Goal: Task Accomplishment & Management: Use online tool/utility

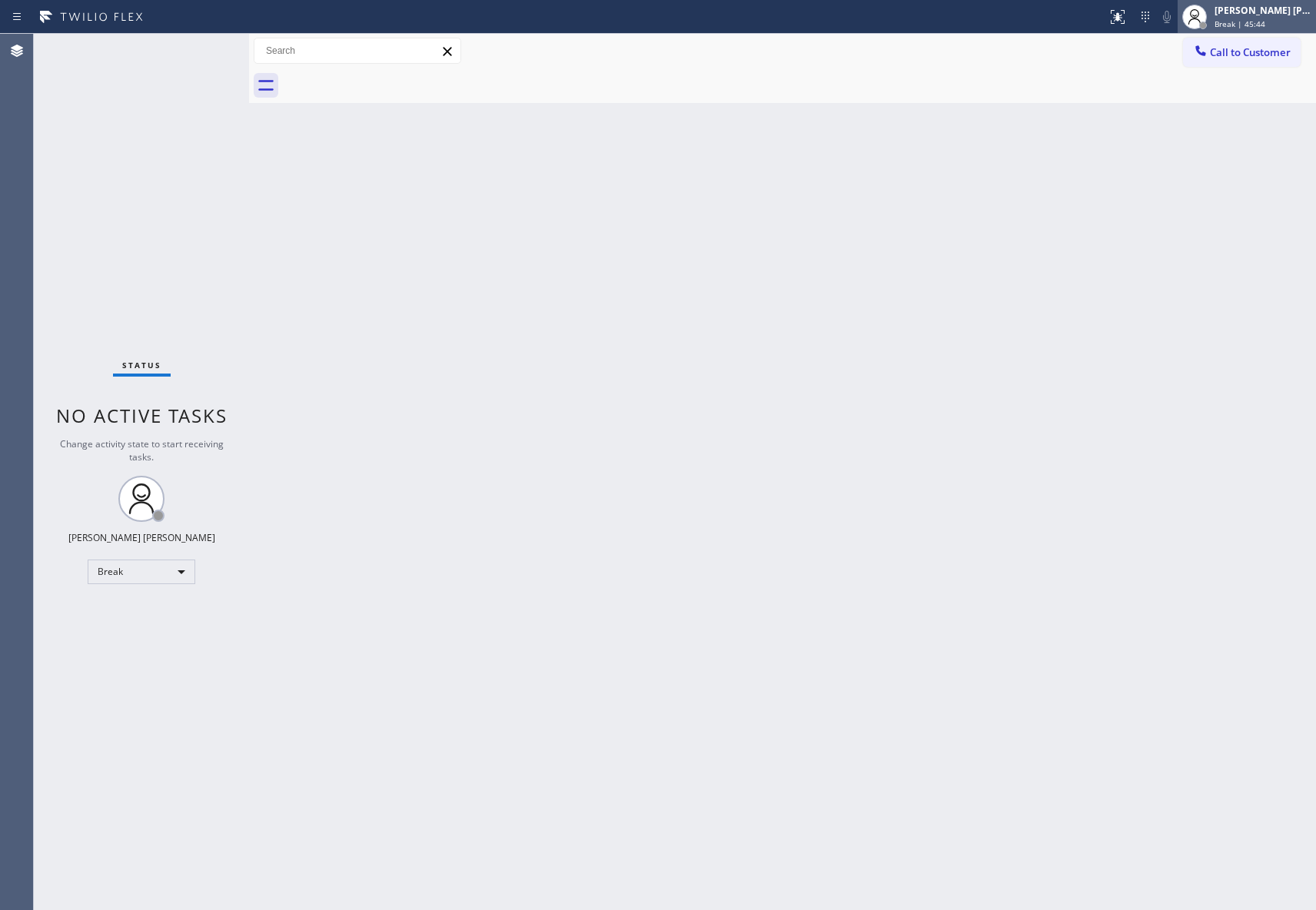
click at [1248, 20] on span "Break | 45:44" at bounding box center [1240, 24] width 51 height 11
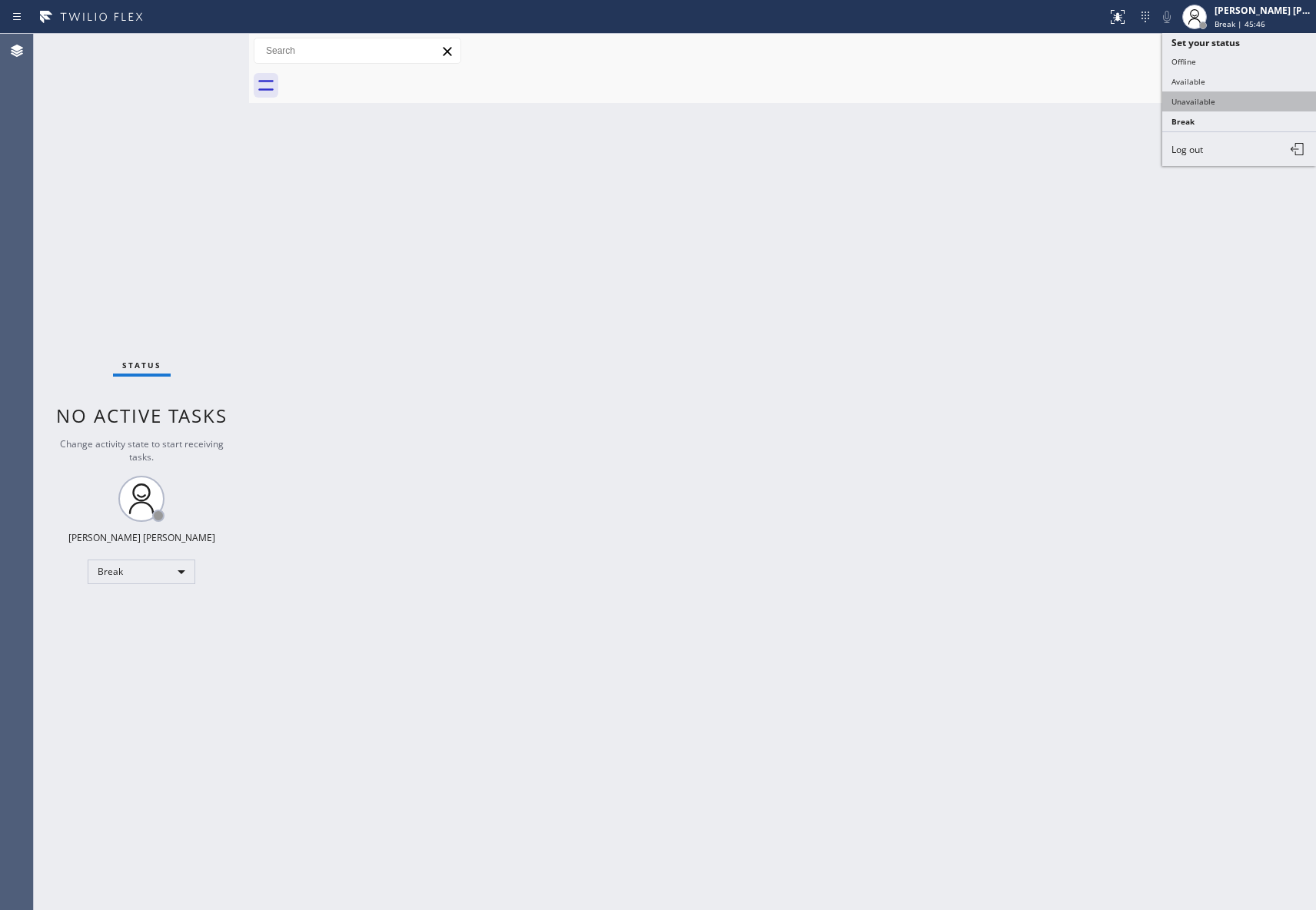
click at [1241, 108] on button "Unavailable" at bounding box center [1239, 101] width 153 height 20
click at [1278, 49] on span "Call to Customer" at bounding box center [1251, 52] width 81 height 14
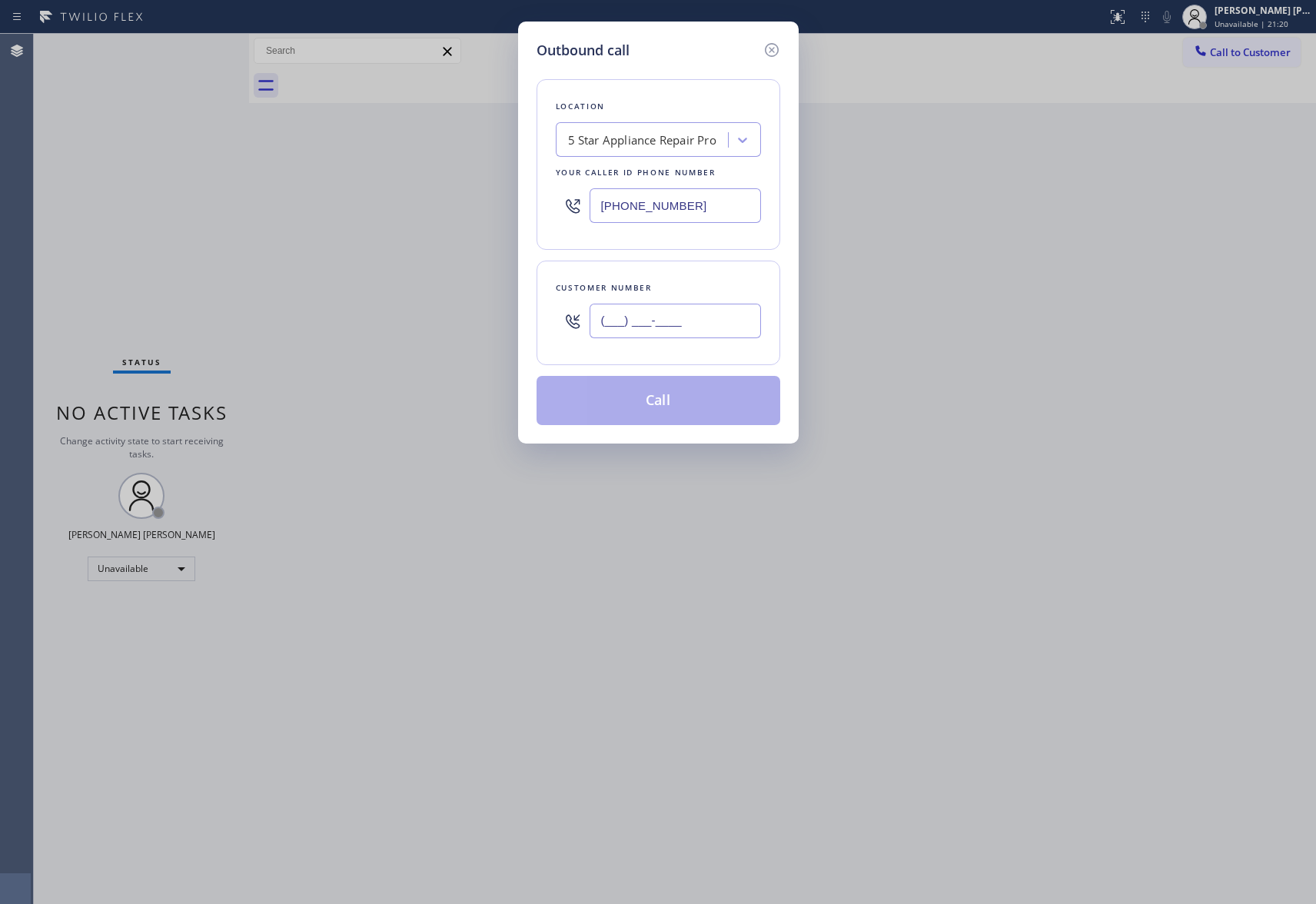
click at [674, 323] on input "(___) ___-____" at bounding box center [676, 321] width 172 height 35
paste input "703) 785-8298"
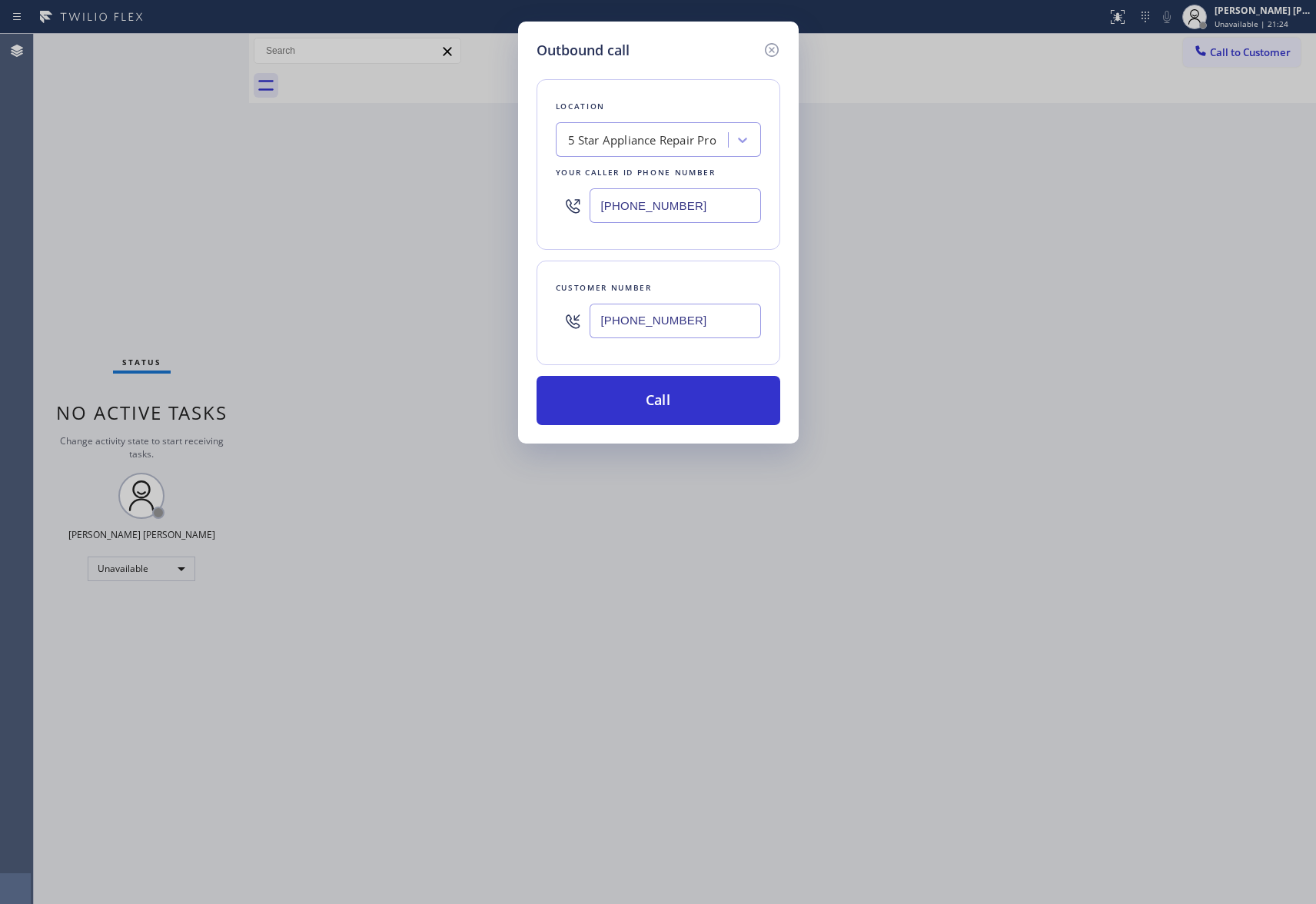
type input "[PHONE_NUMBER]"
drag, startPoint x: 687, startPoint y: 204, endPoint x: 552, endPoint y: 204, distance: 135.0
click at [552, 204] on div "Location 5 Star Appliance Repair Pro Your caller id phone number [PHONE_NUMBER]" at bounding box center [658, 165] width 244 height 171
paste input "909-0120"
type input "[PHONE_NUMBER]"
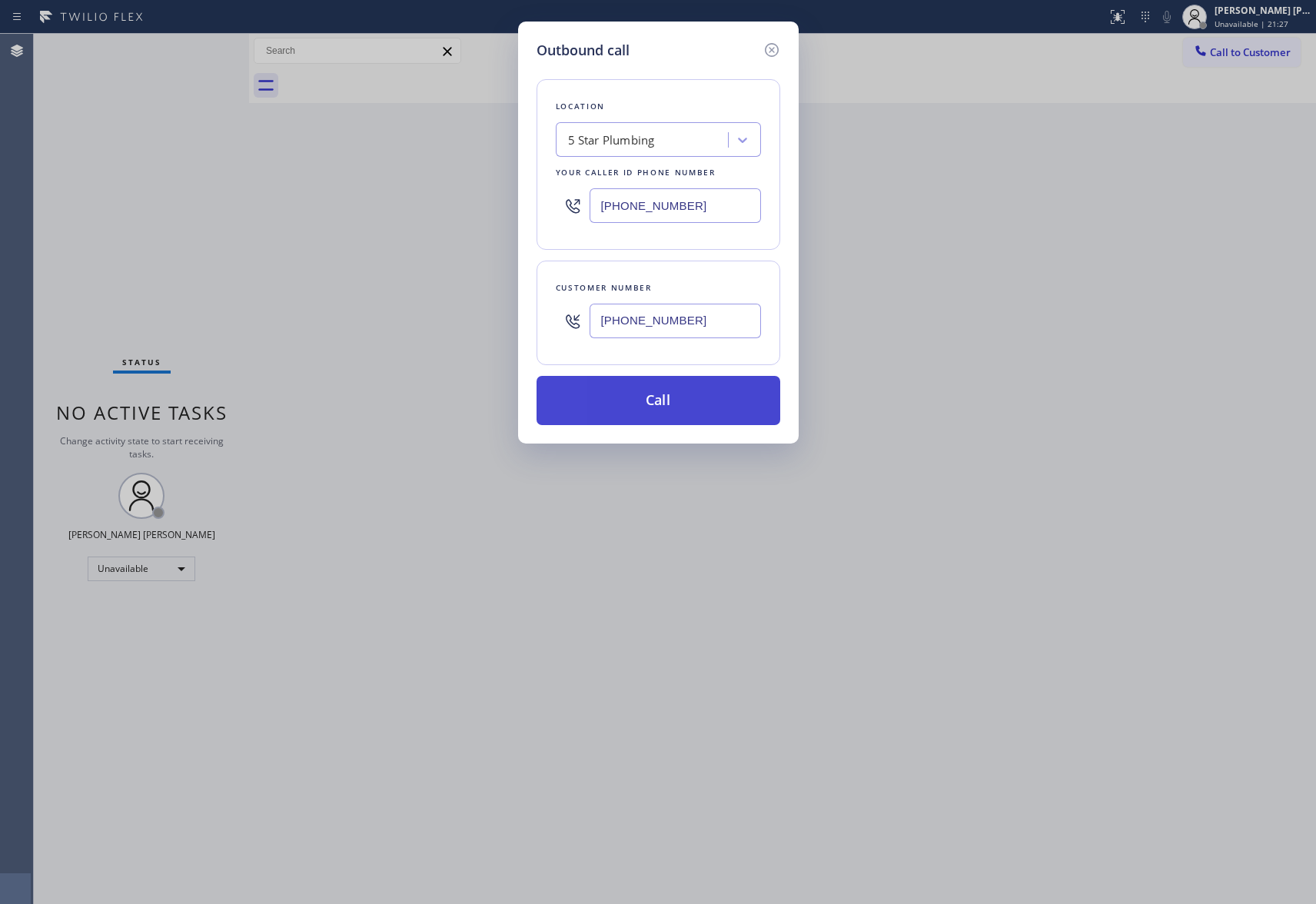
click at [689, 409] on button "Call" at bounding box center [658, 401] width 244 height 49
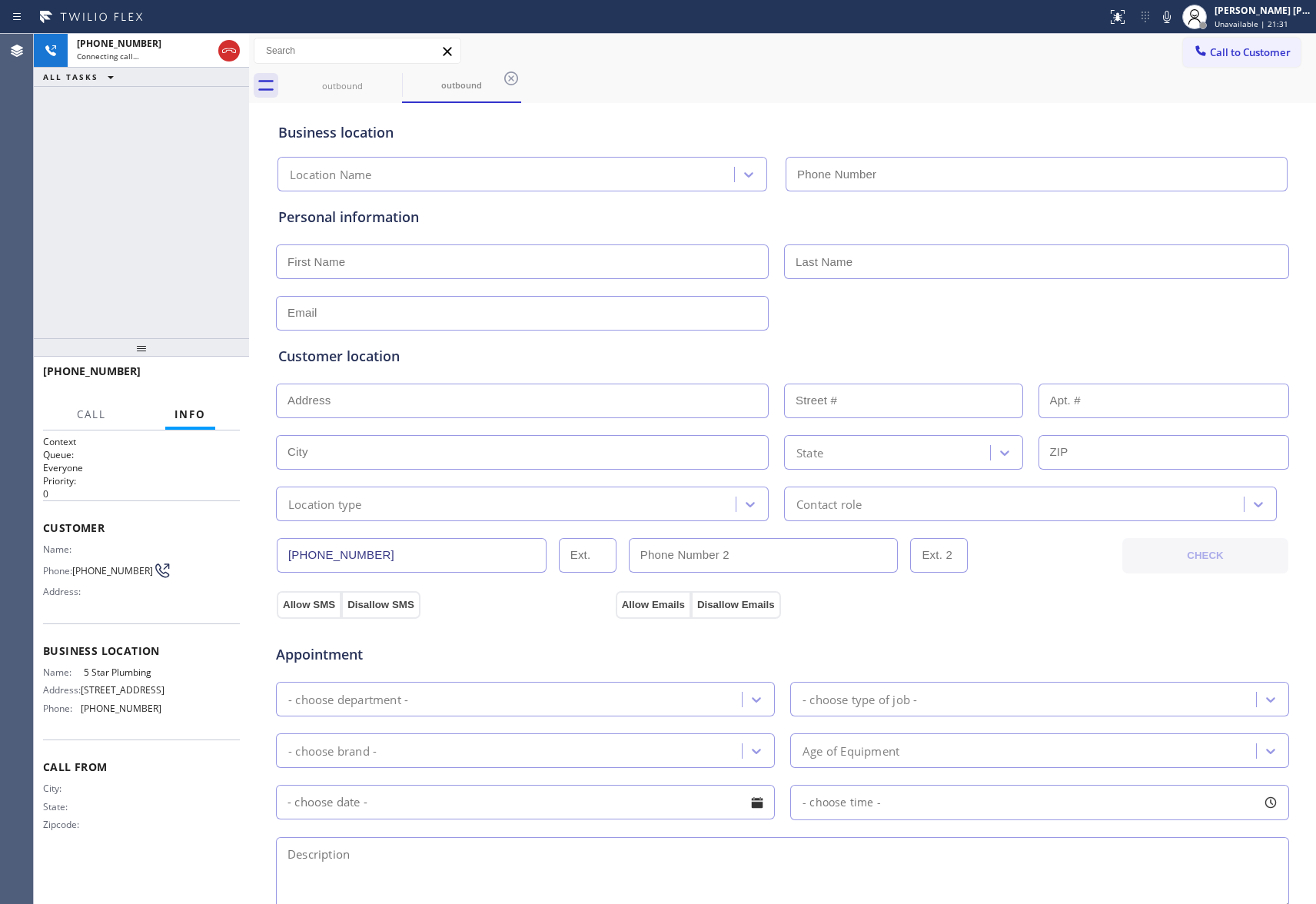
type input "[PHONE_NUMBER]"
click at [200, 375] on span "HANG UP" at bounding box center [204, 378] width 47 height 11
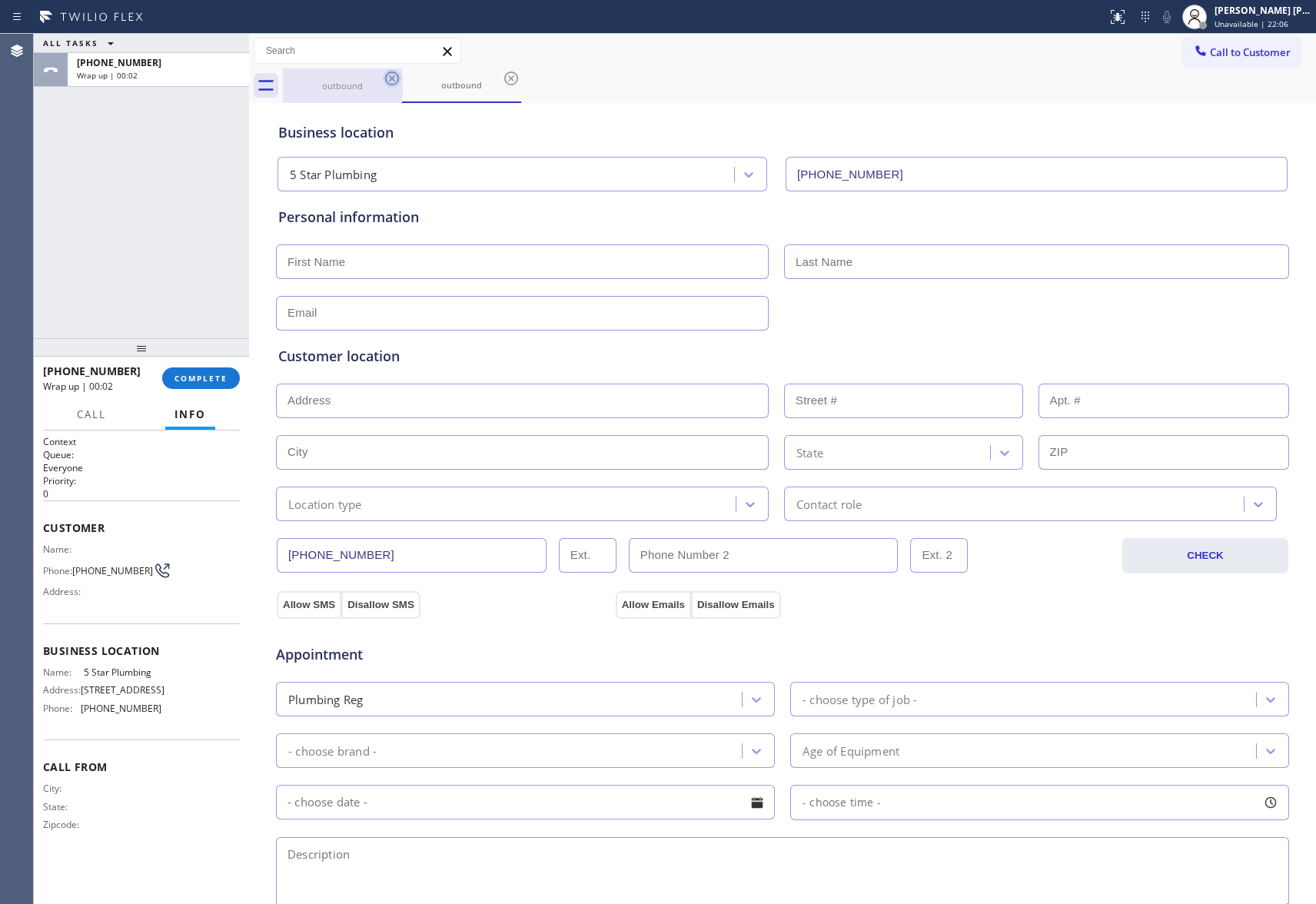
click at [390, 78] on icon at bounding box center [392, 78] width 18 height 18
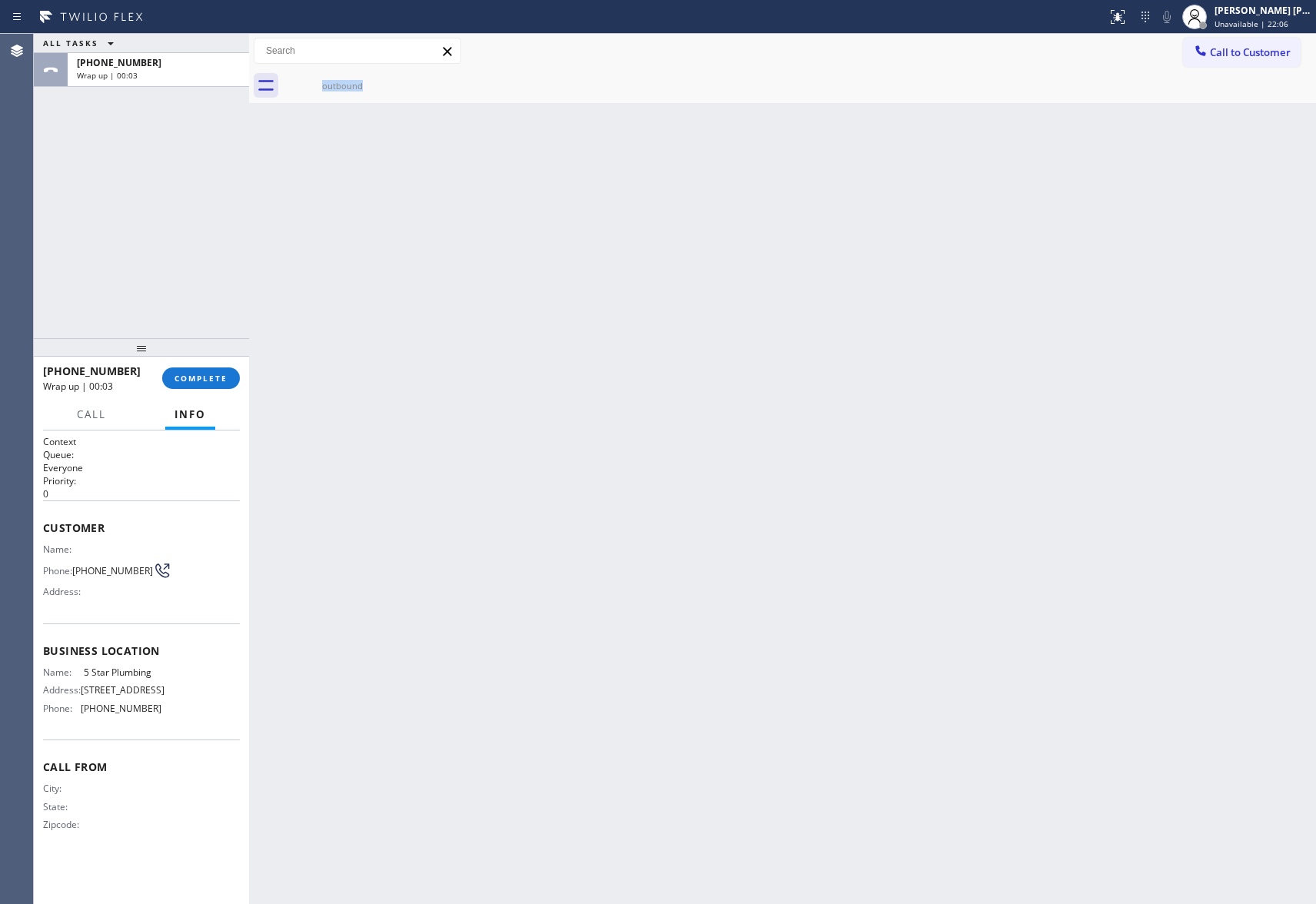
click at [390, 78] on div "outbound" at bounding box center [343, 86] width 119 height 35
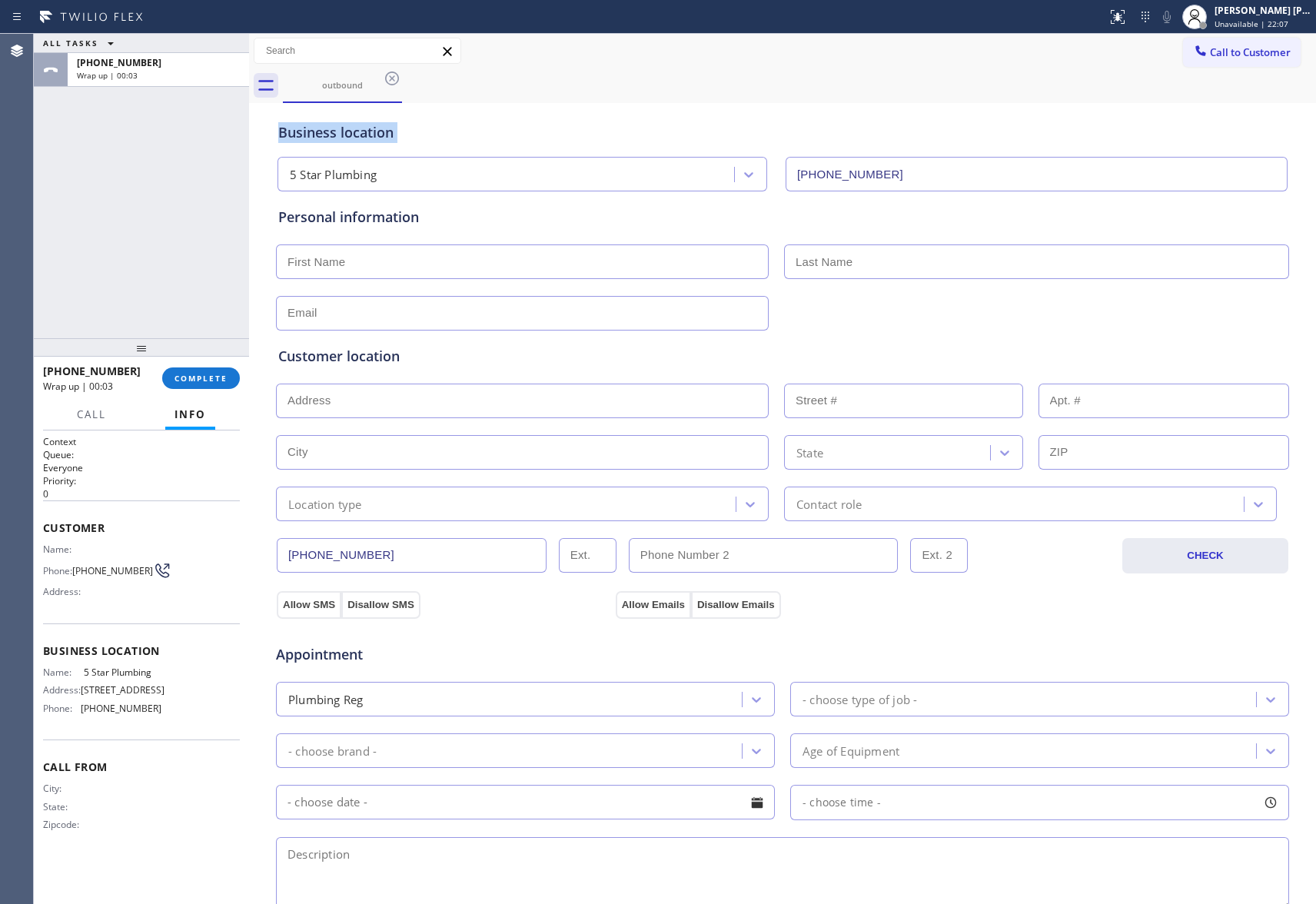
click at [390, 78] on icon at bounding box center [392, 78] width 18 height 18
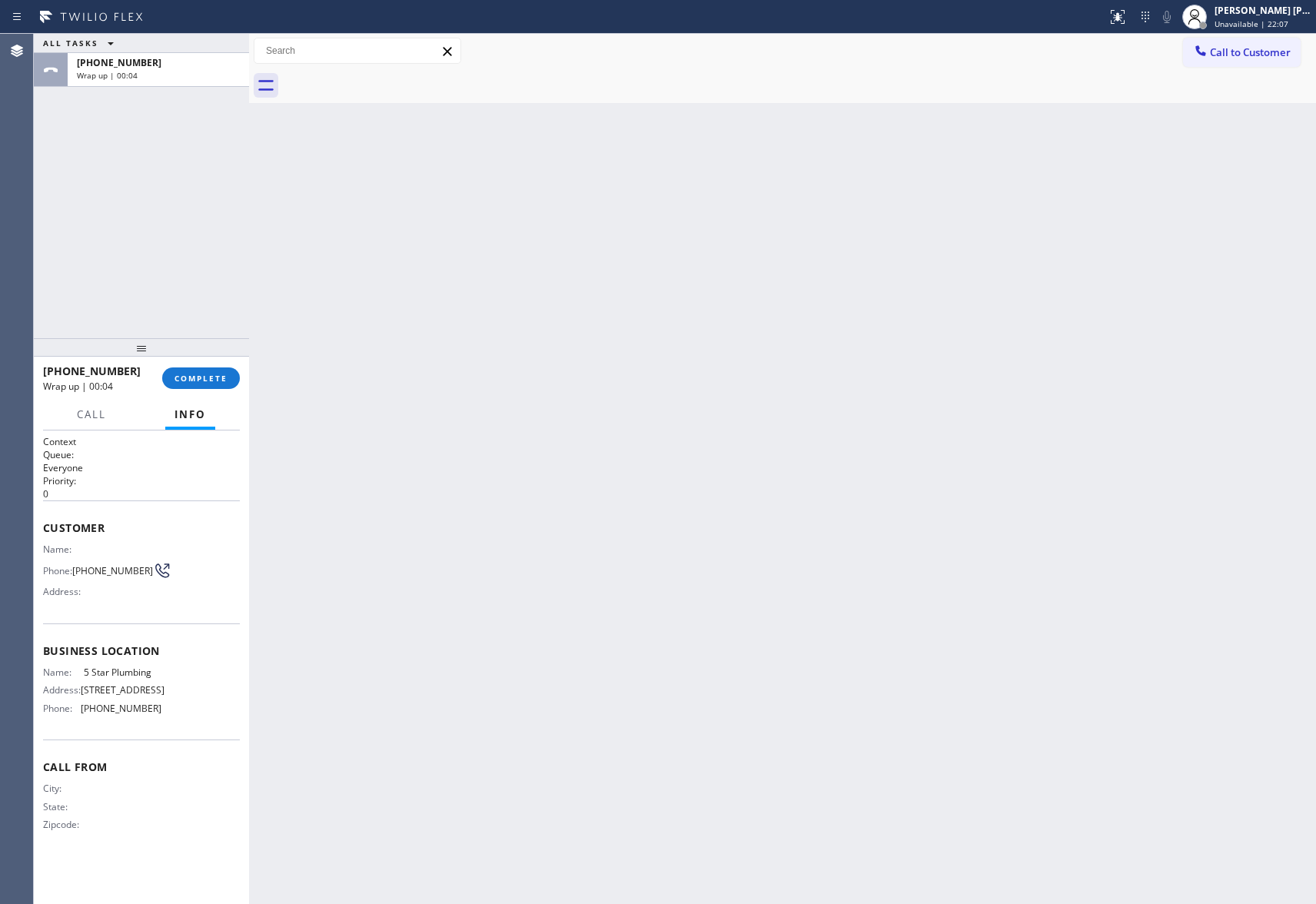
click at [390, 78] on div at bounding box center [800, 86] width 1034 height 35
click at [211, 373] on span "COMPLETE" at bounding box center [201, 378] width 53 height 11
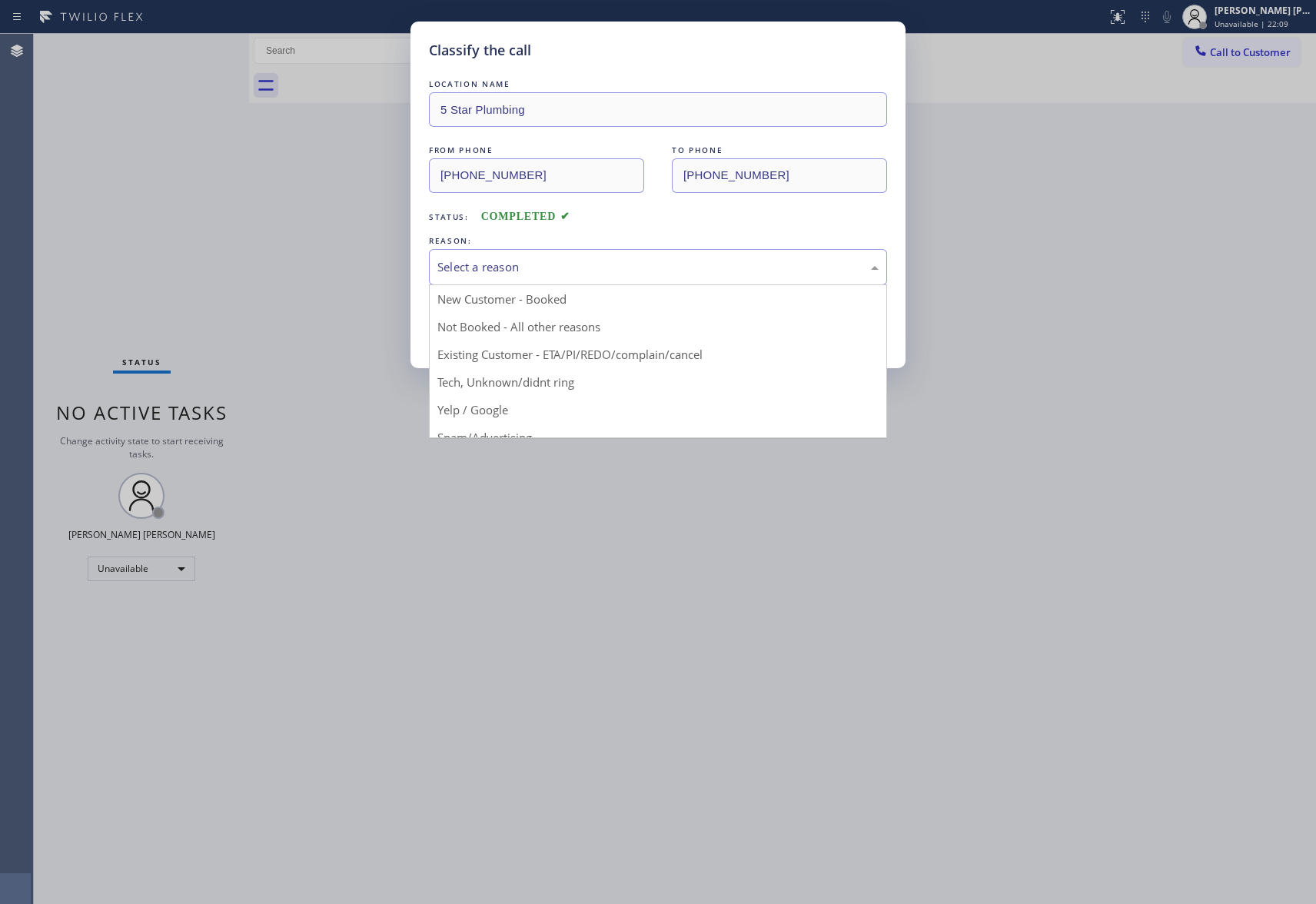
click at [596, 266] on div "Select a reason" at bounding box center [658, 267] width 441 height 17
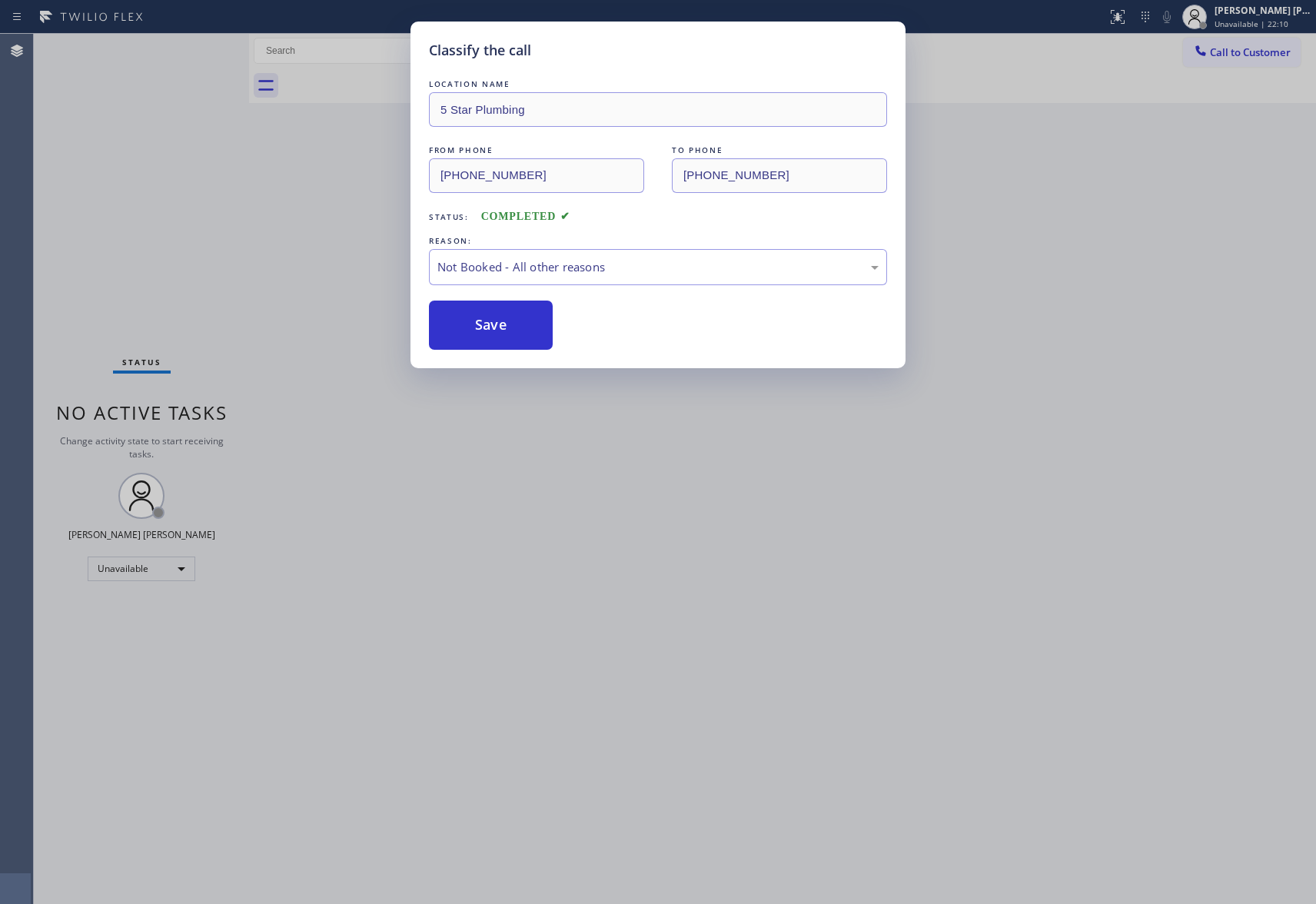
click at [478, 328] on button "Save" at bounding box center [491, 325] width 124 height 49
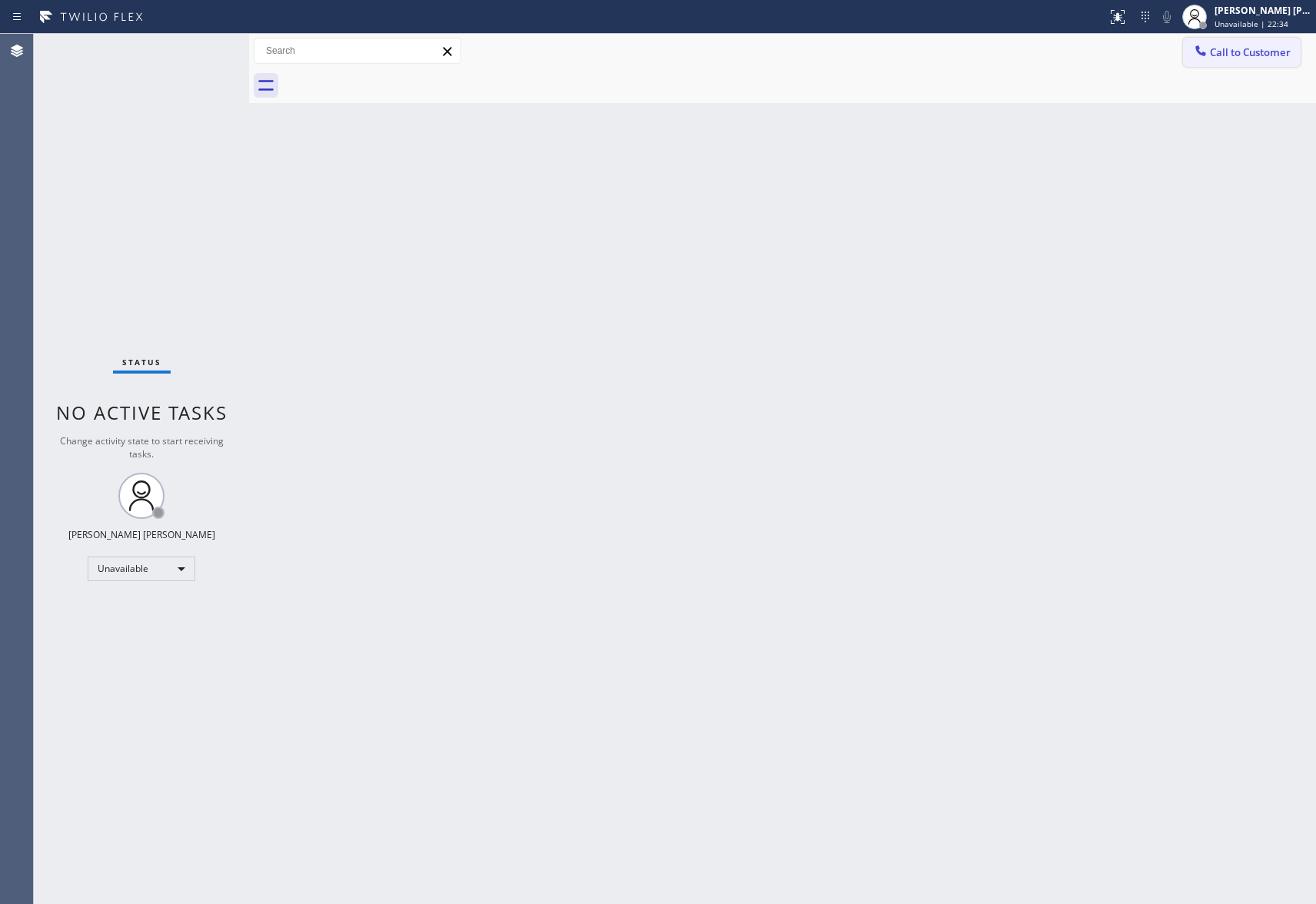
click at [1240, 52] on span "Call to Customer" at bounding box center [1251, 52] width 81 height 14
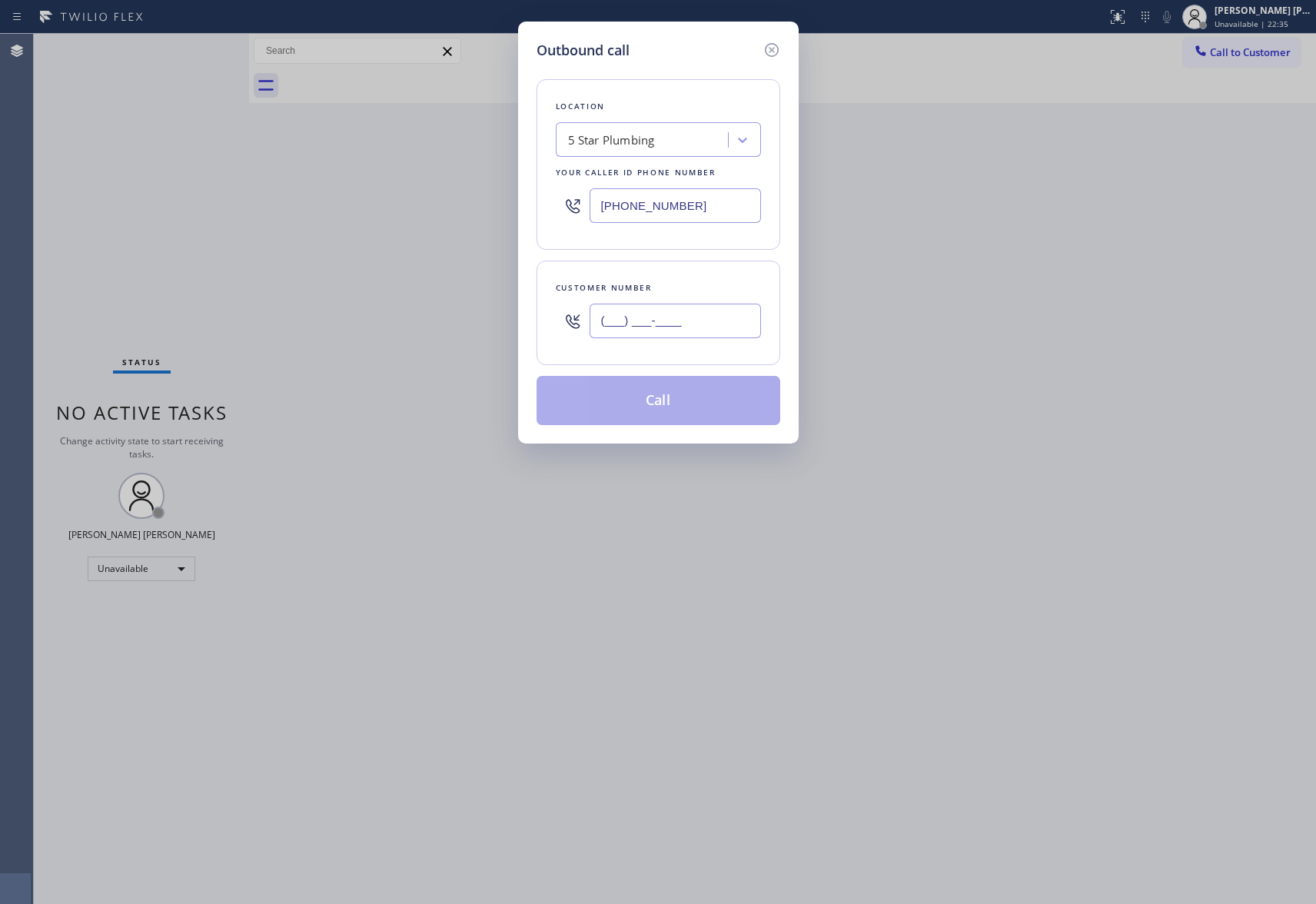
click at [662, 334] on input "(___) ___-____" at bounding box center [676, 321] width 172 height 35
paste input "310) 425-2810"
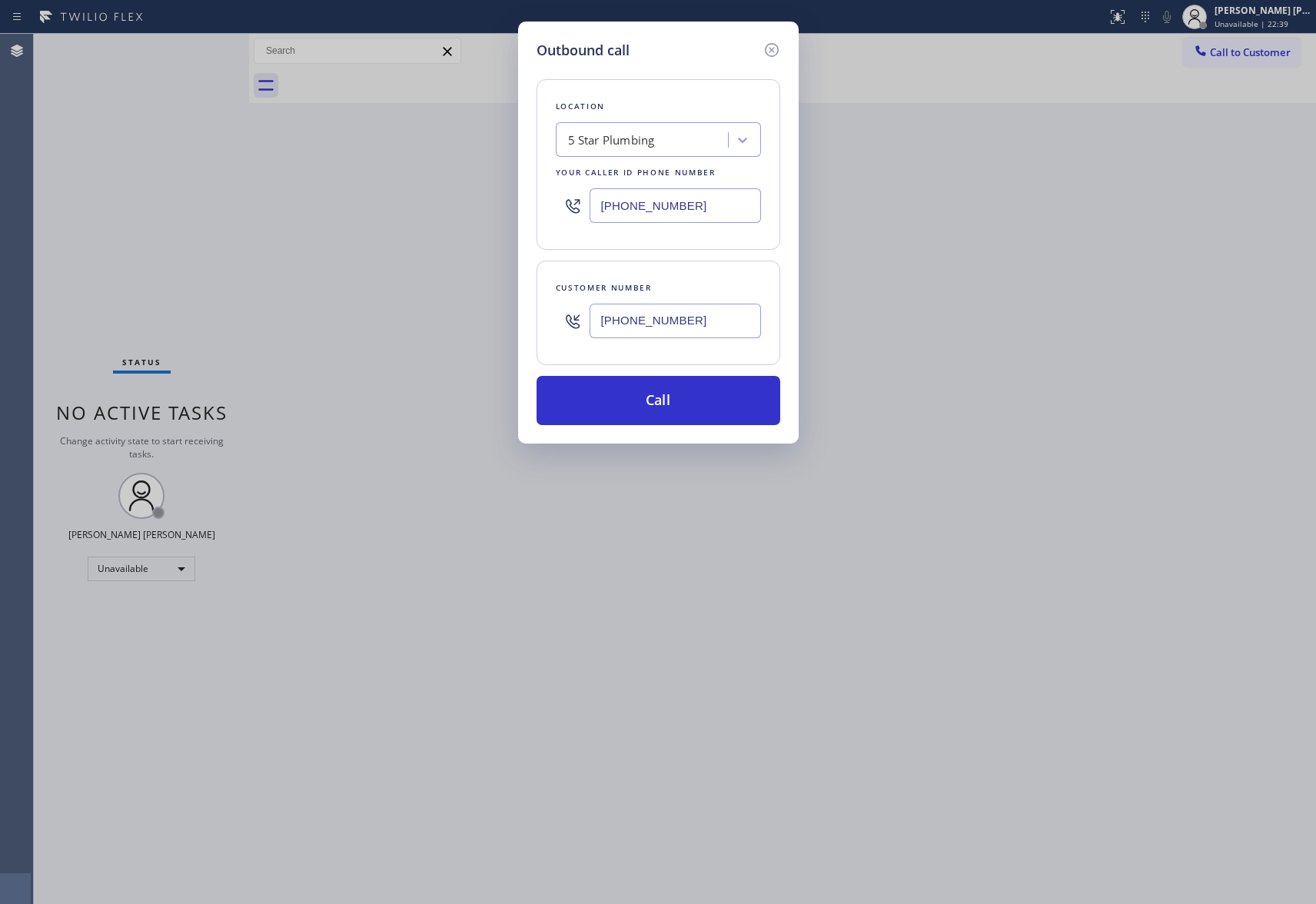
type input "[PHONE_NUMBER]"
click at [658, 134] on div "5 Star Plumbing" at bounding box center [644, 141] width 168 height 27
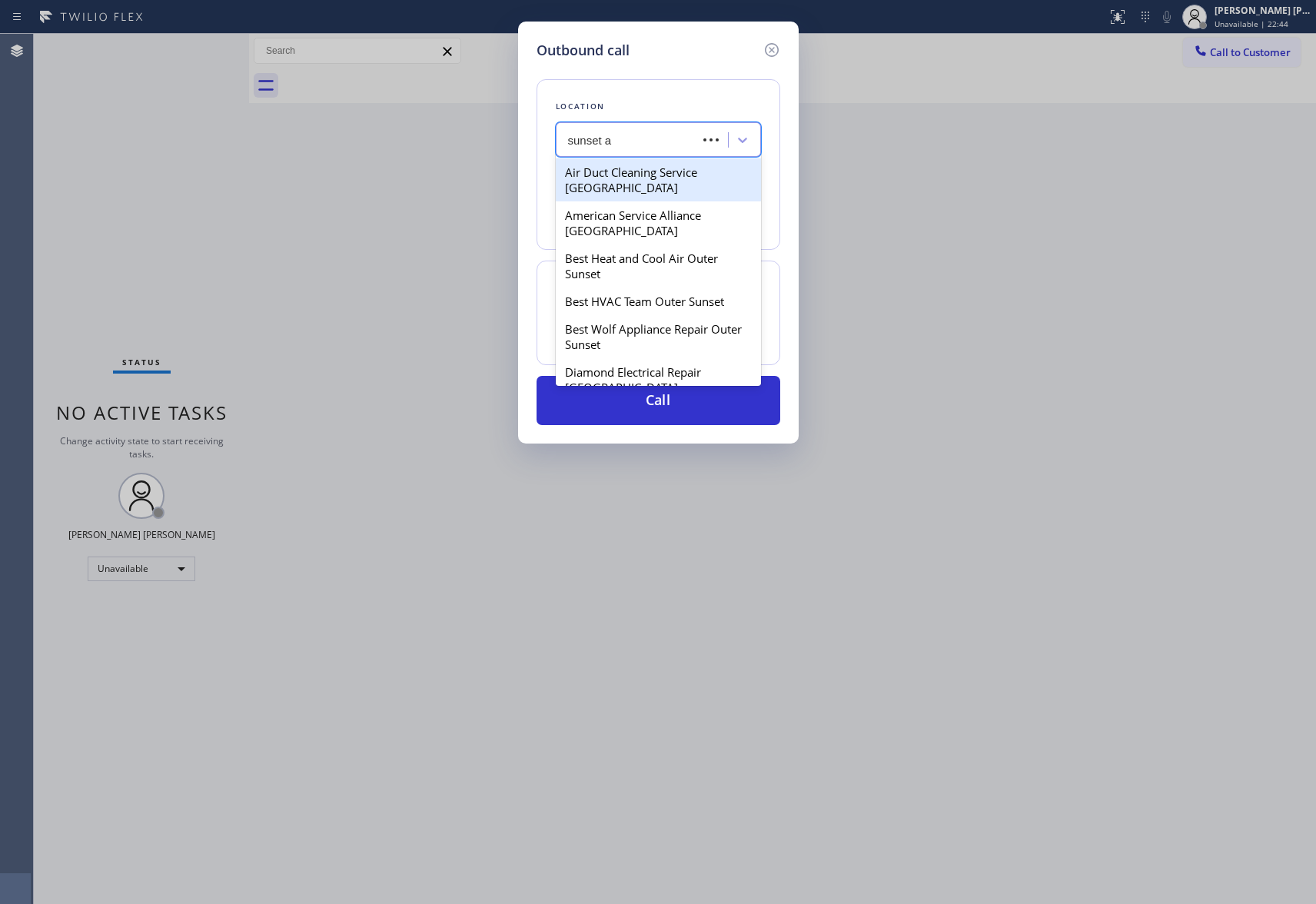
type input "sunset ap"
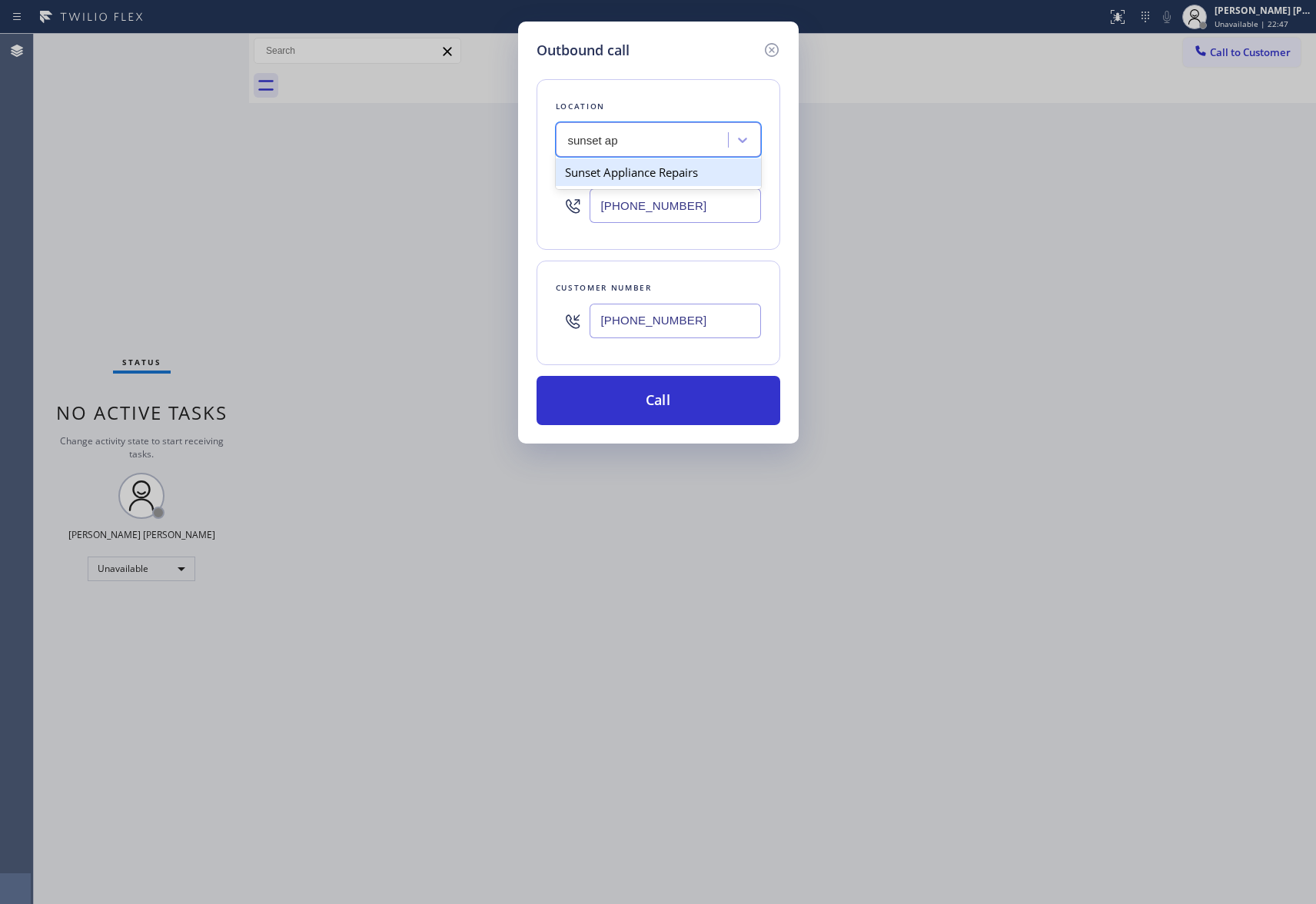
click at [724, 169] on div "Sunset Appliance Repairs" at bounding box center [658, 172] width 205 height 28
type input "[PHONE_NUMBER]"
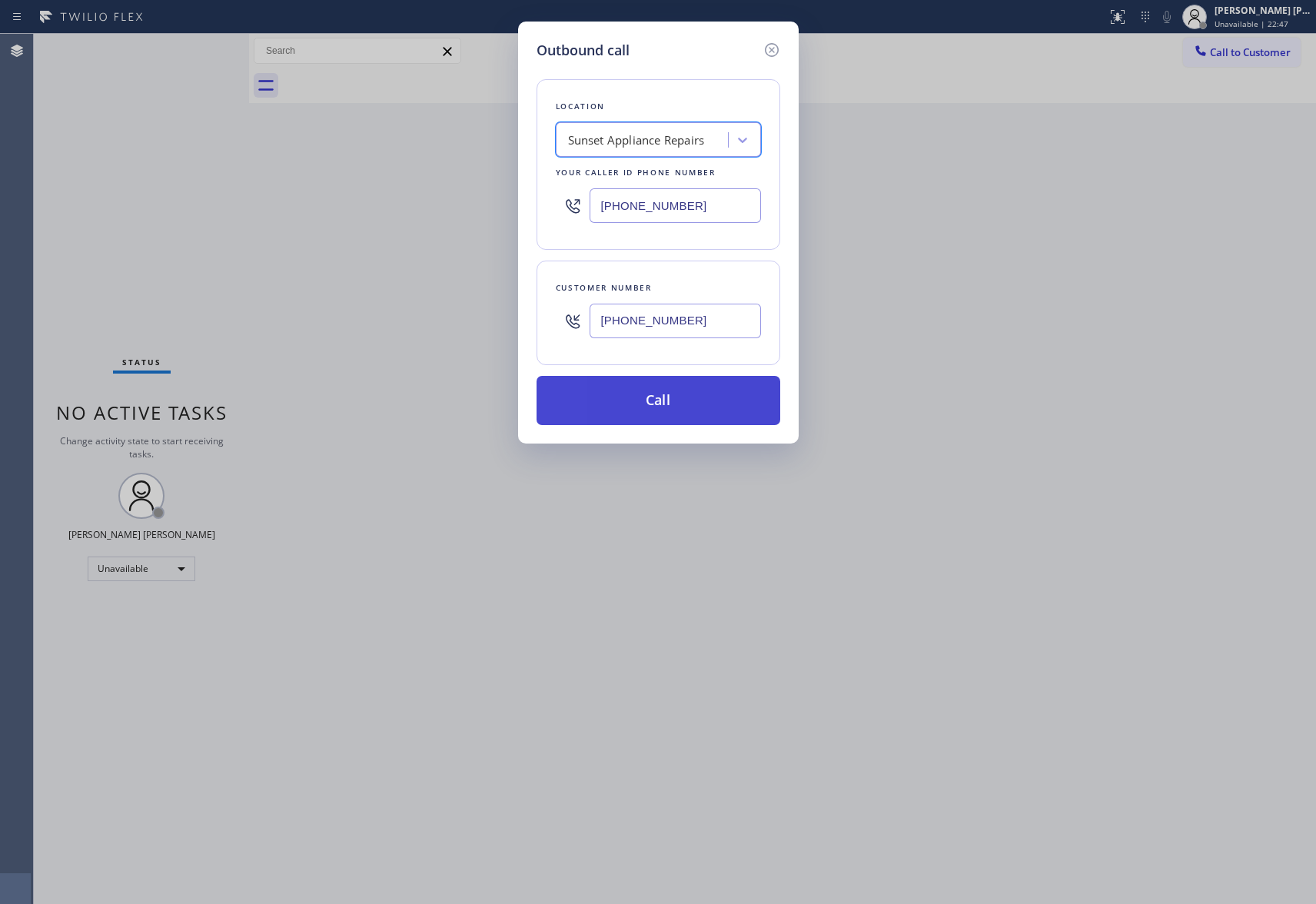
click at [671, 404] on button "Call" at bounding box center [658, 401] width 244 height 49
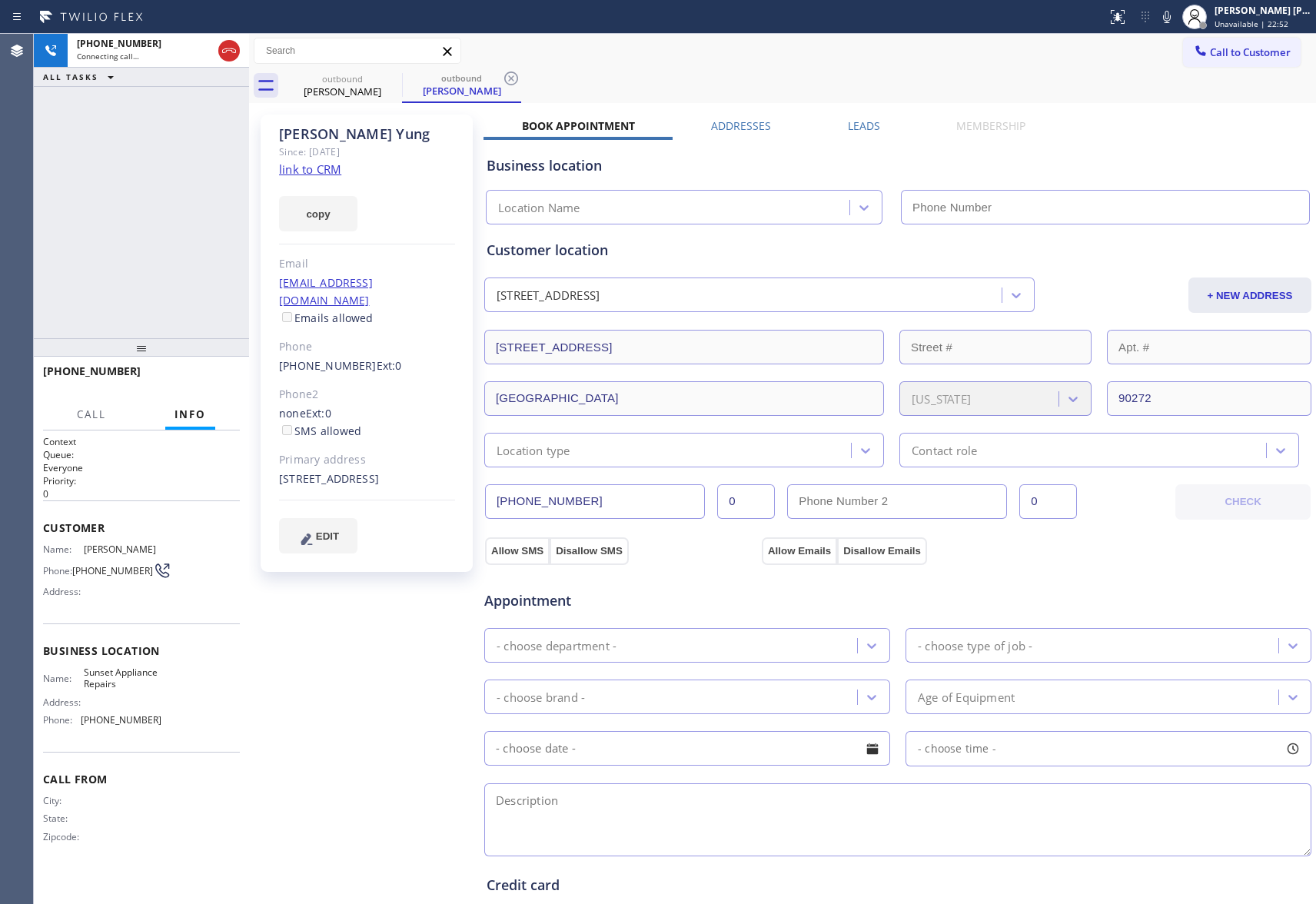
type input "[PHONE_NUMBER]"
click at [856, 123] on label "Leads" at bounding box center [864, 126] width 33 height 14
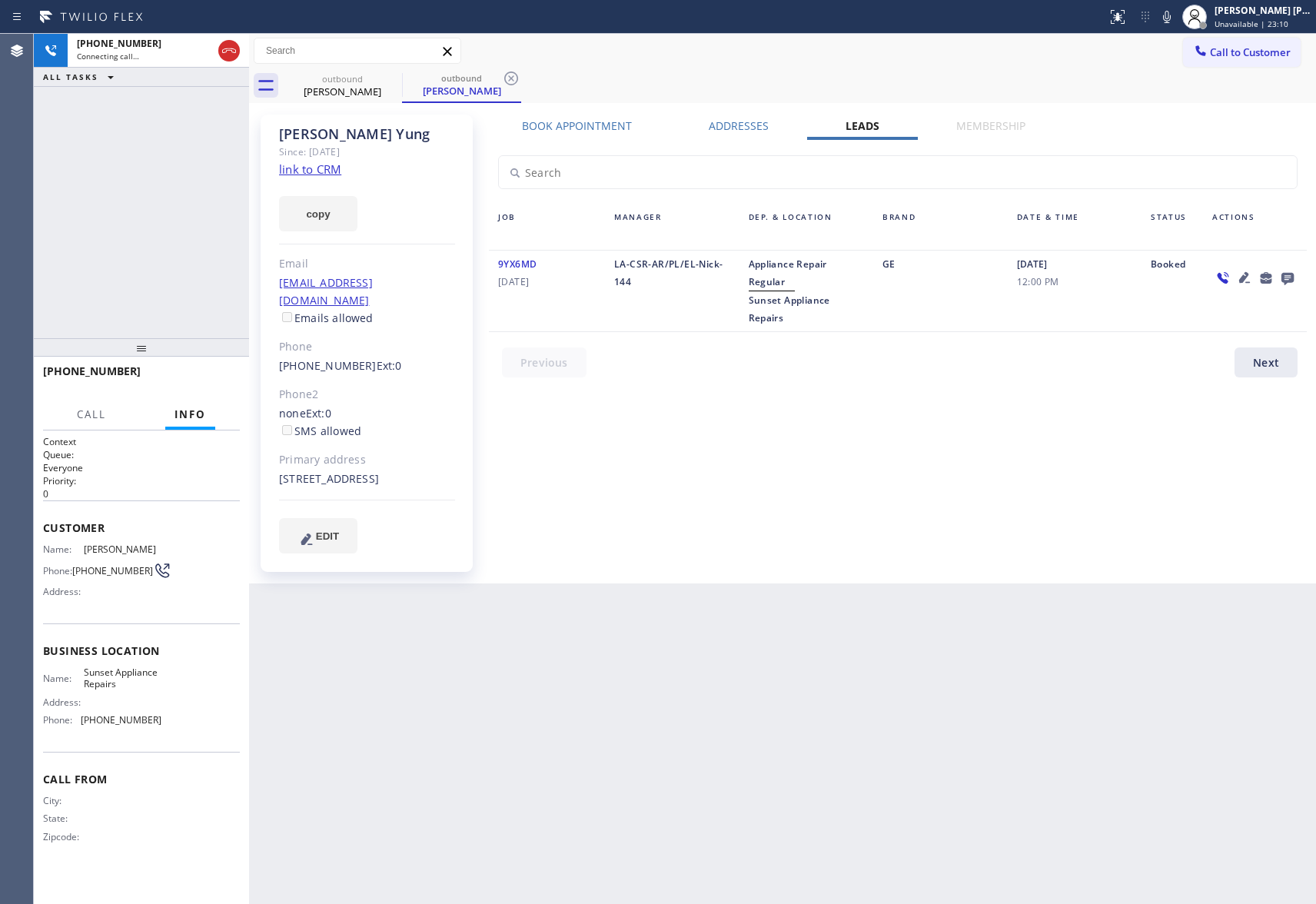
click at [1287, 277] on icon at bounding box center [1287, 277] width 18 height 19
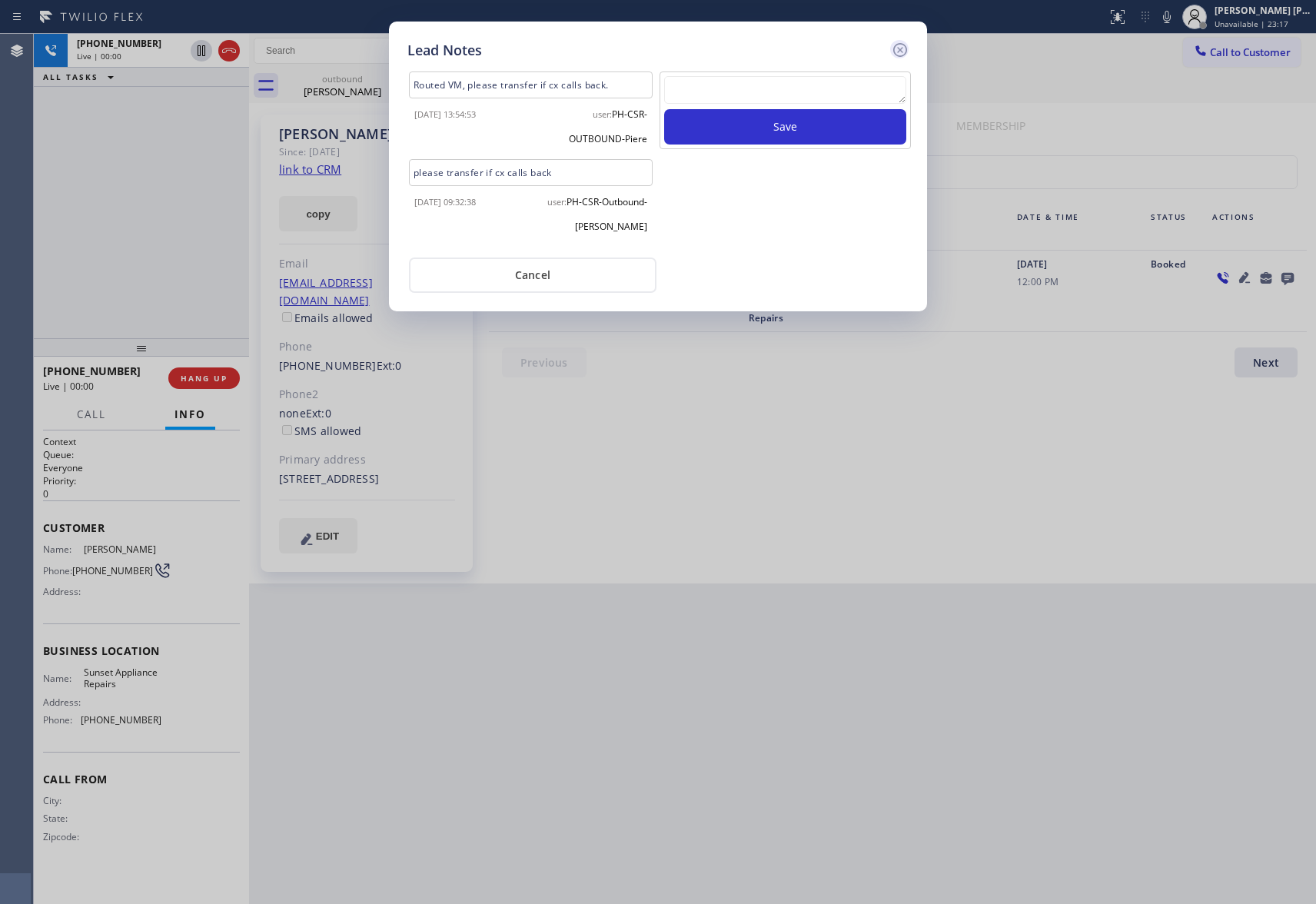
drag, startPoint x: 906, startPoint y: 50, endPoint x: 422, endPoint y: 13, distance: 485.4
click at [905, 50] on icon at bounding box center [900, 49] width 18 height 18
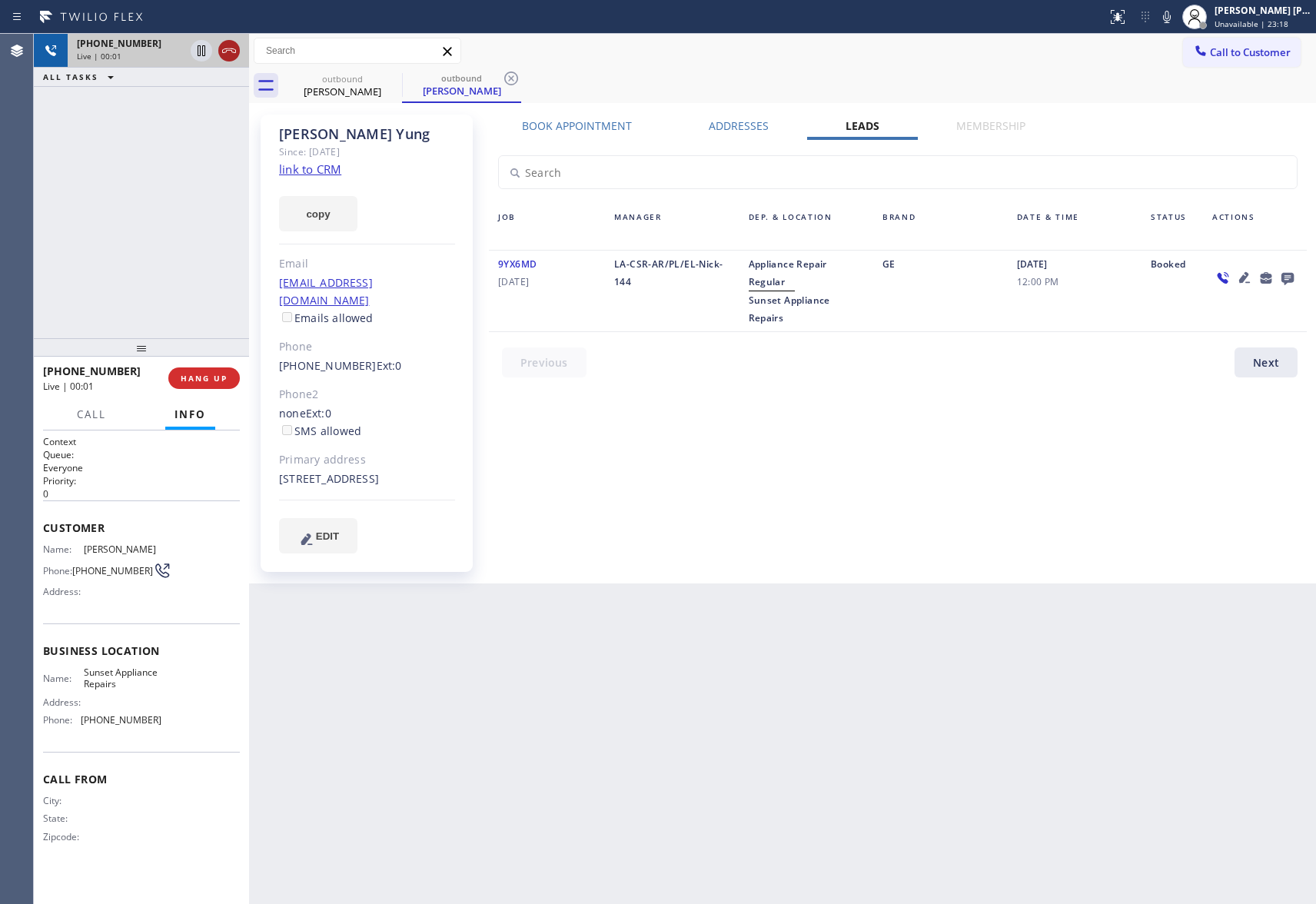
click at [239, 47] on div at bounding box center [229, 50] width 21 height 18
click at [390, 83] on icon at bounding box center [392, 78] width 18 height 18
click at [502, 83] on icon at bounding box center [510, 78] width 18 height 18
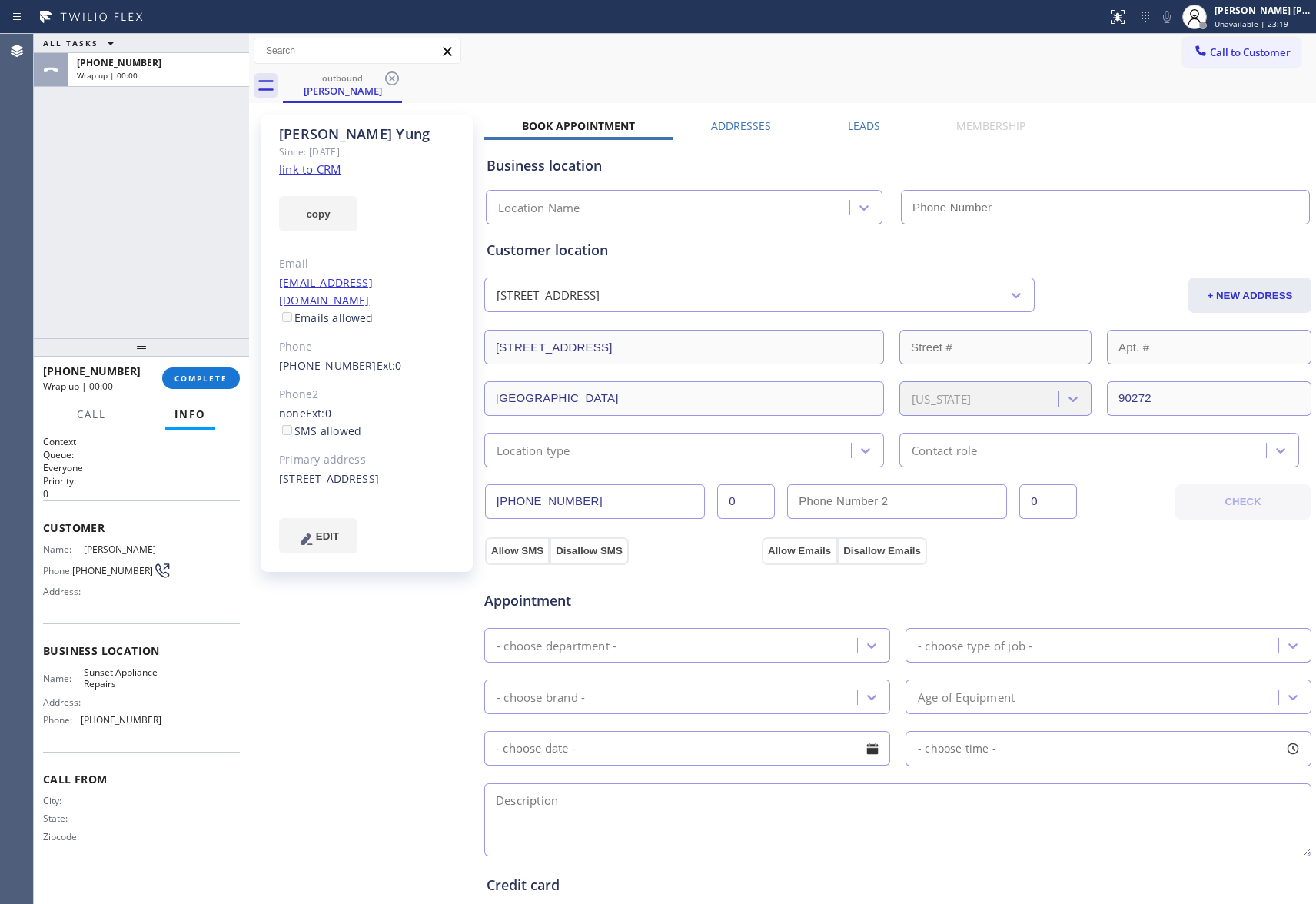
click at [390, 83] on icon at bounding box center [392, 78] width 18 height 18
click at [390, 83] on div "outbound [PERSON_NAME]" at bounding box center [800, 86] width 1034 height 35
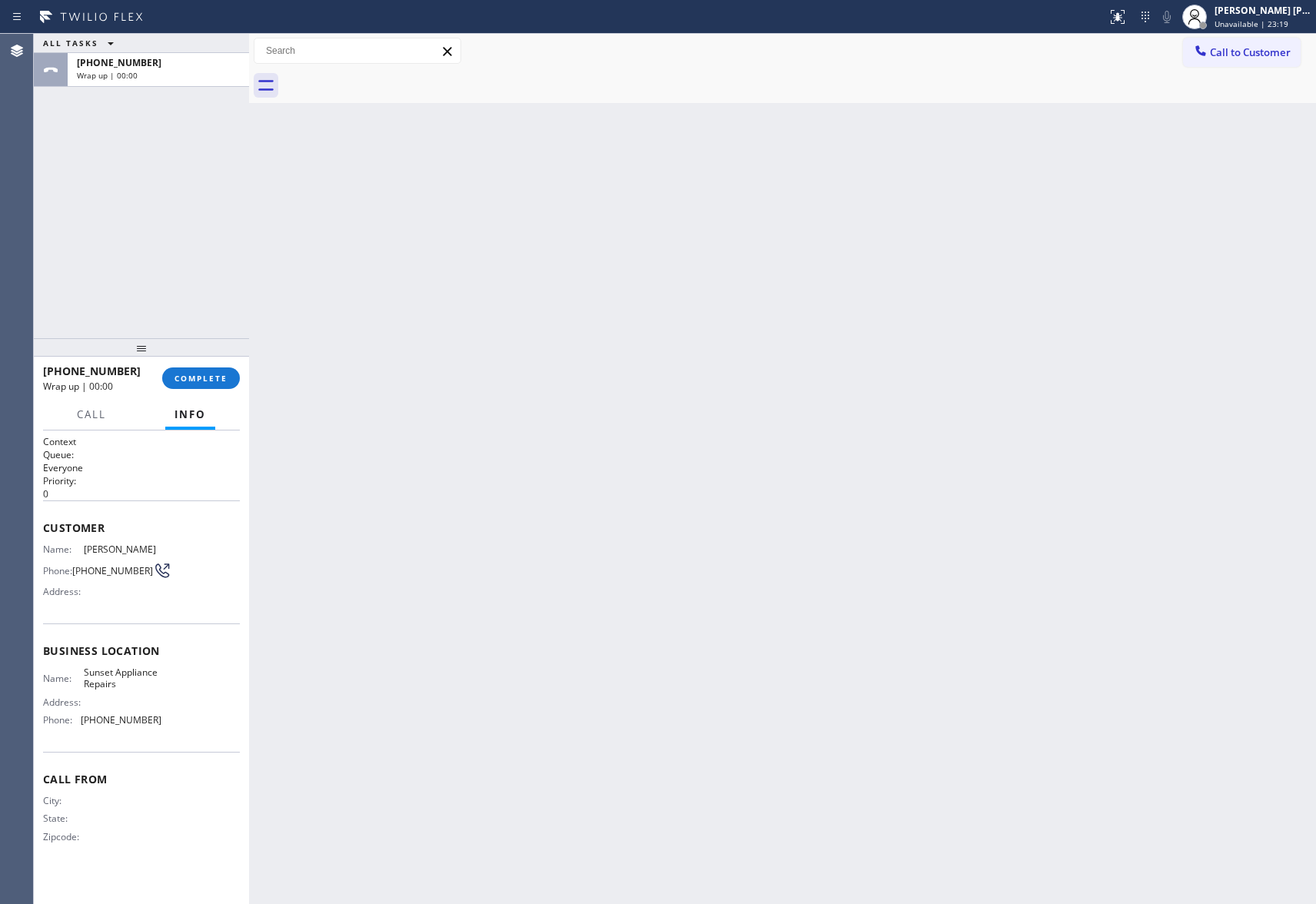
drag, startPoint x: 390, startPoint y: 83, endPoint x: 204, endPoint y: 425, distance: 389.3
click at [389, 83] on div at bounding box center [800, 86] width 1034 height 35
click at [206, 376] on span "COMPLETE" at bounding box center [201, 378] width 53 height 11
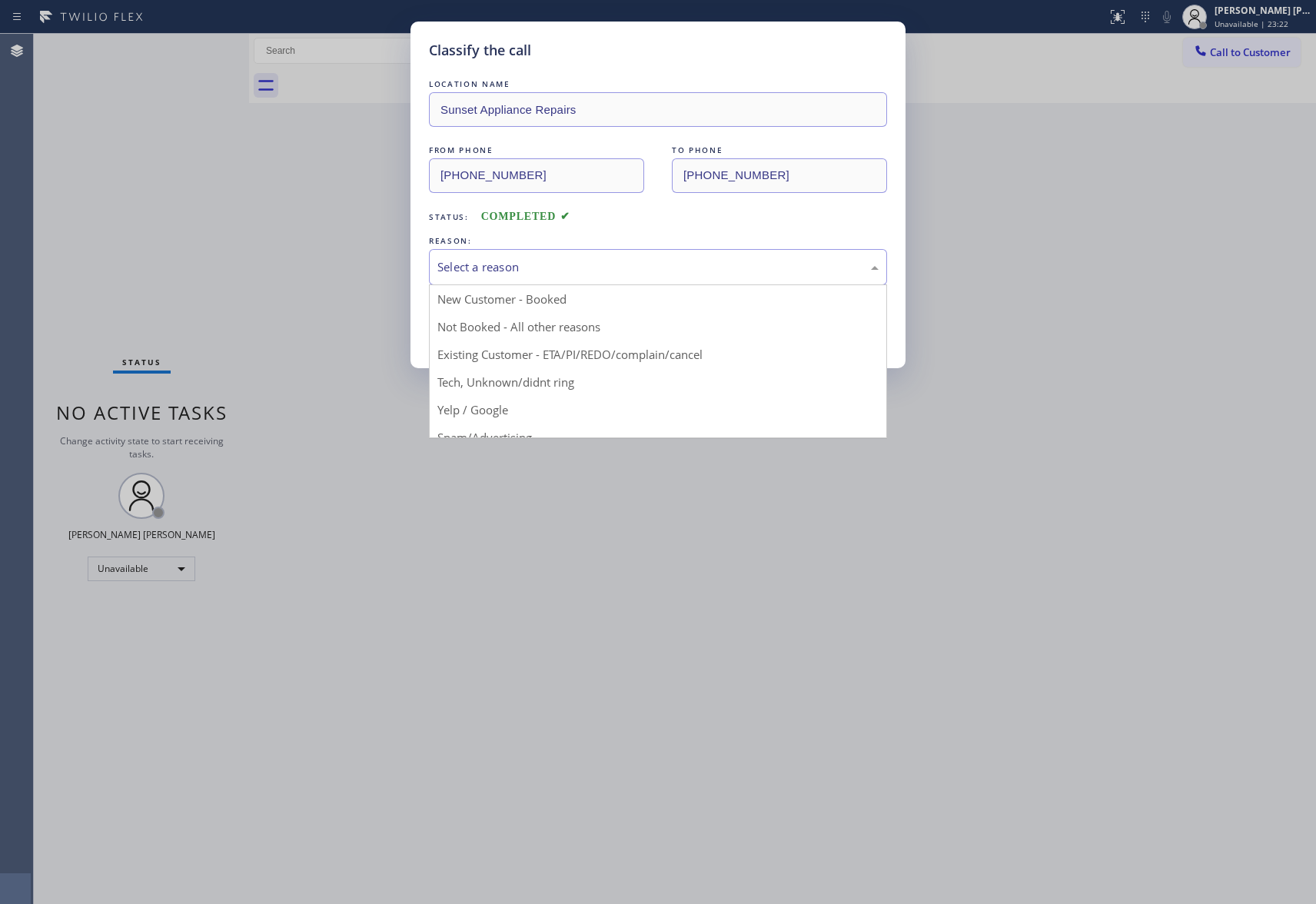
click at [560, 266] on div "Select a reason" at bounding box center [658, 267] width 441 height 17
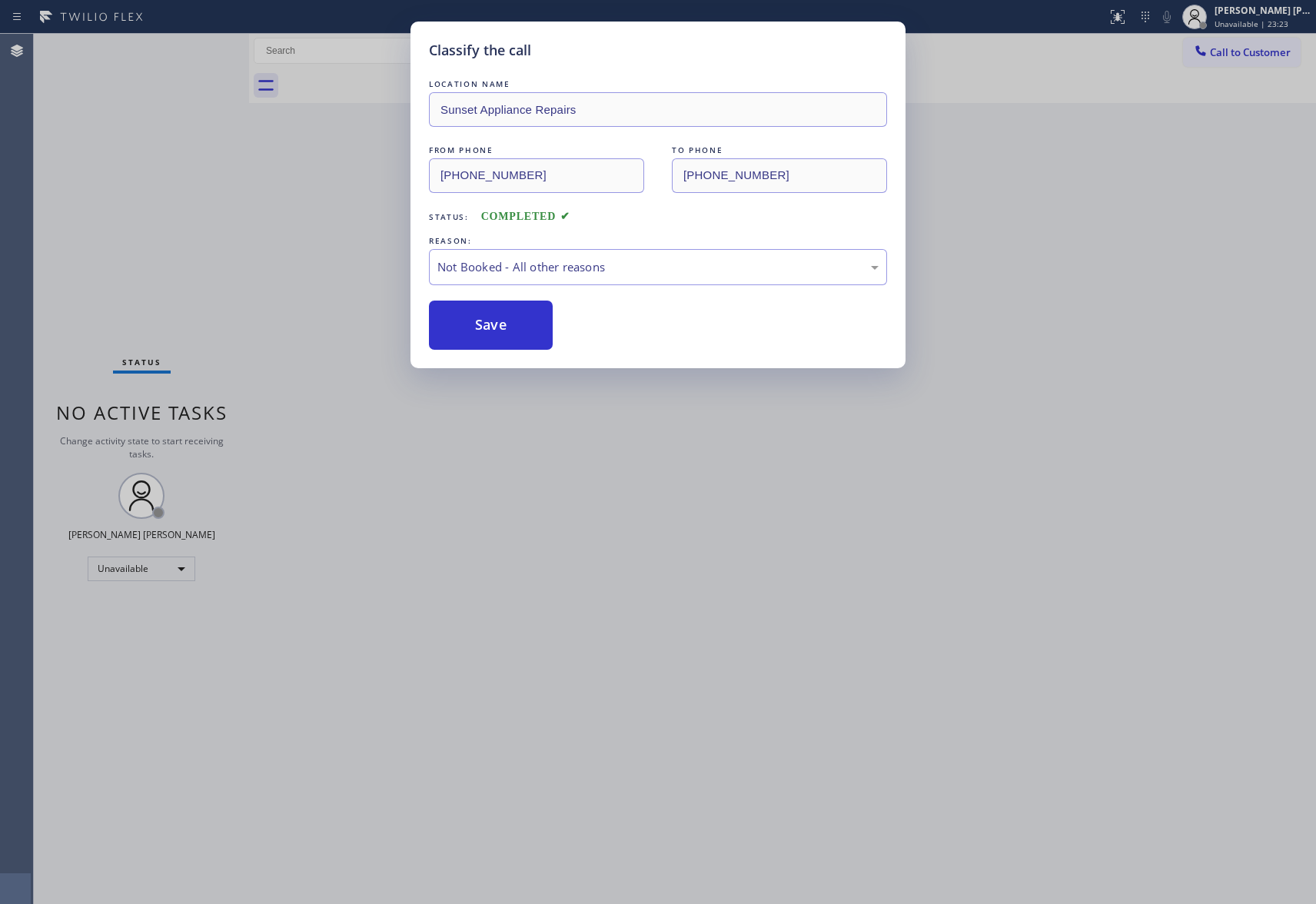
drag, startPoint x: 503, startPoint y: 323, endPoint x: 476, endPoint y: 321, distance: 27.1
click at [502, 324] on button "Save" at bounding box center [491, 325] width 124 height 49
click at [476, 321] on button "Save" at bounding box center [491, 325] width 124 height 49
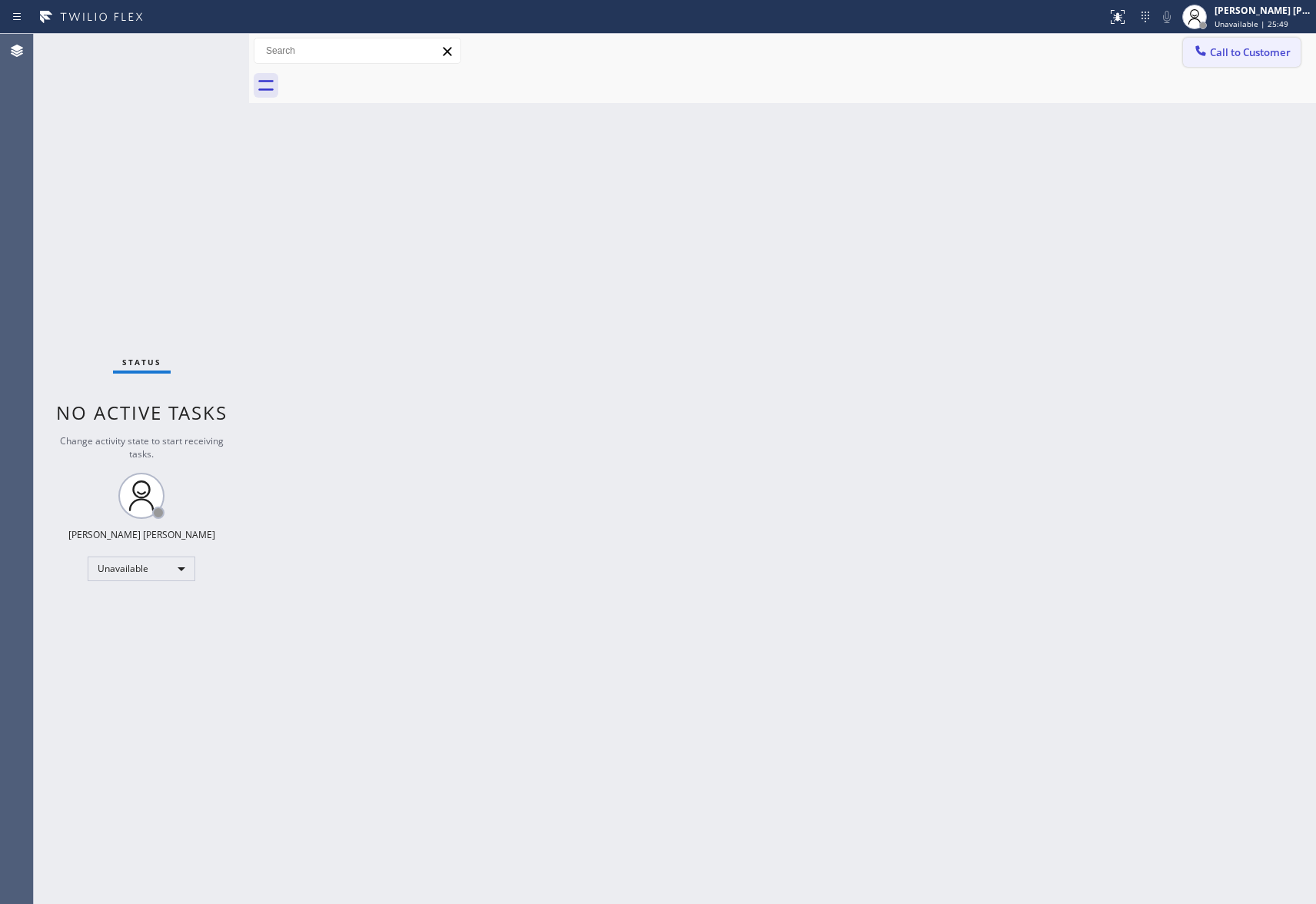
click at [1261, 47] on span "Call to Customer" at bounding box center [1251, 52] width 81 height 14
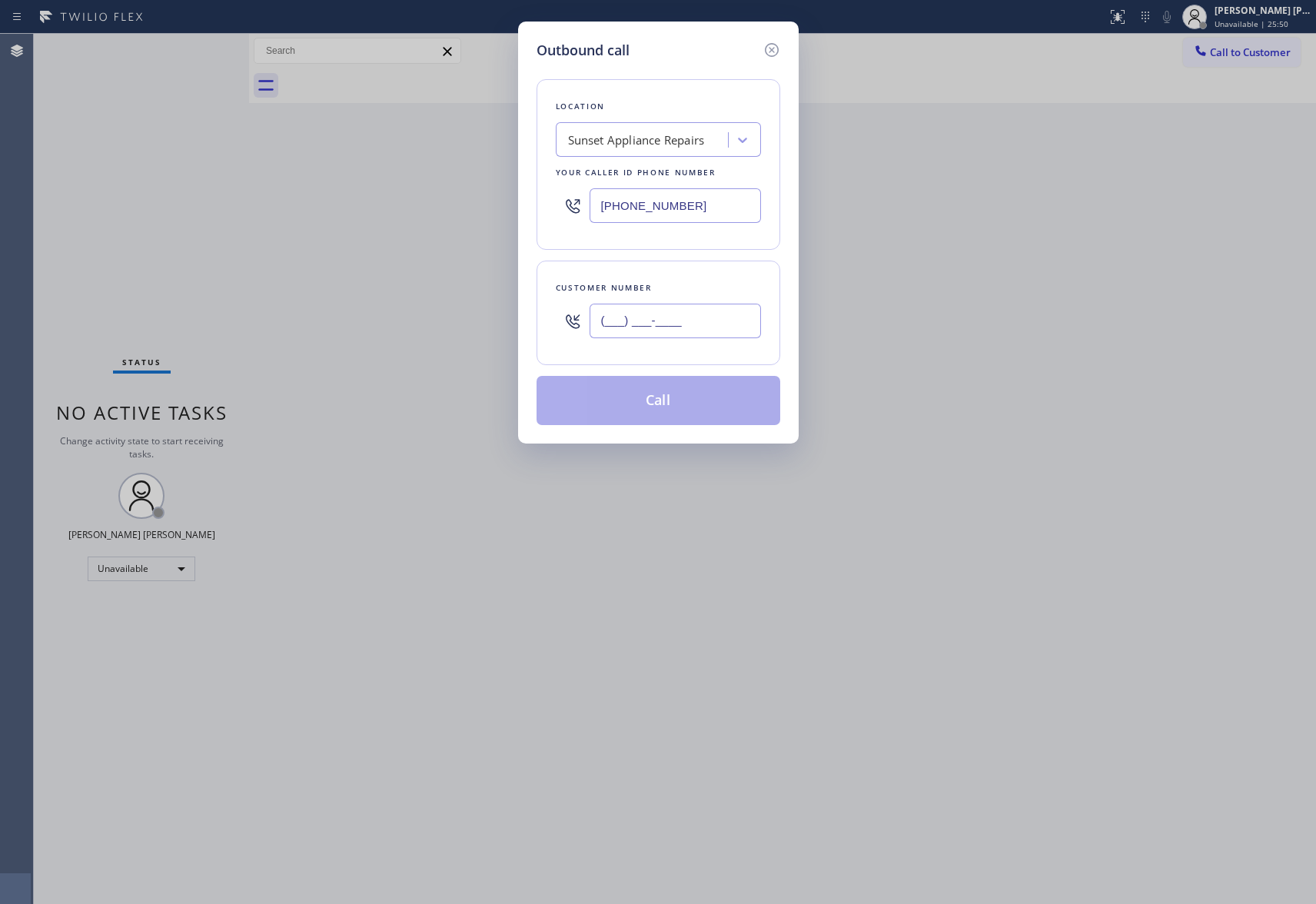
click at [708, 338] on input "(___) ___-____" at bounding box center [676, 321] width 172 height 35
click at [702, 324] on input "(___) ___-____" at bounding box center [676, 321] width 172 height 35
paste input "text"
drag, startPoint x: 701, startPoint y: 317, endPoint x: 364, endPoint y: 274, distance: 339.7
click at [364, 274] on div "Outbound call Location Sunset Appliance Repairs Your caller id phone number [PH…" at bounding box center [658, 452] width 1316 height 904
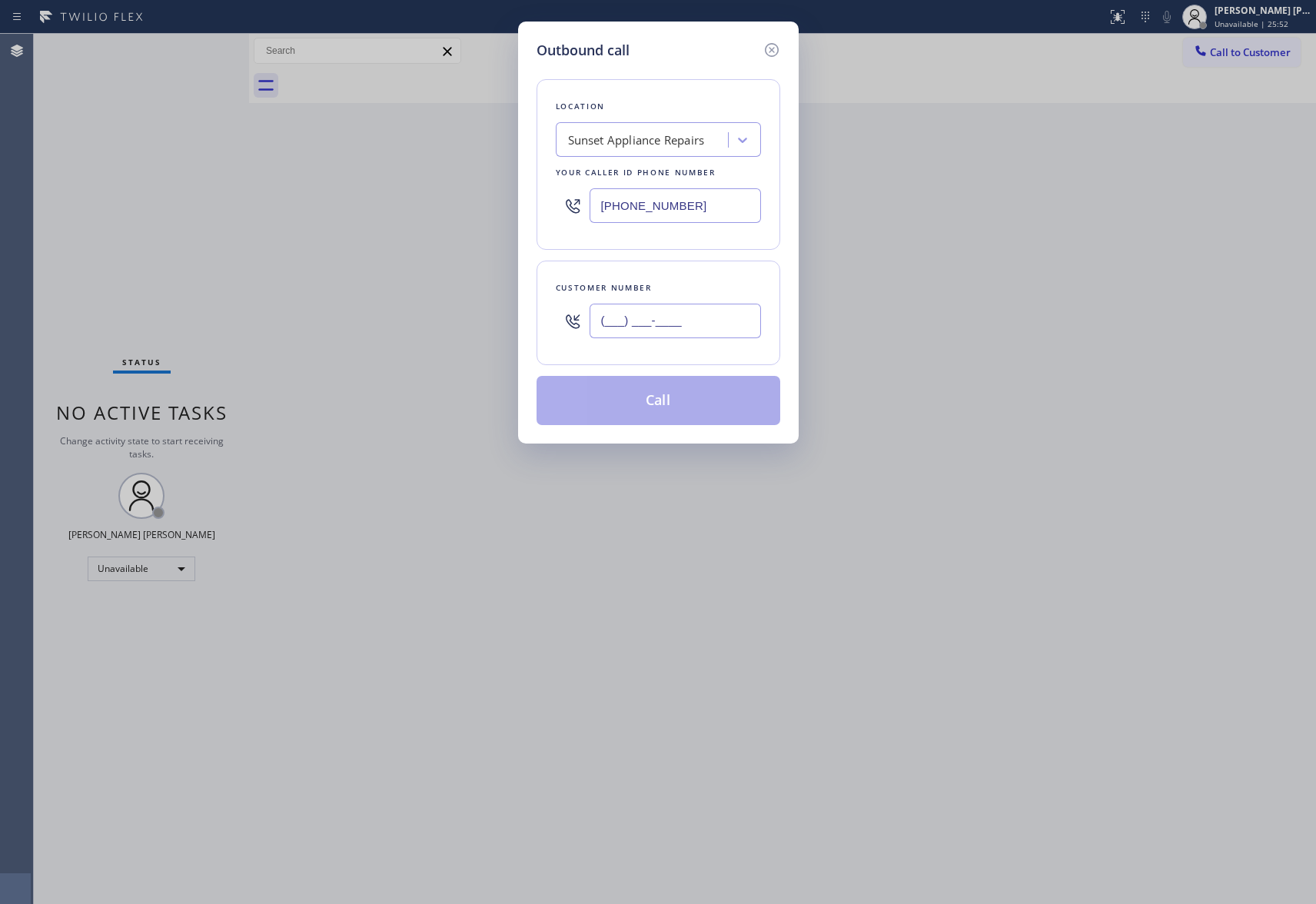
paste input "619) 937-5851"
type input "[PHONE_NUMBER]"
click at [644, 132] on div "Sunset Appliance Repairs" at bounding box center [637, 140] width 137 height 17
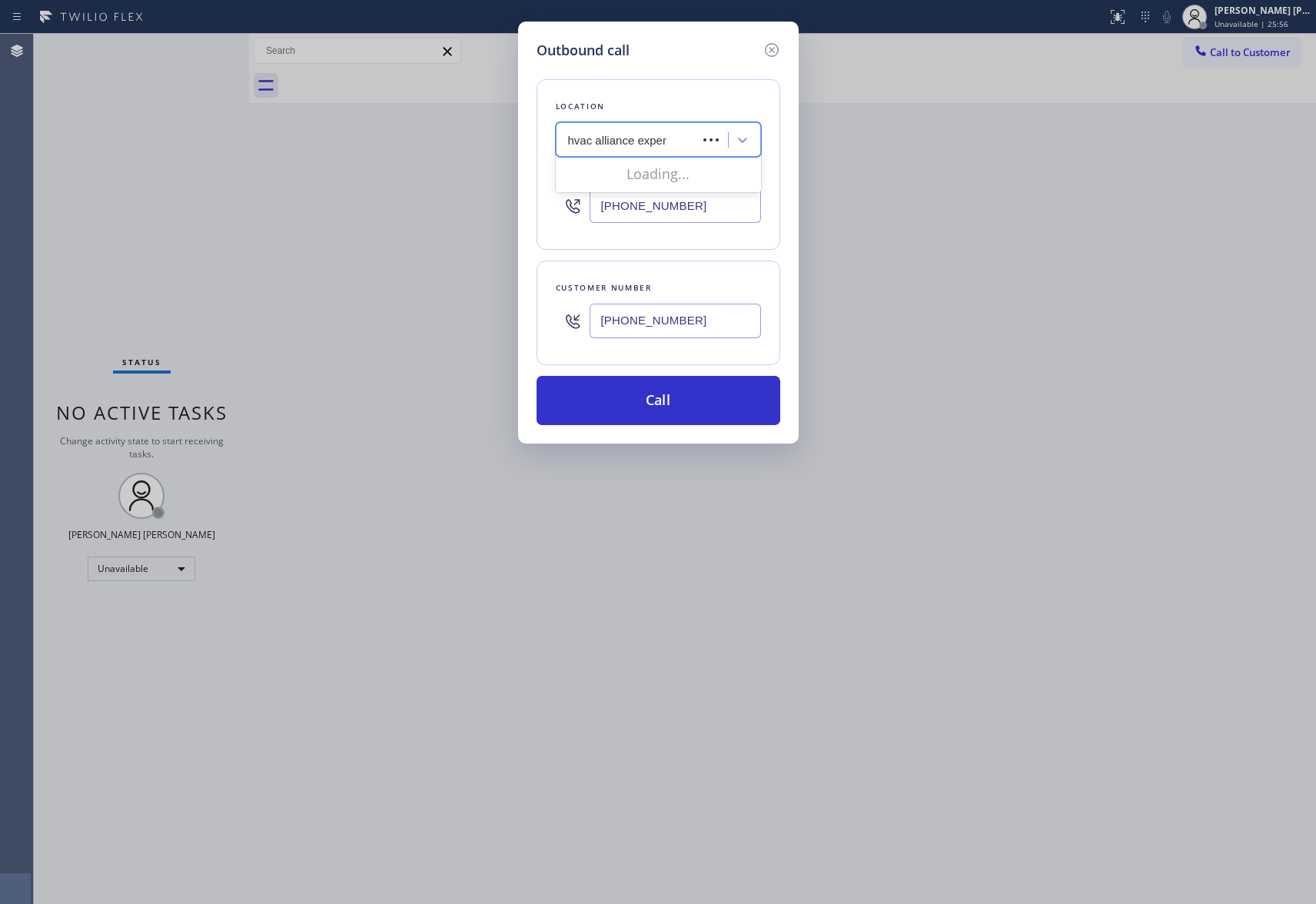
type input "hvac alliance expert"
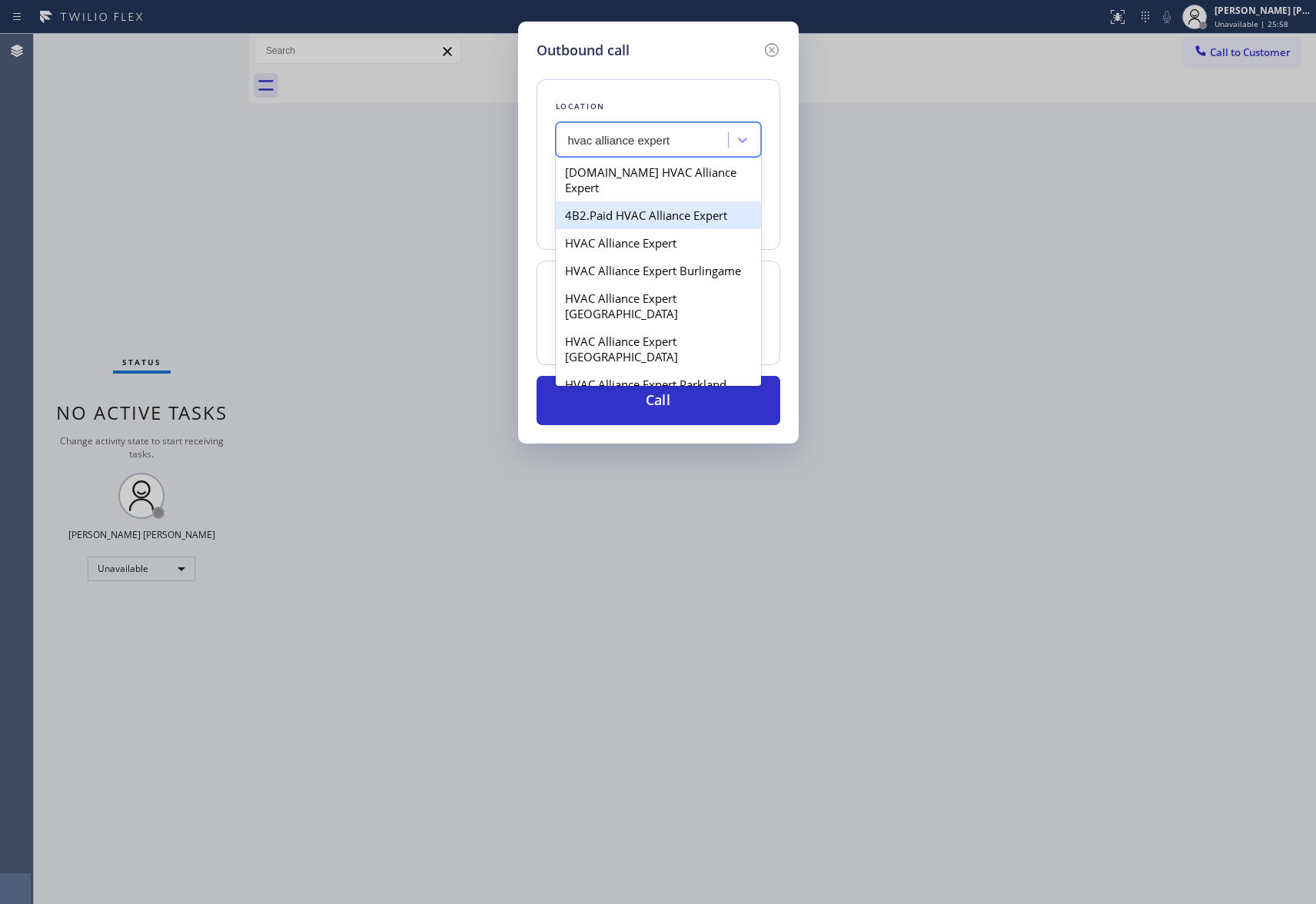
click at [670, 201] on div "4B2.Paid HVAC Alliance Expert" at bounding box center [658, 215] width 205 height 28
type input "[PHONE_NUMBER]"
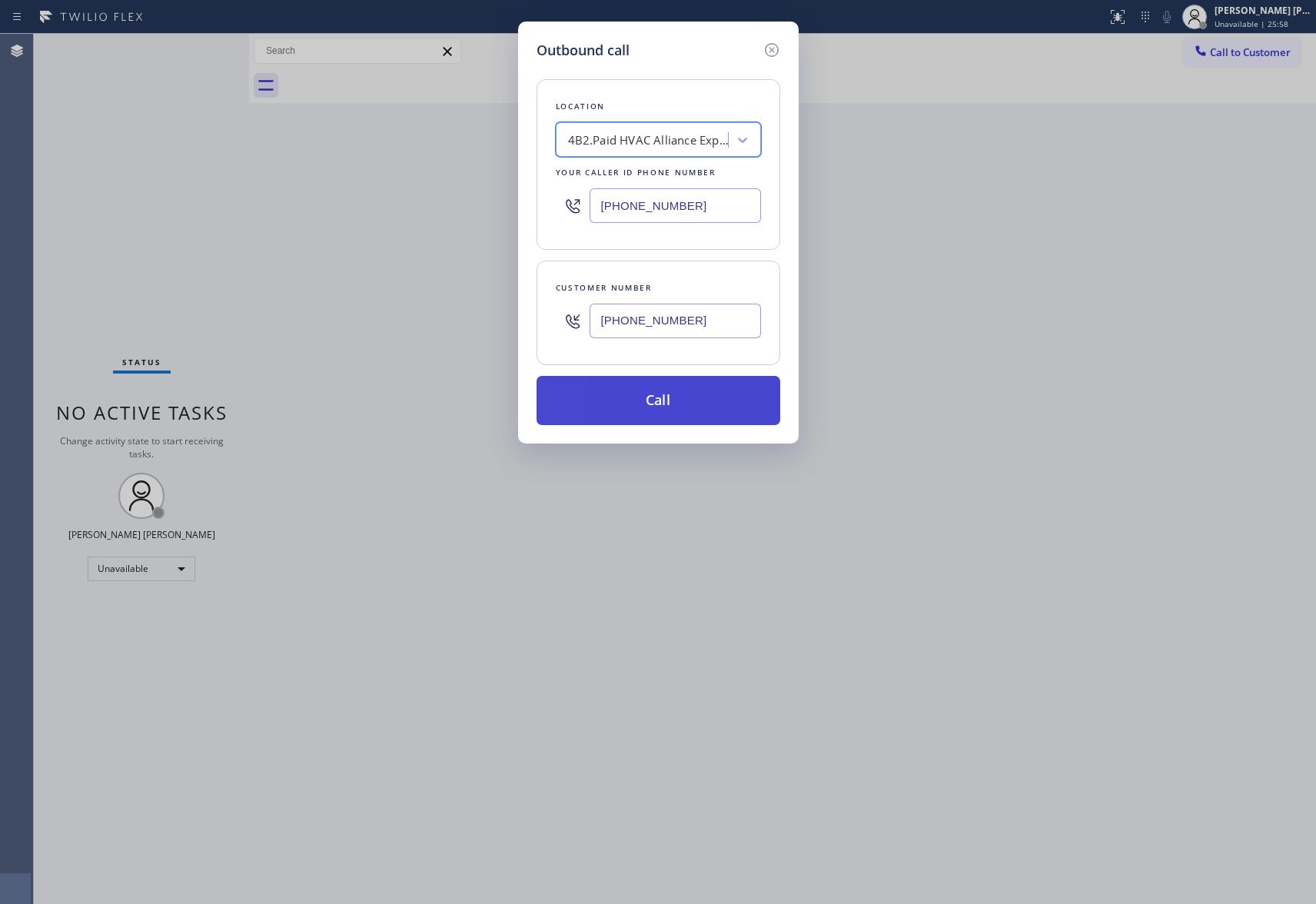
click at [668, 413] on button "Call" at bounding box center [658, 401] width 244 height 49
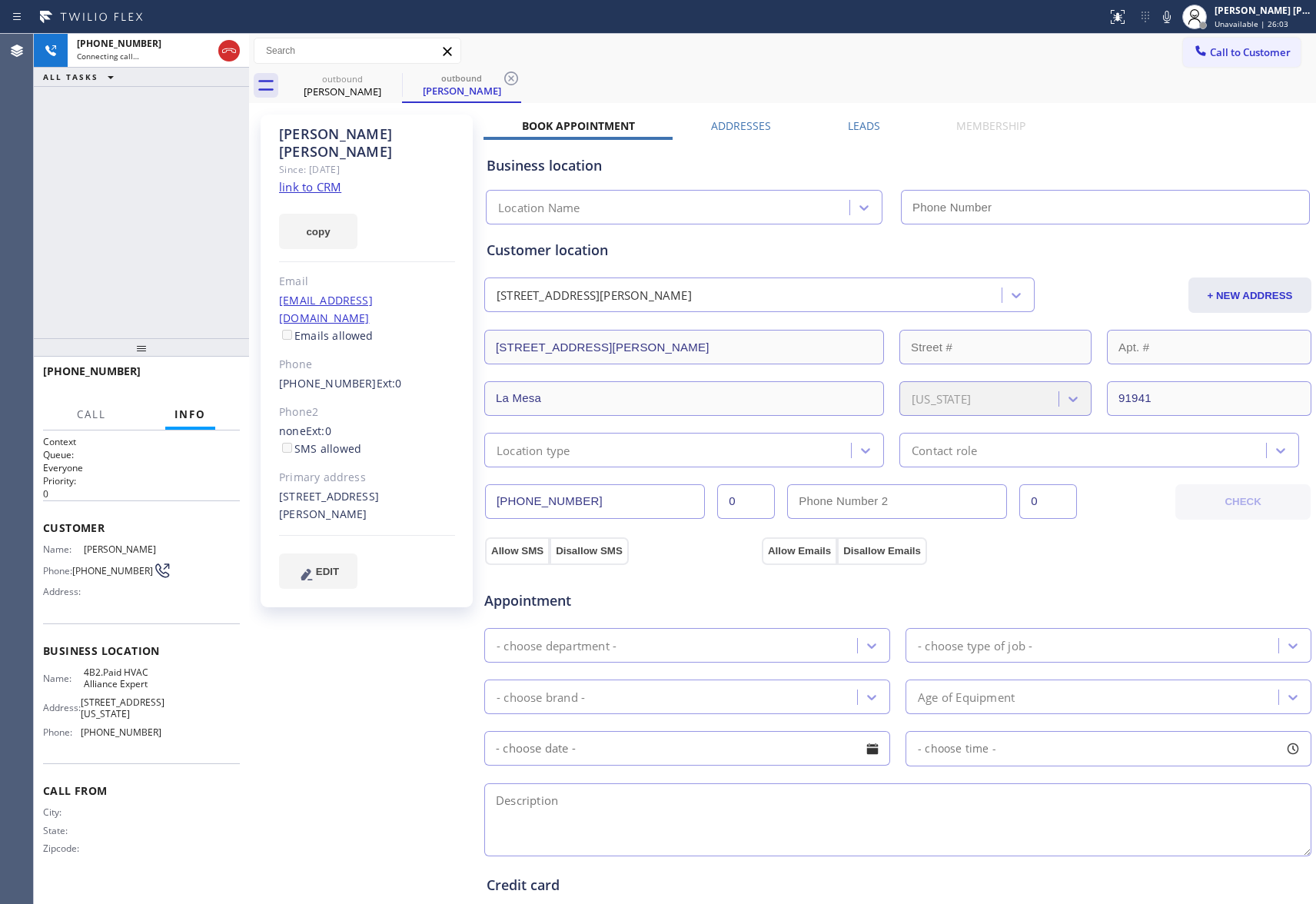
type input "[PHONE_NUMBER]"
click at [188, 379] on span "HANG UP" at bounding box center [204, 378] width 47 height 11
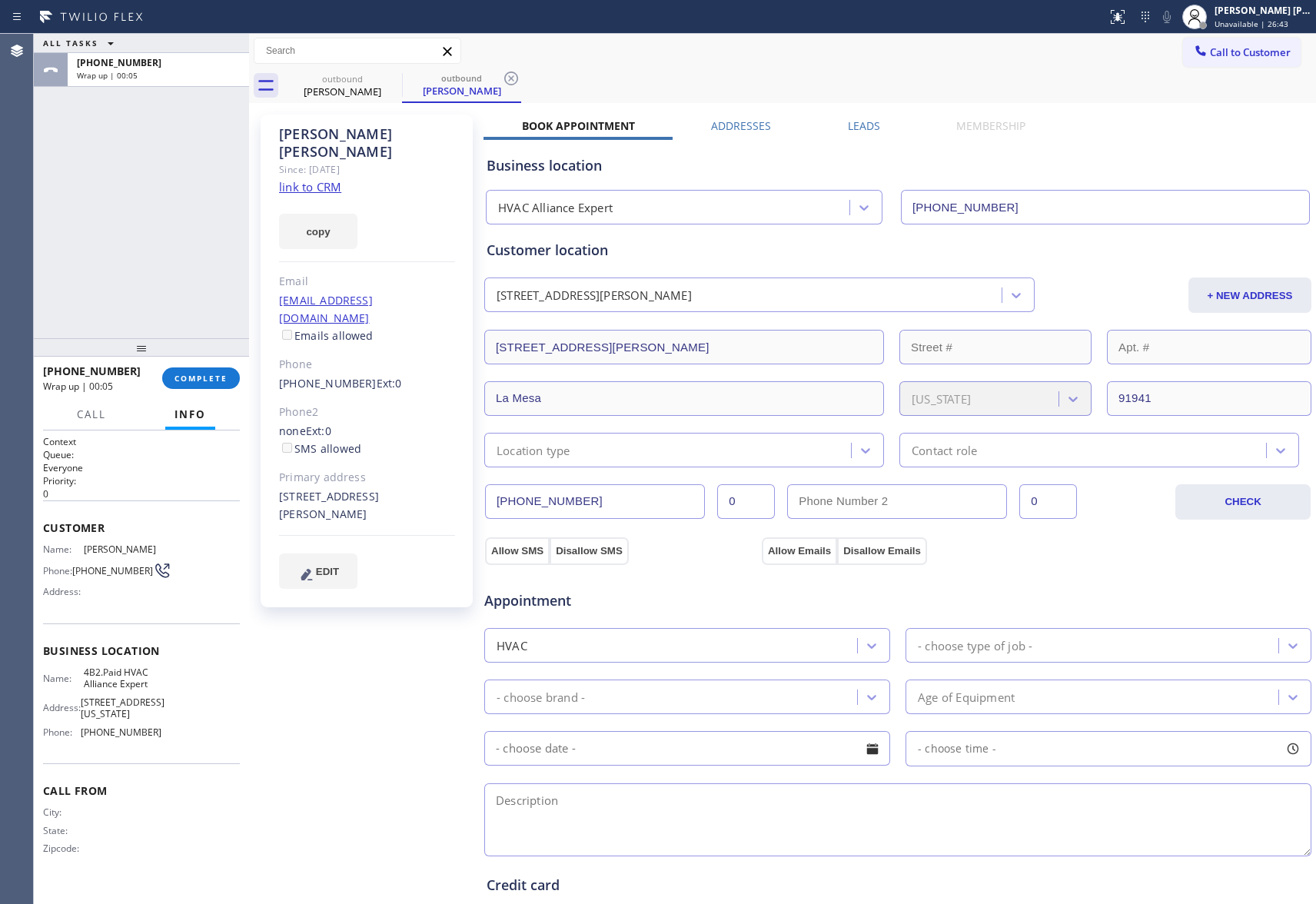
click at [848, 124] on label "Leads" at bounding box center [864, 126] width 33 height 14
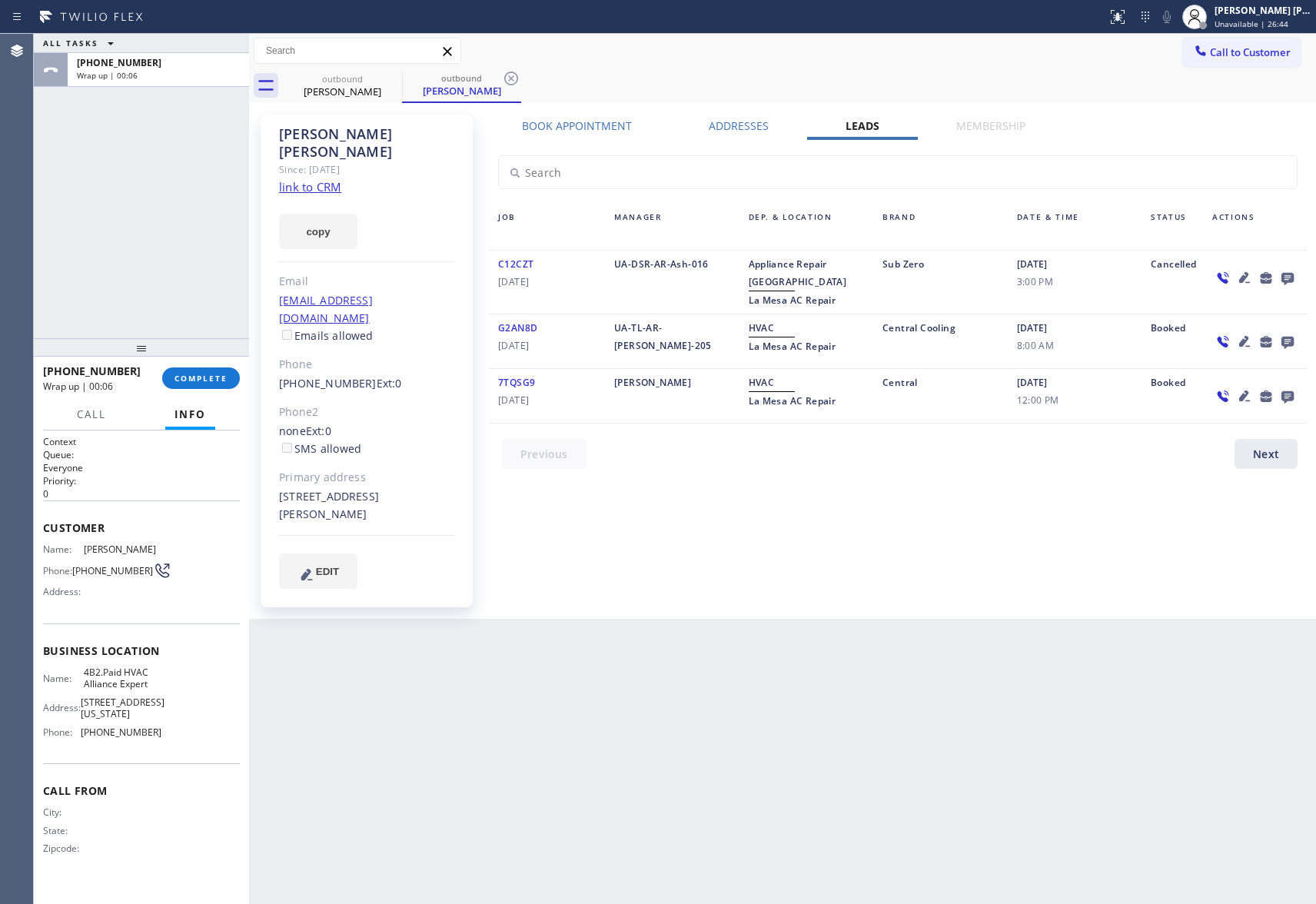
click at [1289, 274] on icon at bounding box center [1287, 278] width 12 height 12
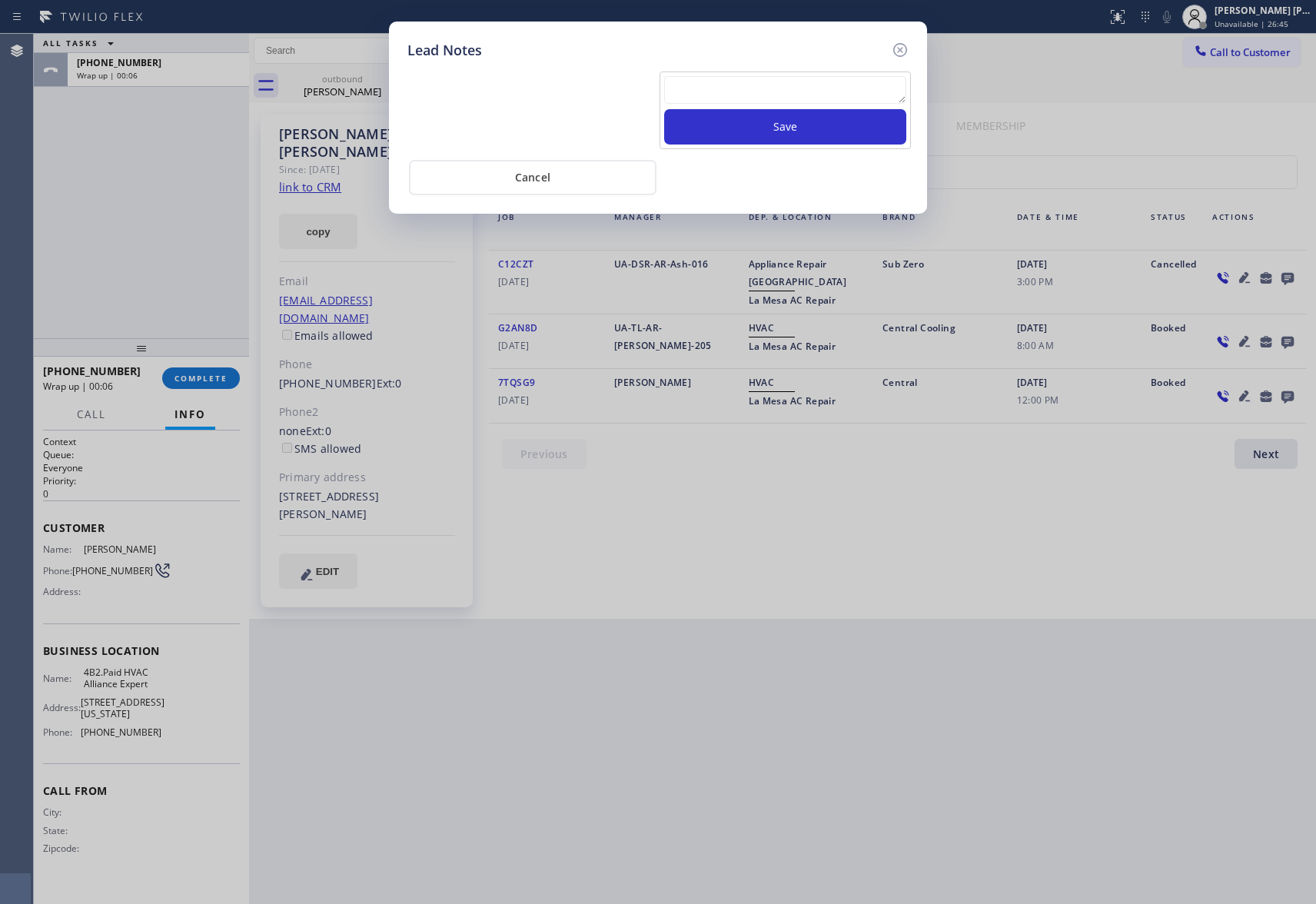
click at [760, 94] on textarea at bounding box center [785, 90] width 243 height 28
paste textarea "VM | please transfer if cx calls back"
type textarea "VM | please transfer if cx calls back"
click at [770, 128] on button "Save" at bounding box center [785, 126] width 243 height 35
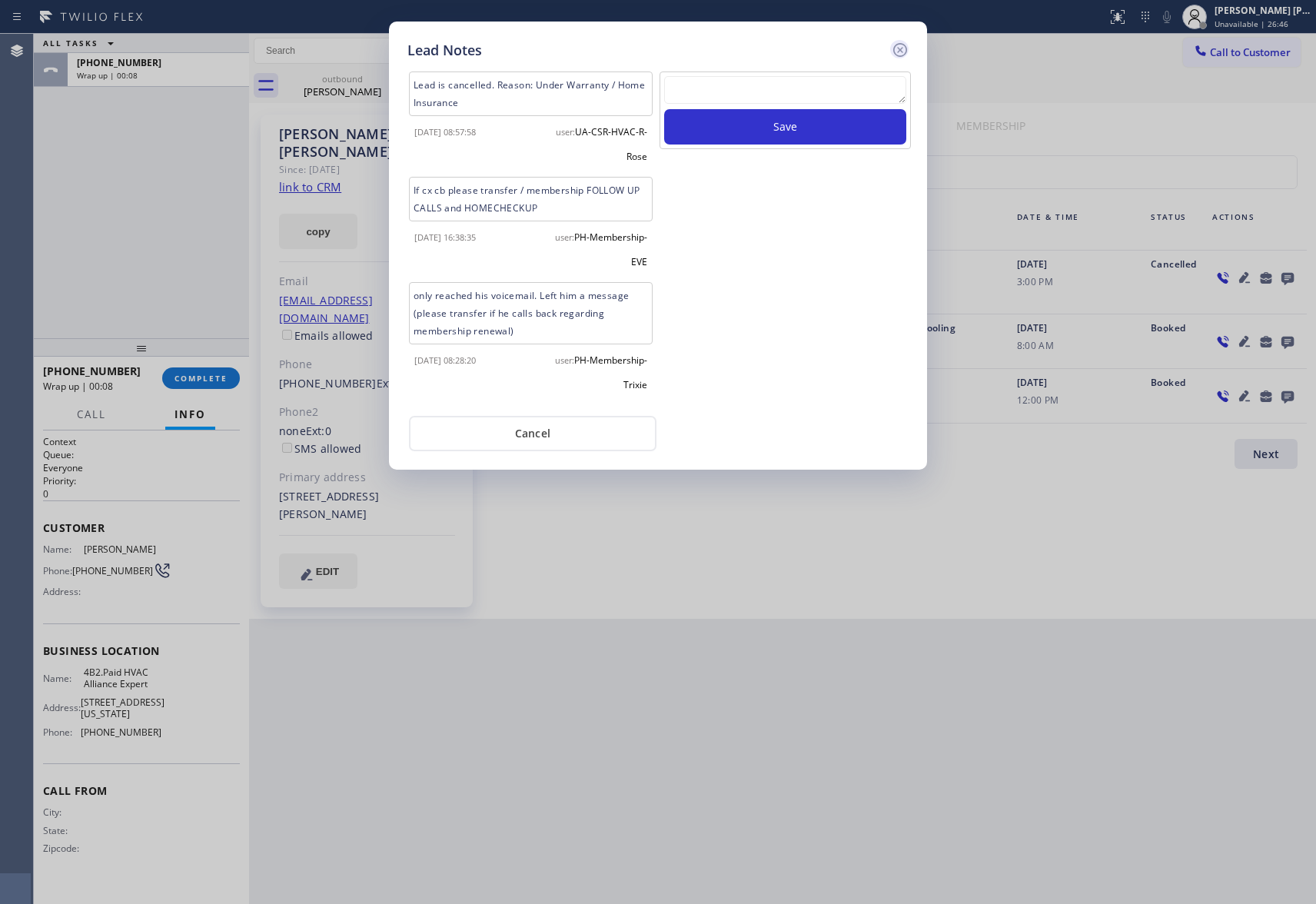
click at [896, 53] on icon at bounding box center [900, 49] width 14 height 14
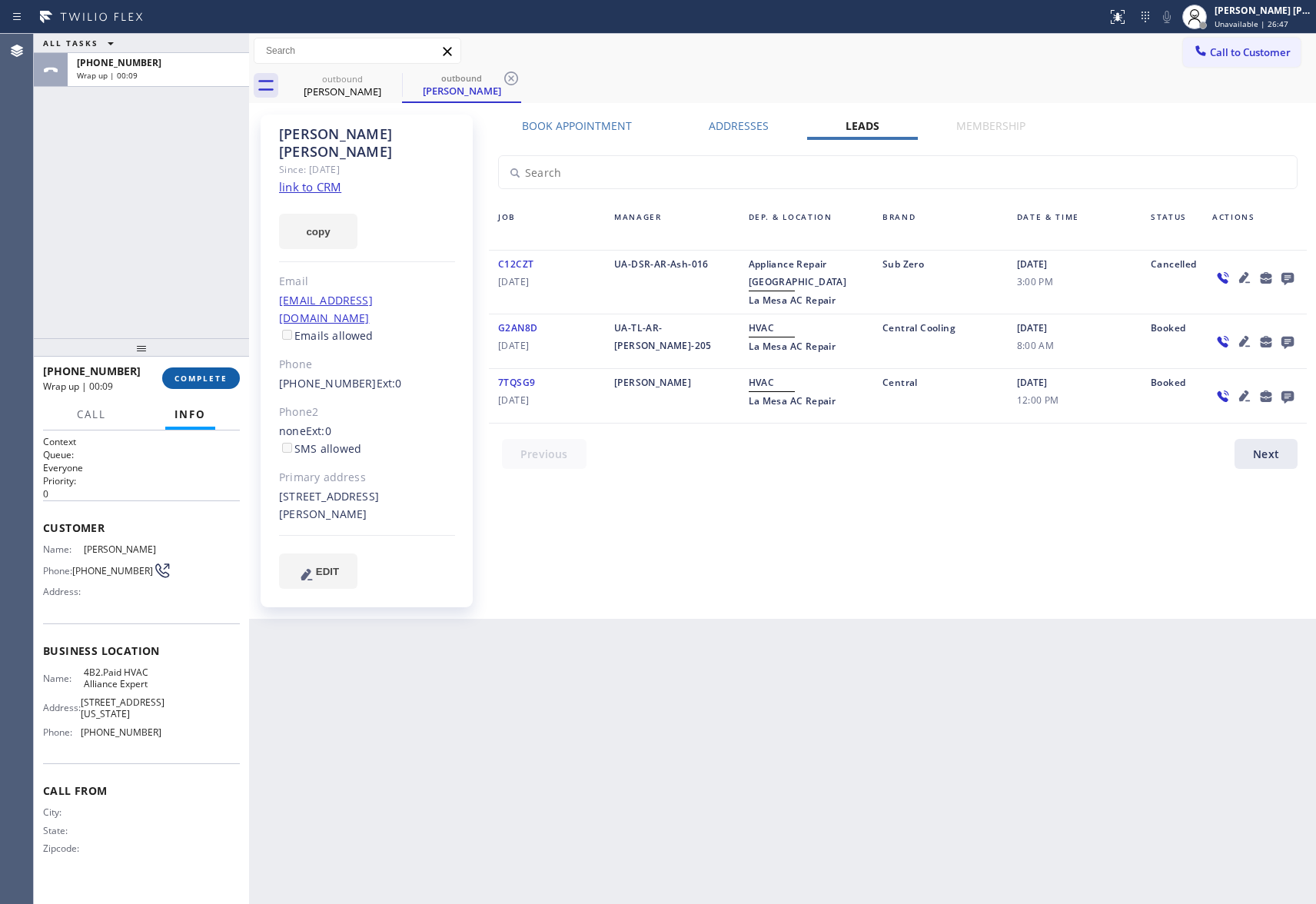
click at [210, 367] on button "COMPLETE" at bounding box center [201, 378] width 78 height 21
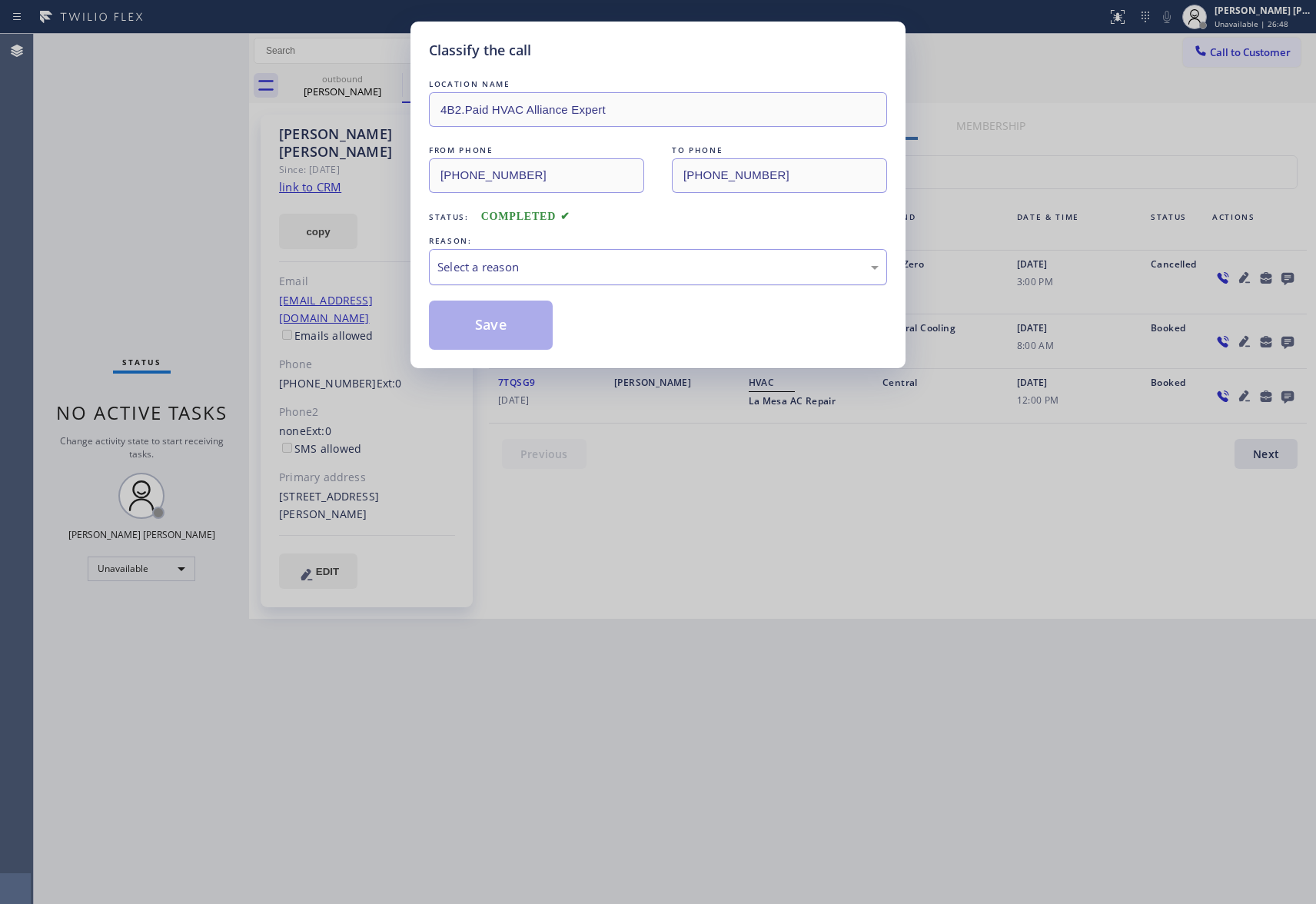
click at [614, 271] on div "Select a reason" at bounding box center [658, 267] width 441 height 17
click at [517, 326] on button "Save" at bounding box center [491, 325] width 124 height 49
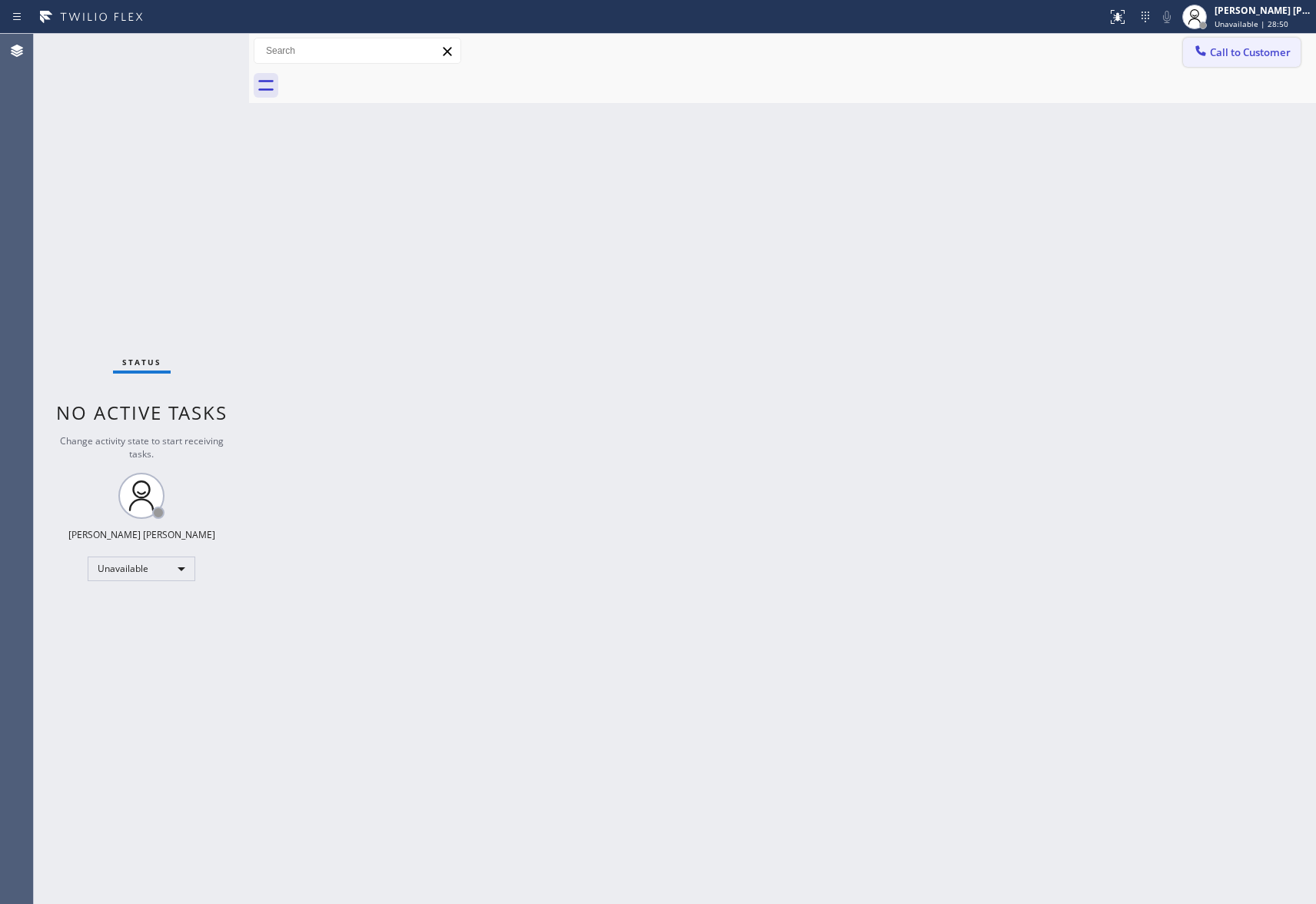
click at [1281, 56] on span "Call to Customer" at bounding box center [1251, 52] width 81 height 14
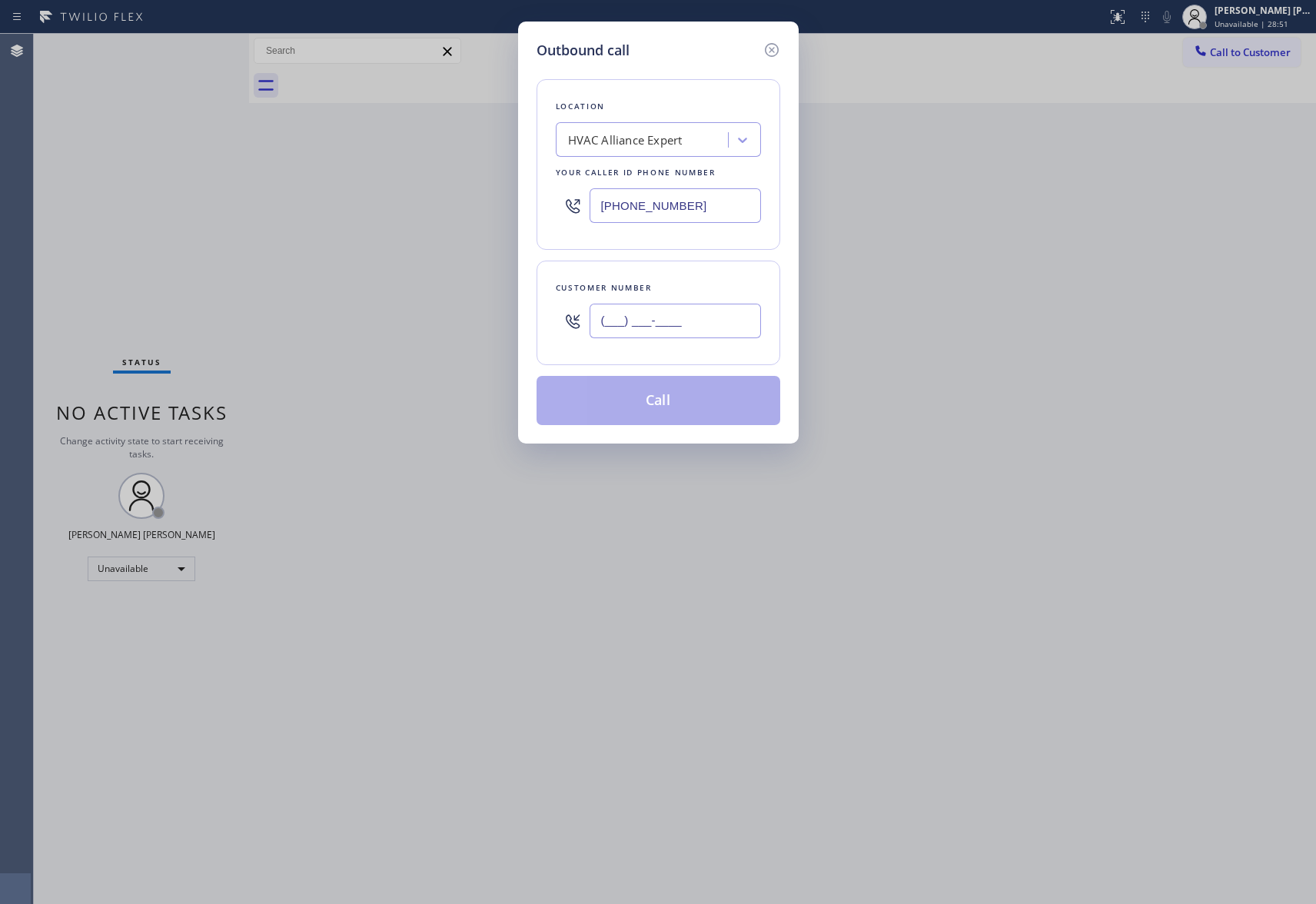
click at [685, 320] on input "(___) ___-____" at bounding box center [676, 321] width 172 height 35
paste input "323) 356-7907"
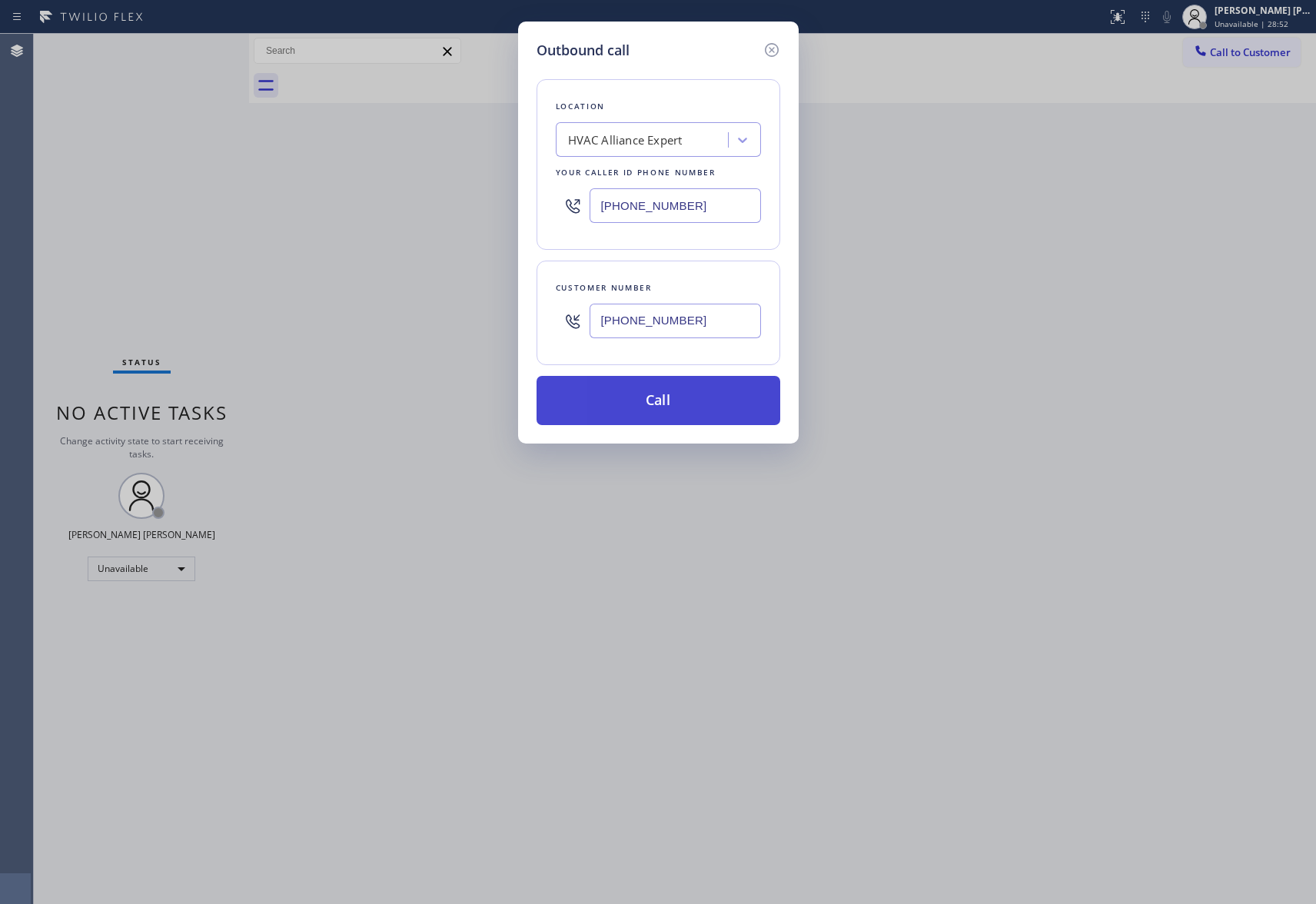
type input "[PHONE_NUMBER]"
click at [702, 418] on button "Call" at bounding box center [658, 401] width 244 height 49
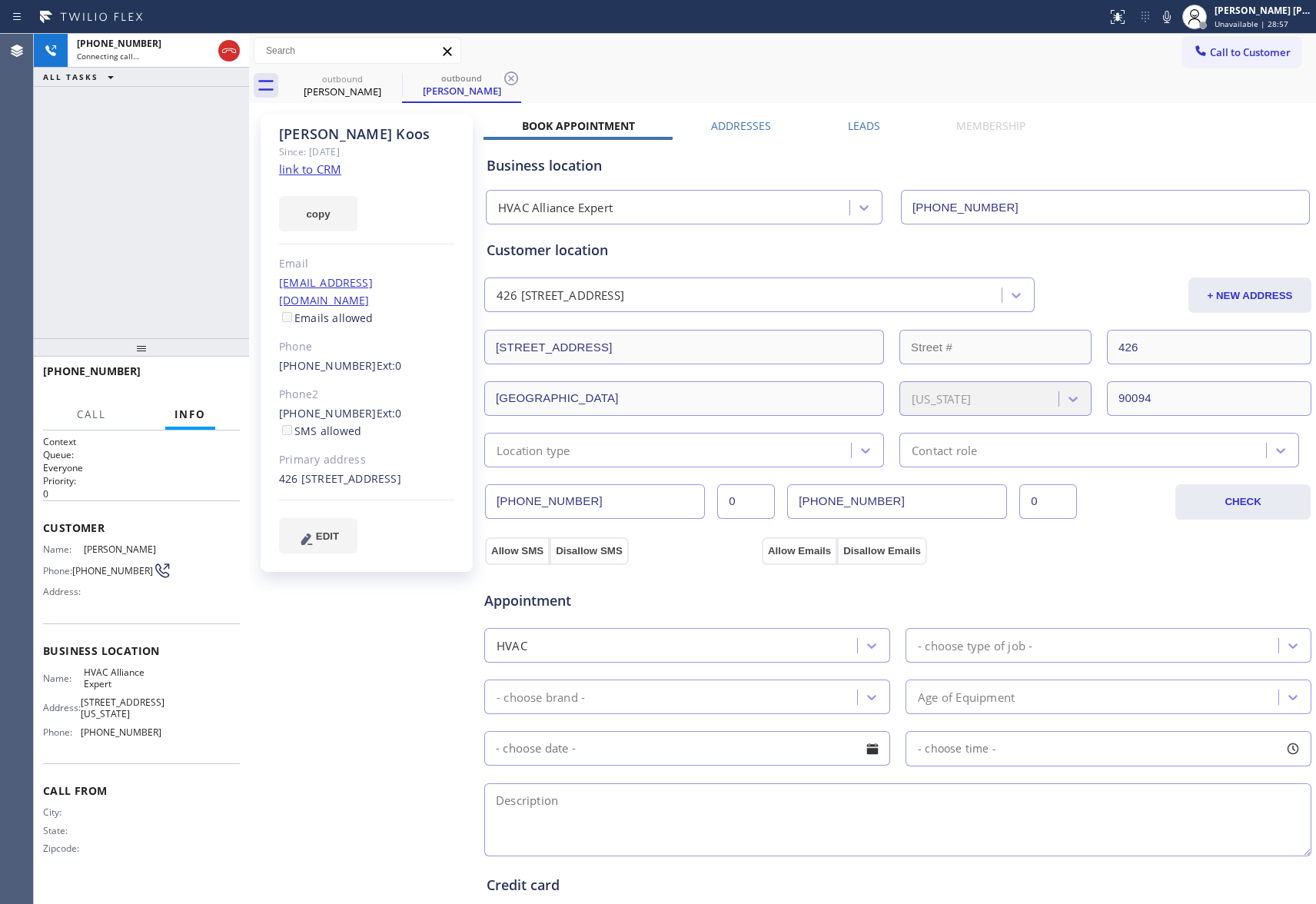
type input "[PHONE_NUMBER]"
click at [200, 380] on span "HANG UP" at bounding box center [204, 378] width 47 height 11
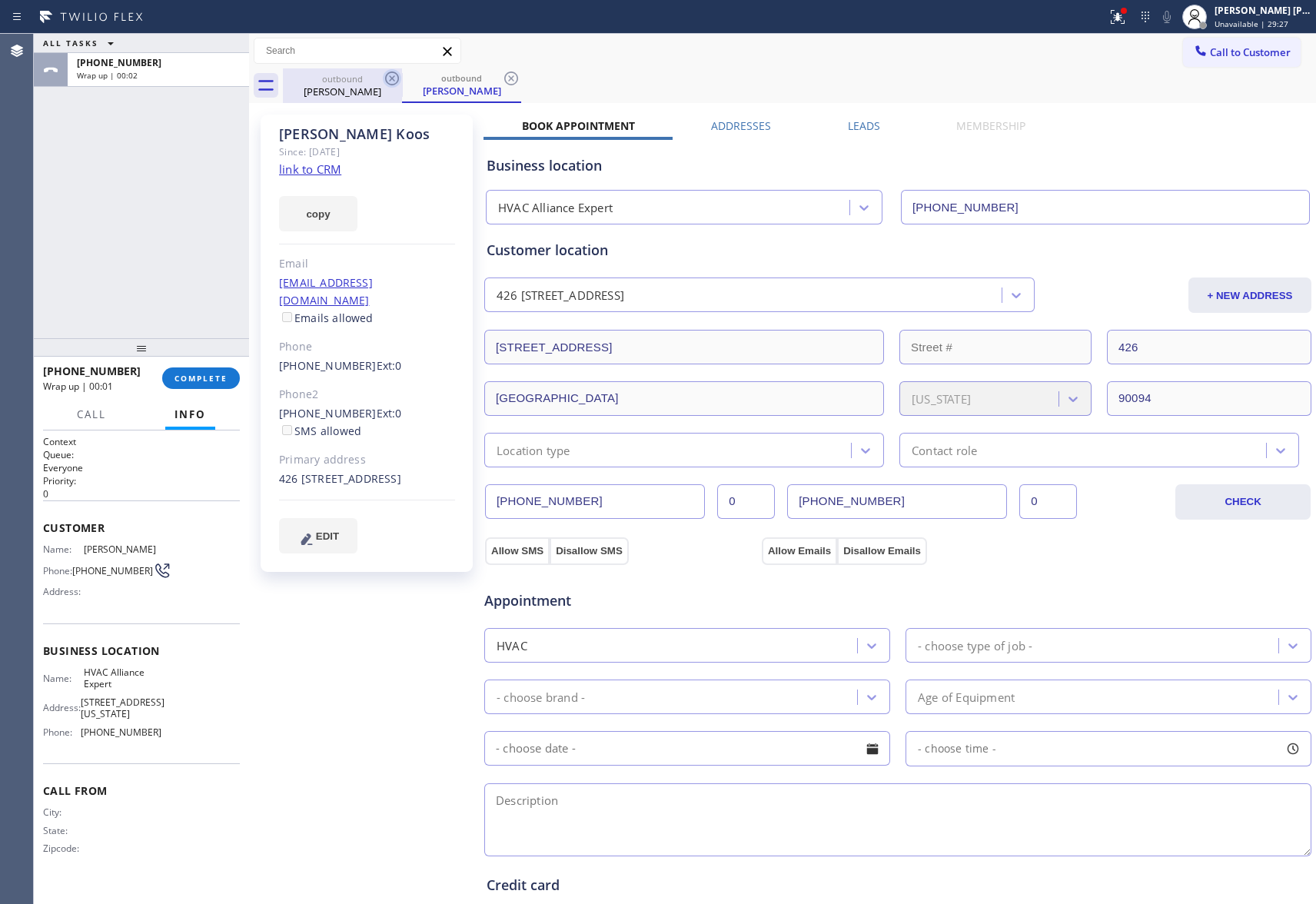
click at [398, 74] on icon at bounding box center [392, 78] width 18 height 18
click at [402, 74] on div "outbound [PERSON_NAME]" at bounding box center [462, 86] width 119 height 35
click at [398, 74] on icon at bounding box center [392, 78] width 18 height 18
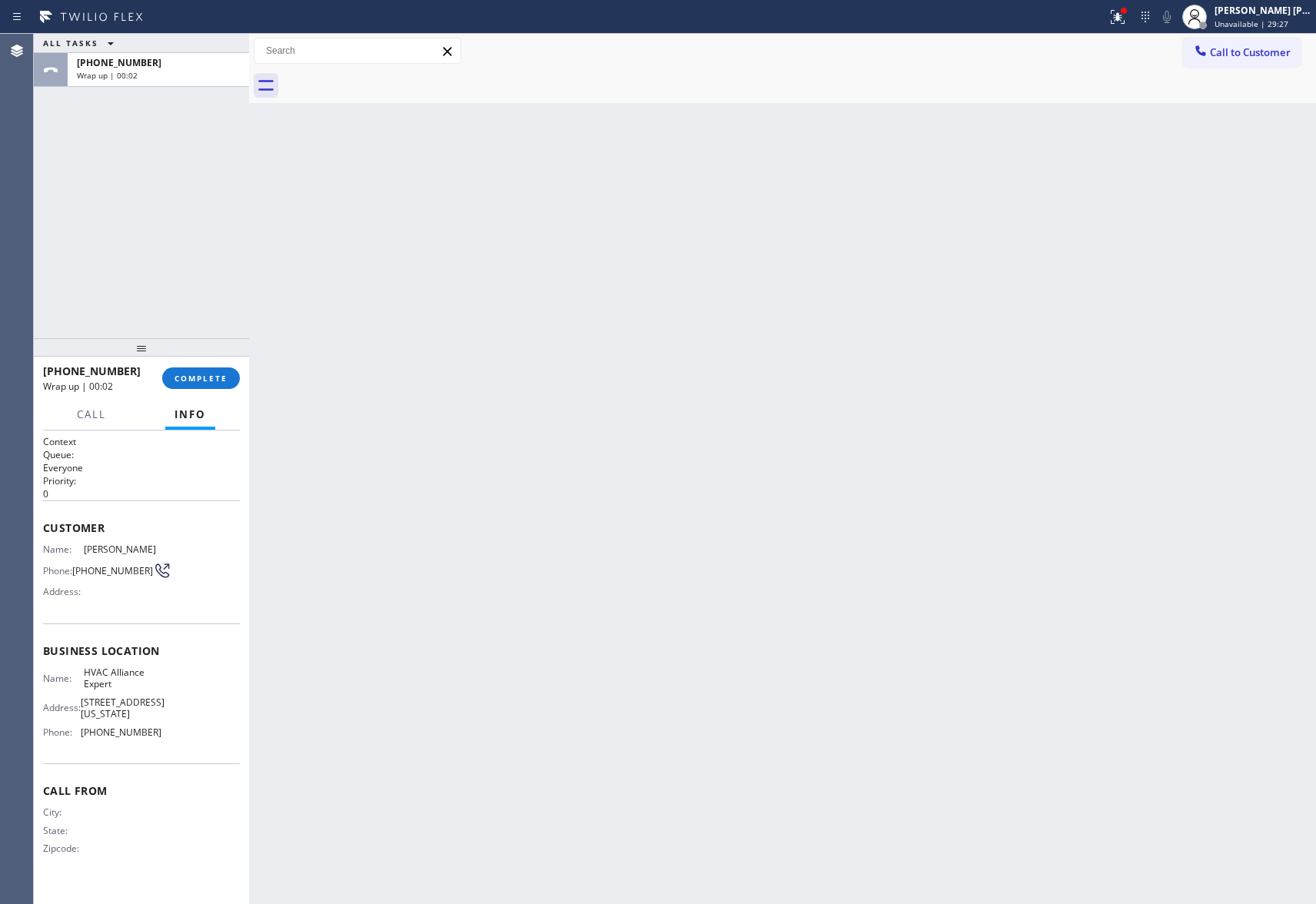
click at [398, 74] on div at bounding box center [800, 86] width 1034 height 35
click at [197, 374] on span "COMPLETE" at bounding box center [201, 378] width 53 height 11
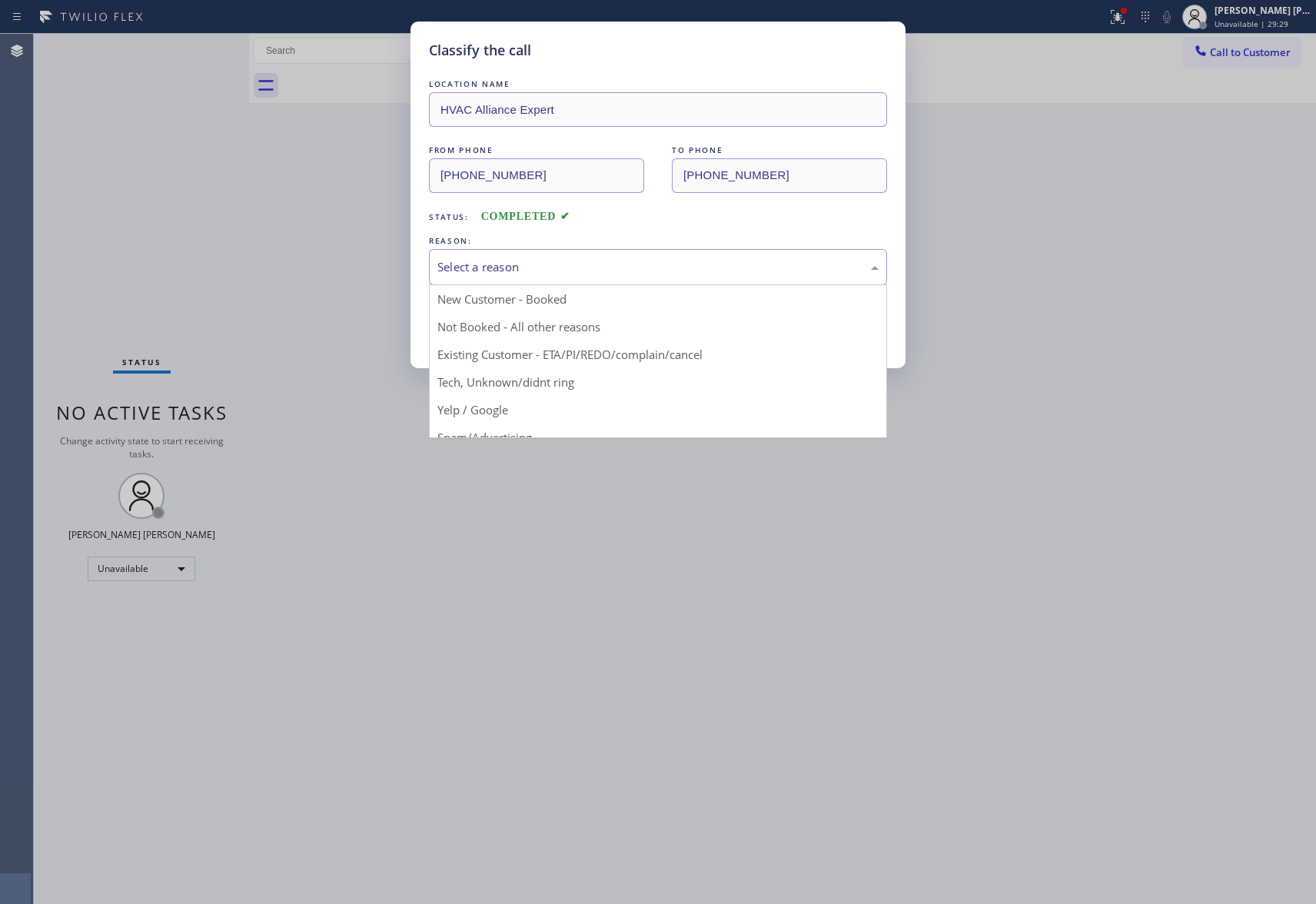
click at [489, 268] on div "Select a reason" at bounding box center [658, 267] width 441 height 17
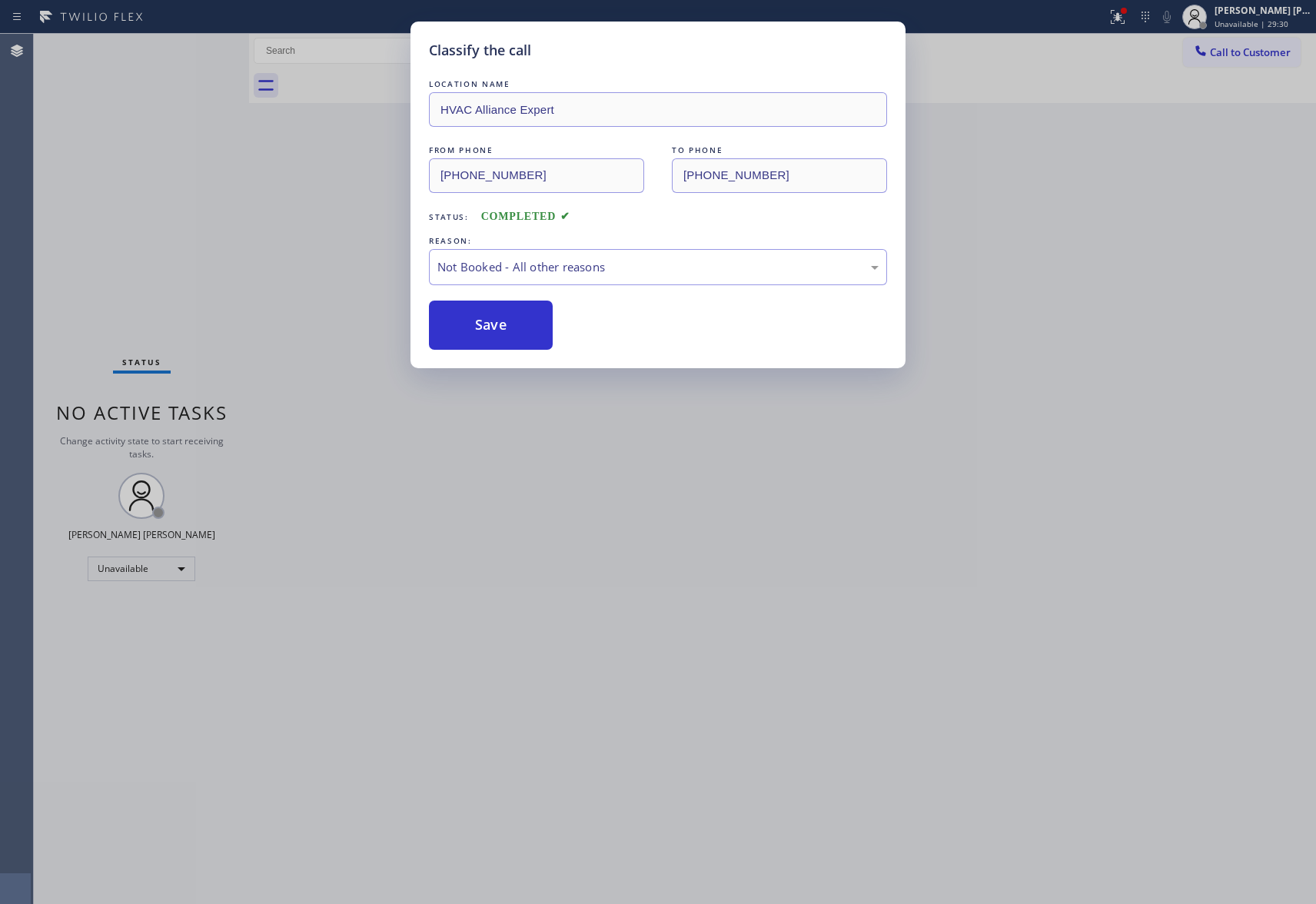
click at [489, 332] on button "Save" at bounding box center [491, 325] width 124 height 49
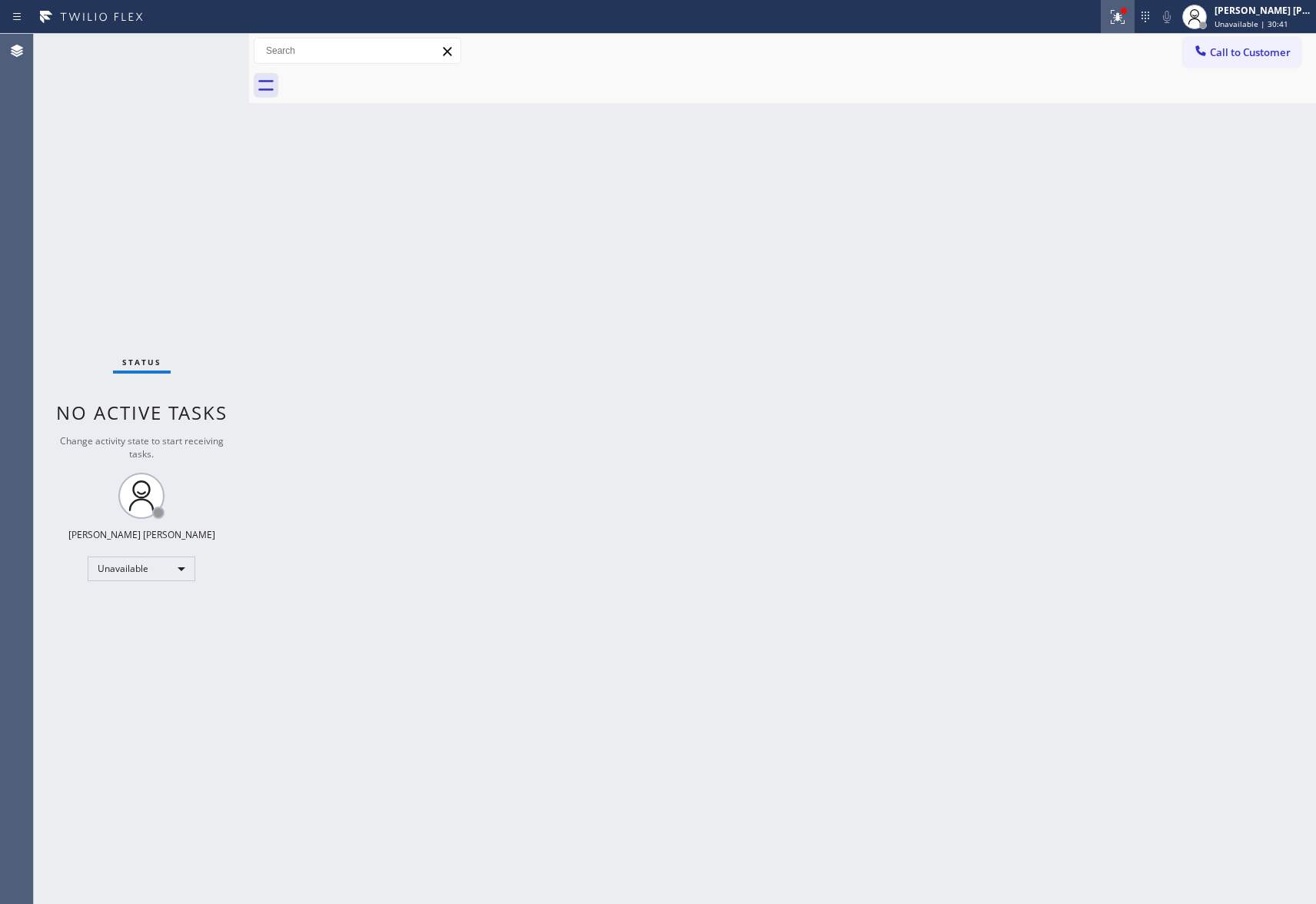
click at [1113, 18] on icon at bounding box center [1117, 17] width 18 height 18
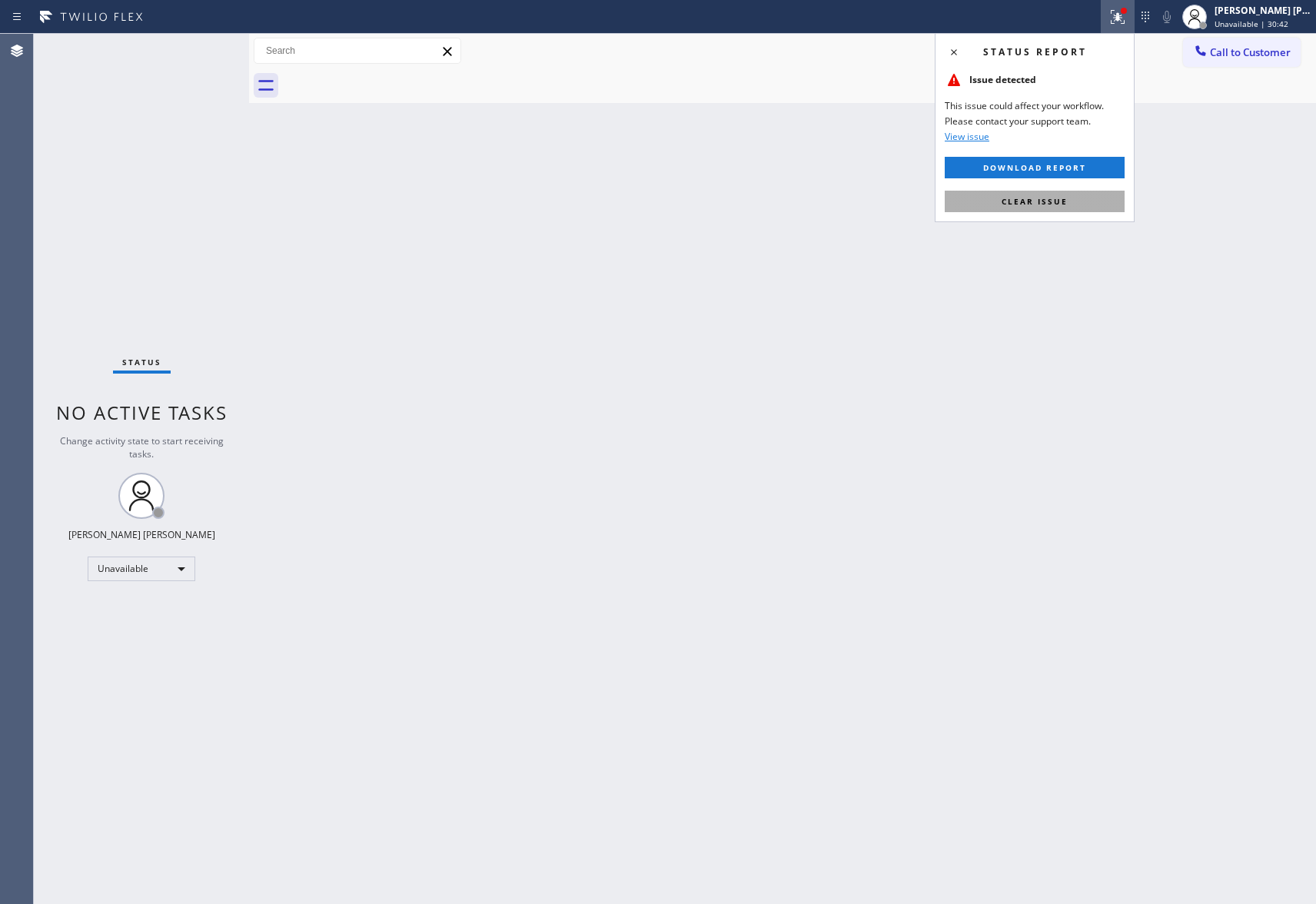
click at [1007, 203] on span "Clear issue" at bounding box center [1035, 202] width 66 height 11
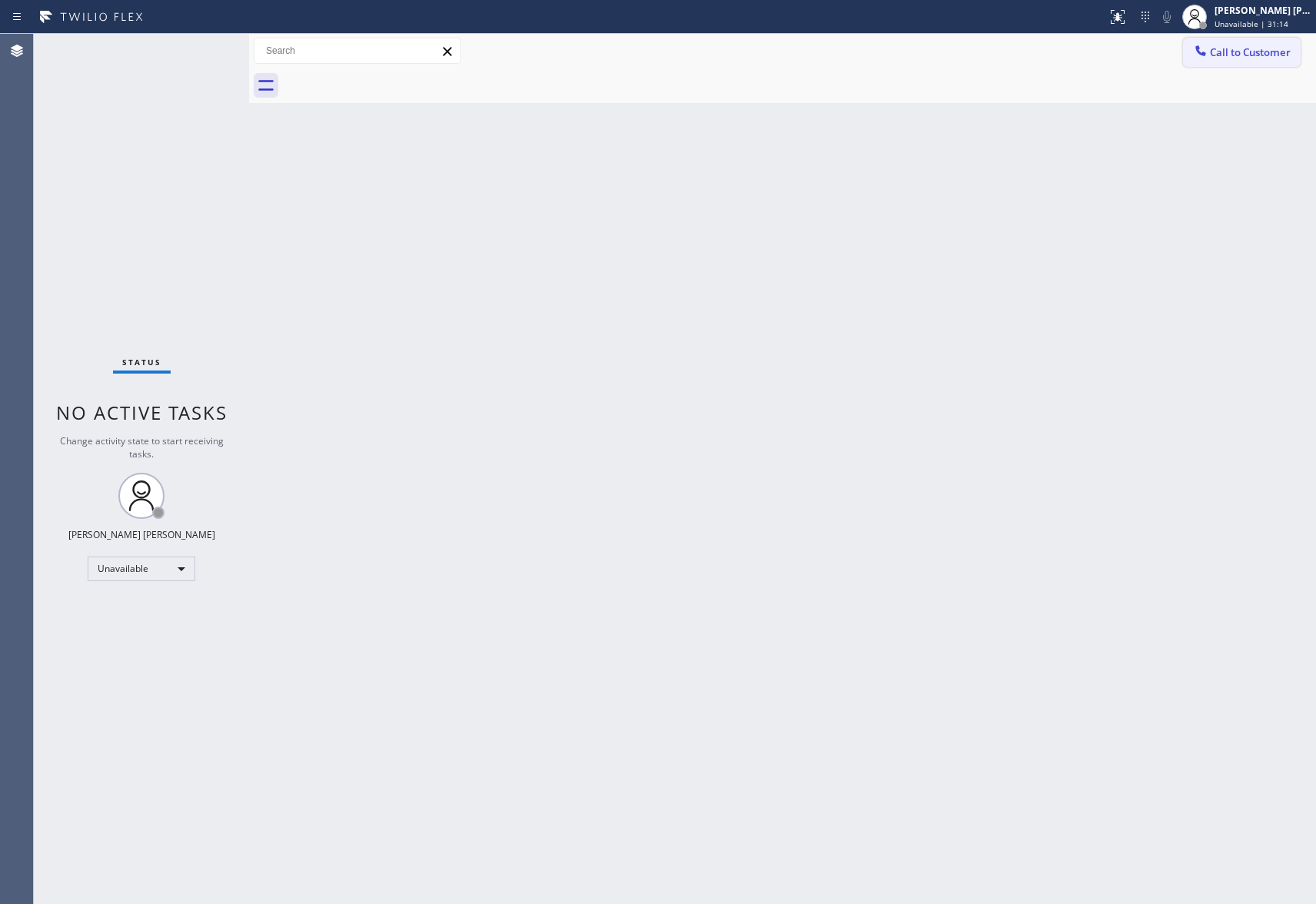
click at [1266, 52] on span "Call to Customer" at bounding box center [1251, 52] width 81 height 14
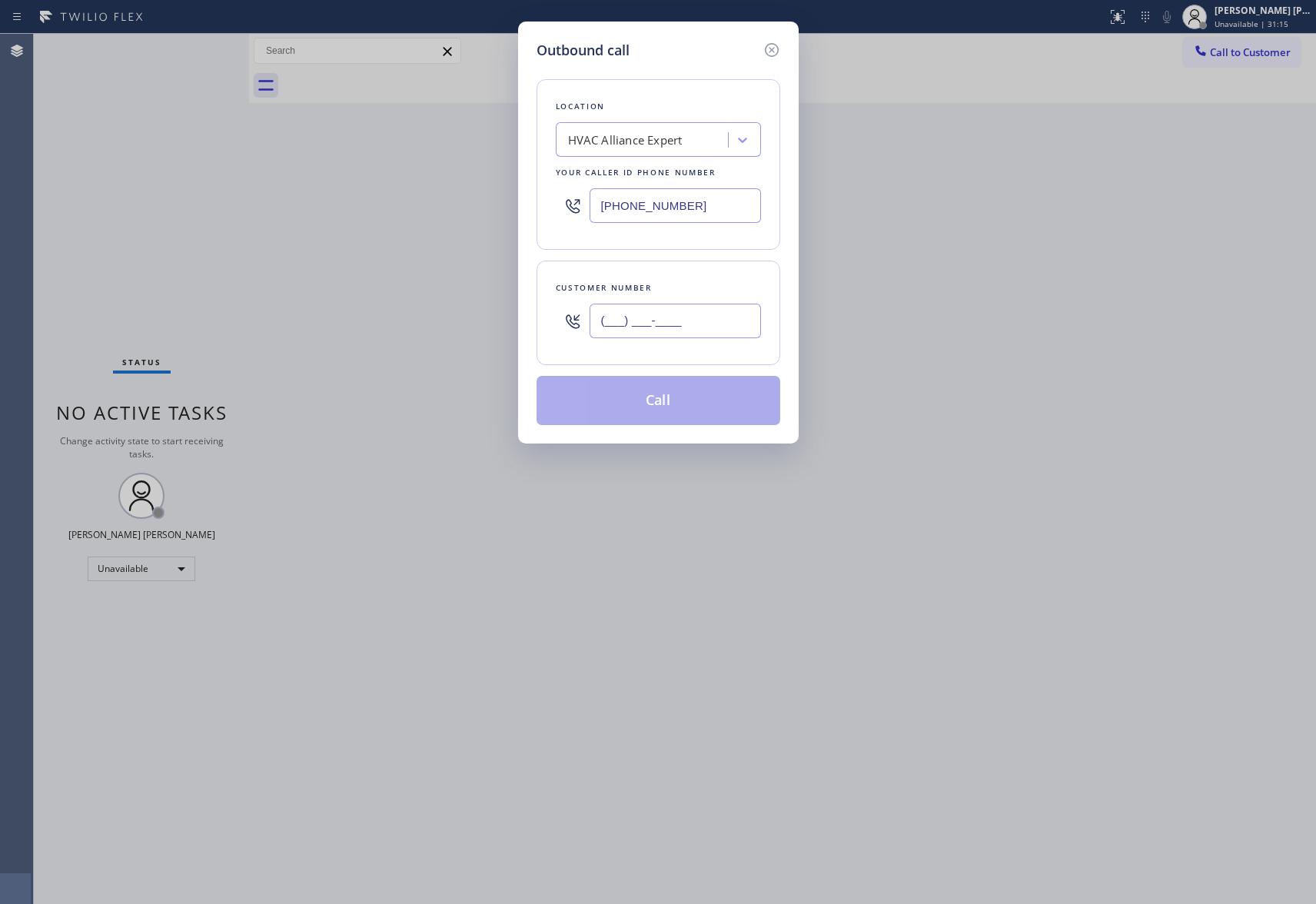
click at [668, 309] on input "(___) ___-____" at bounding box center [676, 321] width 172 height 35
paste input "805) 215-9909"
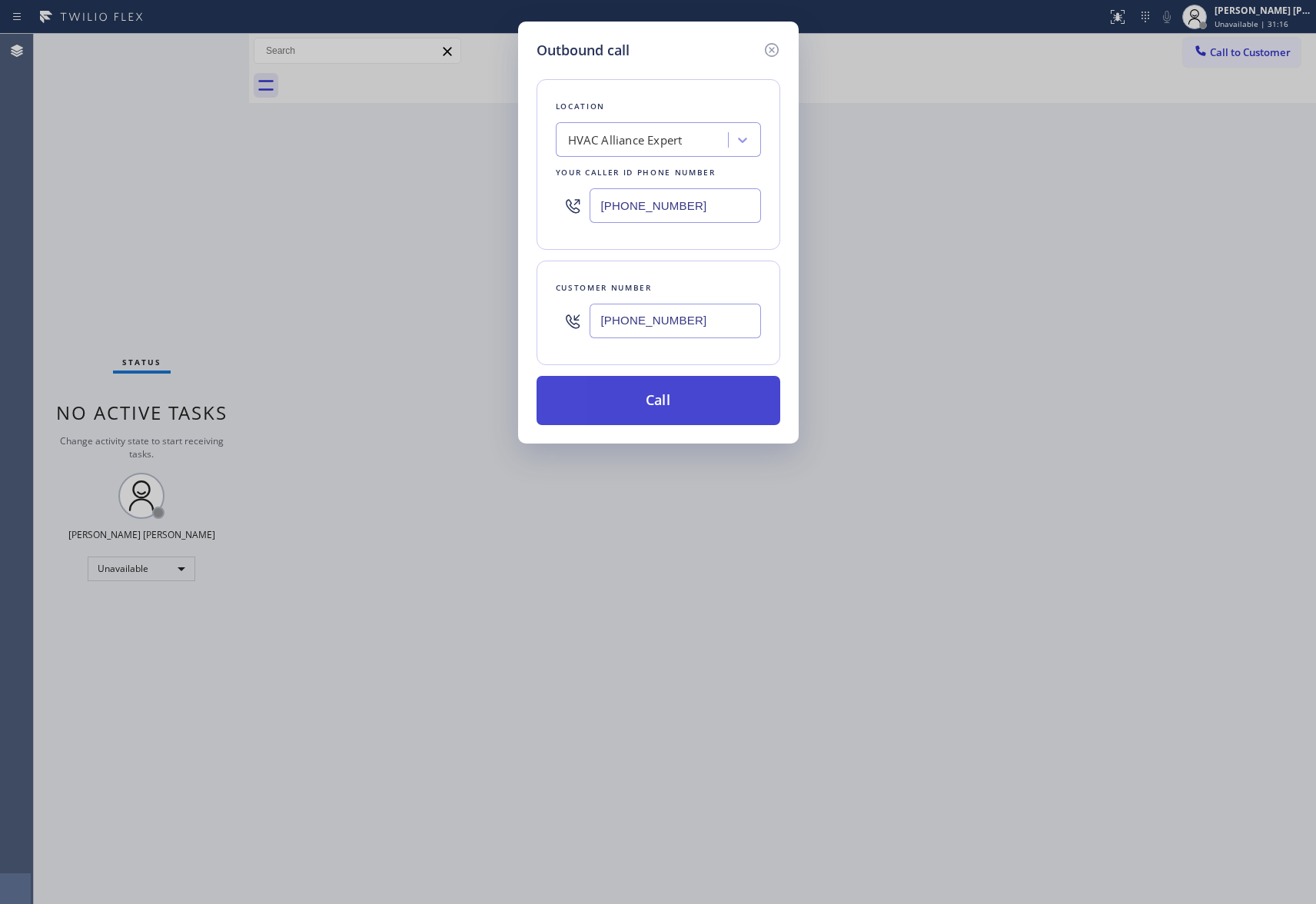
type input "[PHONE_NUMBER]"
click at [711, 405] on button "Call" at bounding box center [658, 401] width 244 height 49
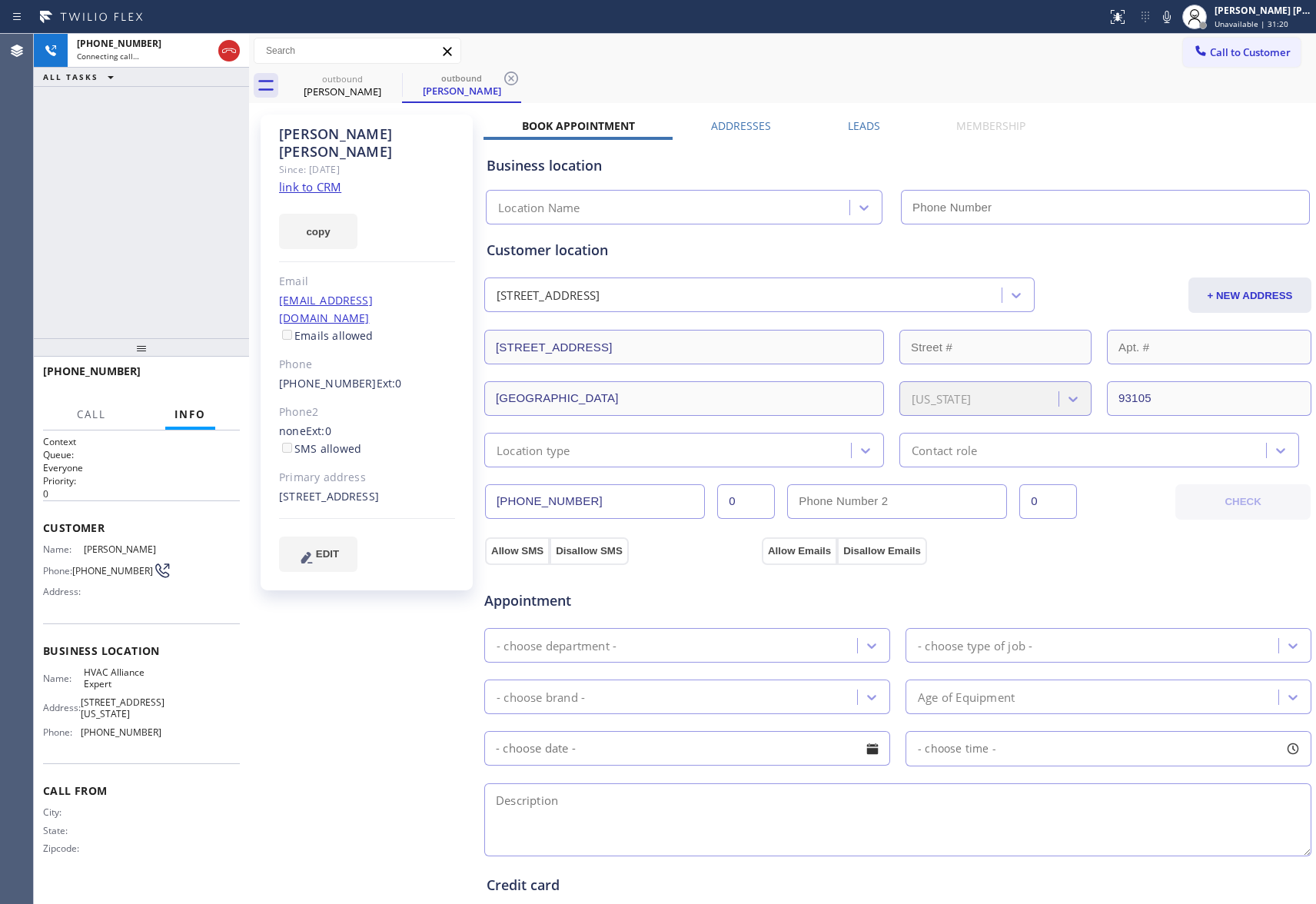
type input "[PHONE_NUMBER]"
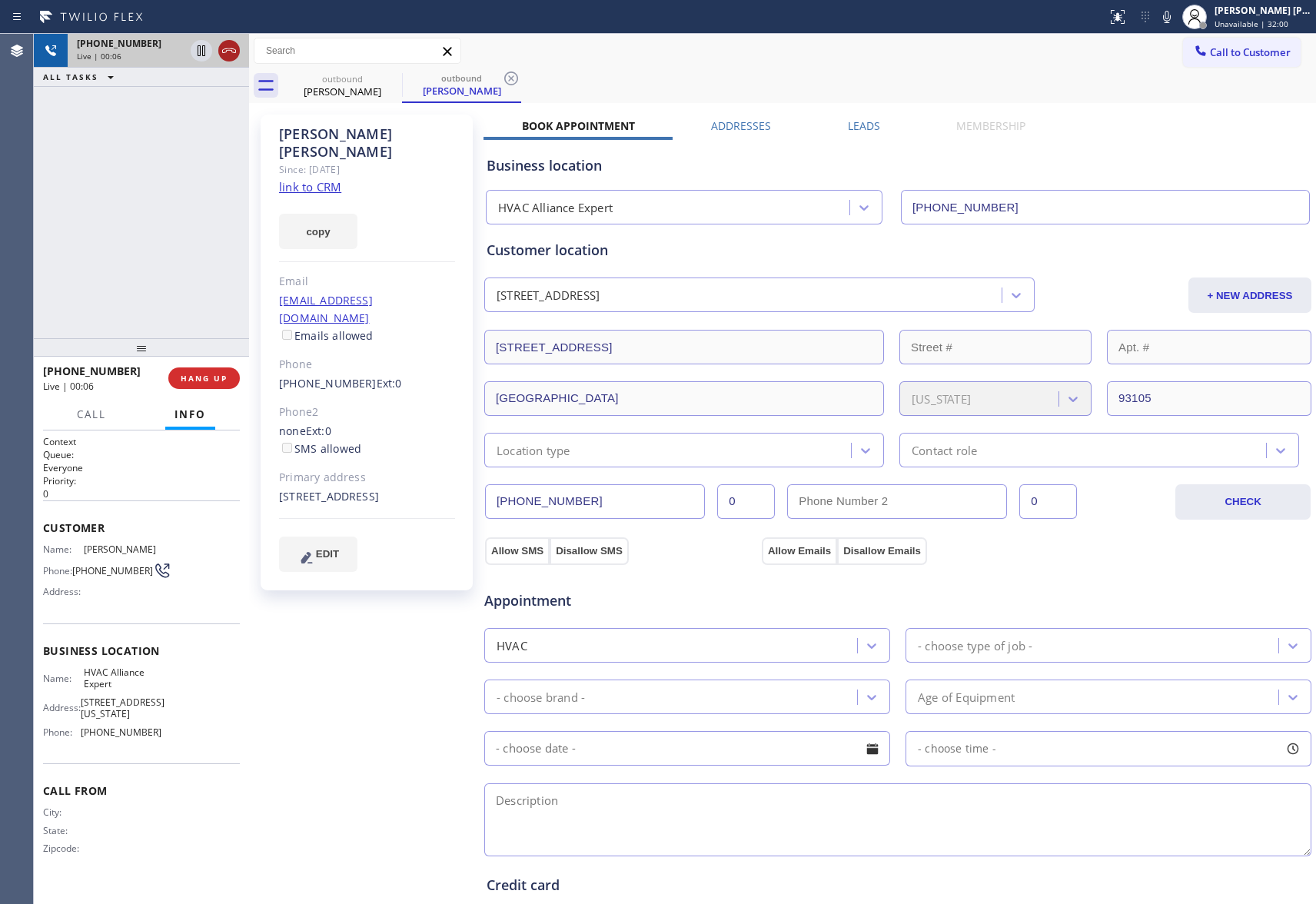
click at [238, 49] on icon at bounding box center [229, 50] width 18 height 18
click at [407, 81] on div "outbound" at bounding box center [462, 78] width 116 height 12
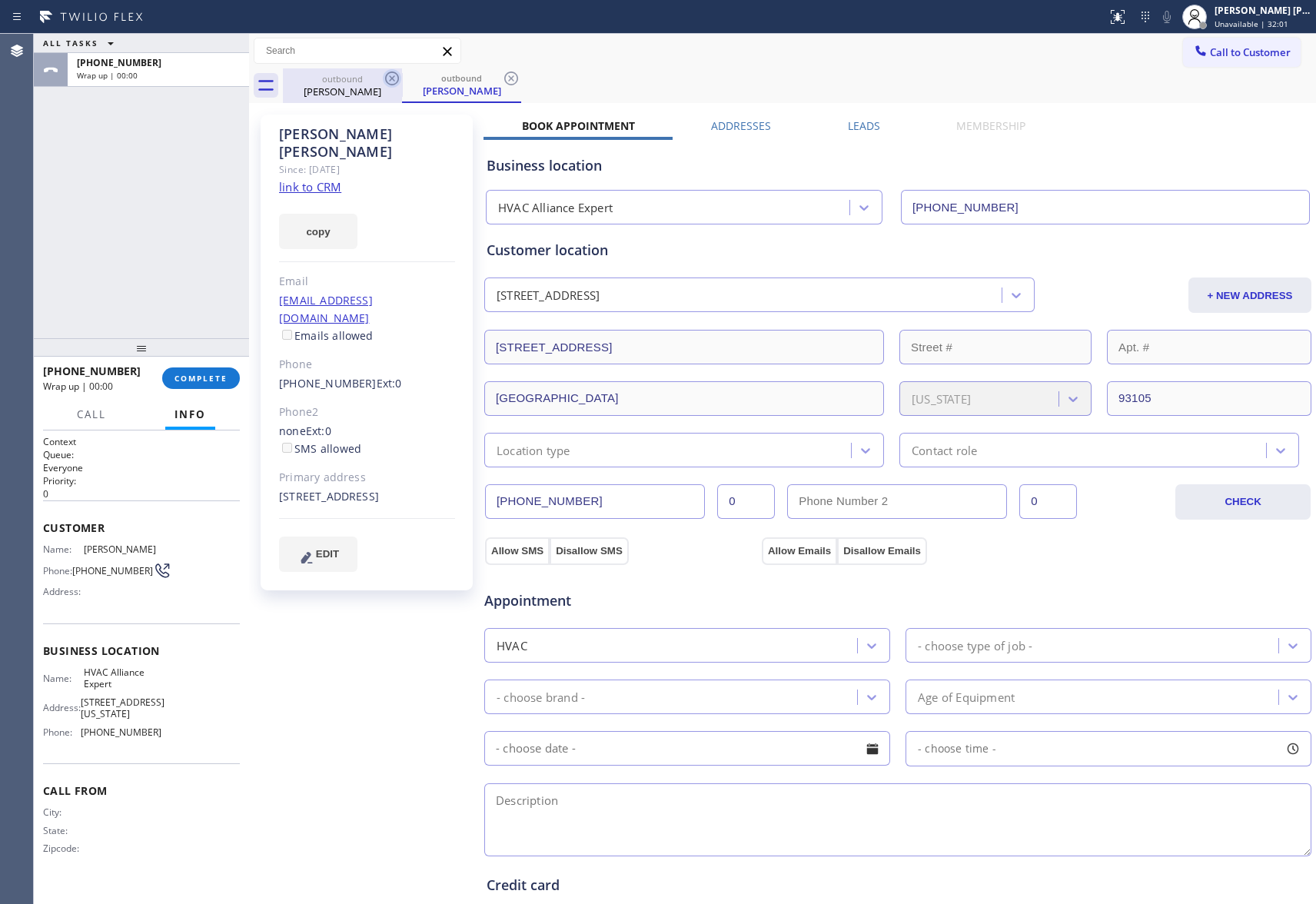
click at [392, 81] on icon at bounding box center [392, 78] width 18 height 18
click at [402, 81] on div "outbound [PERSON_NAME]" at bounding box center [462, 86] width 119 height 35
click at [502, 81] on icon at bounding box center [510, 78] width 18 height 18
type input "[PHONE_NUMBER]"
click at [866, 132] on label "Leads" at bounding box center [864, 126] width 33 height 14
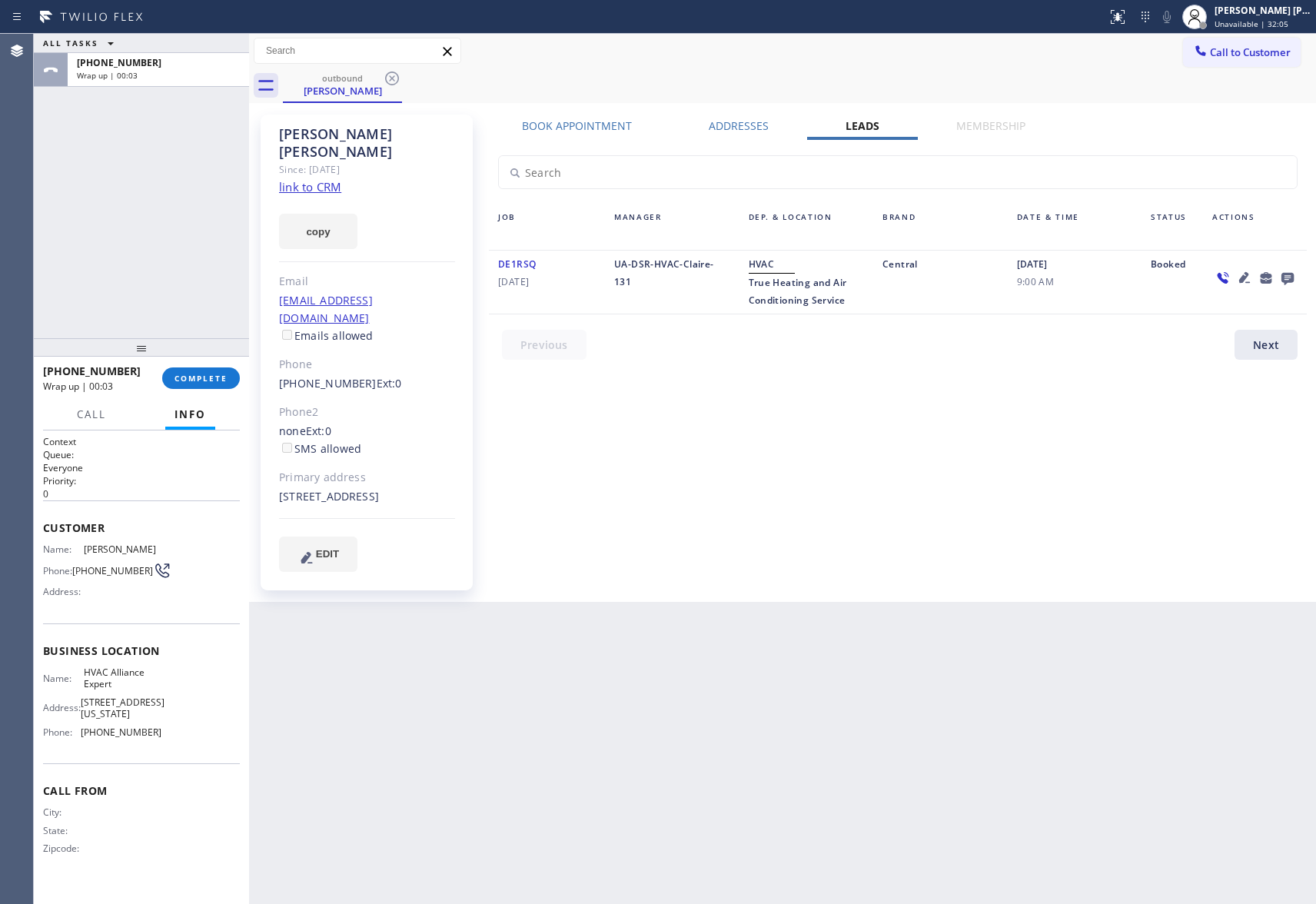
click at [1292, 288] on div at bounding box center [1255, 282] width 104 height 54
click at [1291, 284] on icon at bounding box center [1287, 277] width 18 height 19
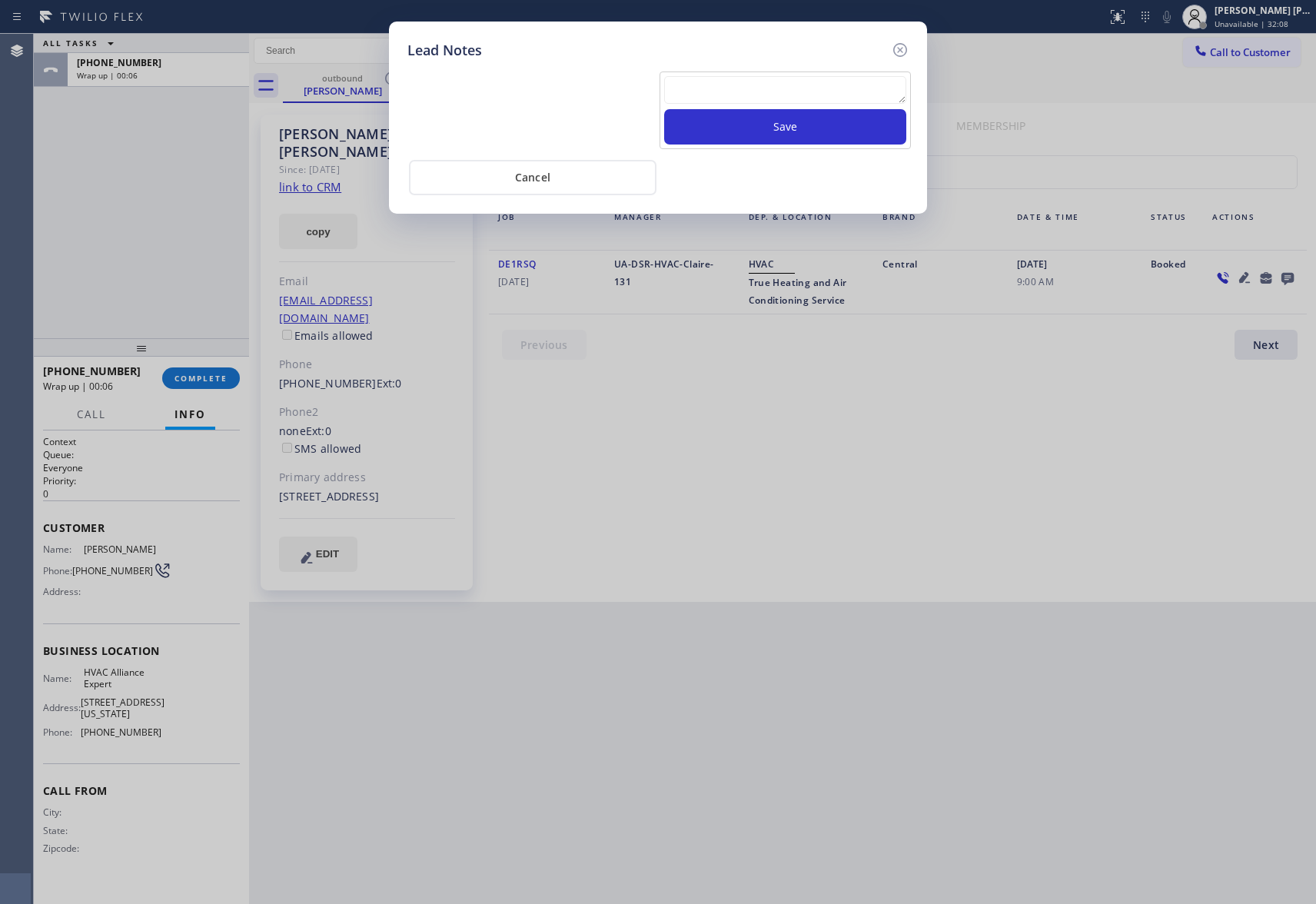
click at [747, 106] on div at bounding box center [785, 93] width 243 height 33
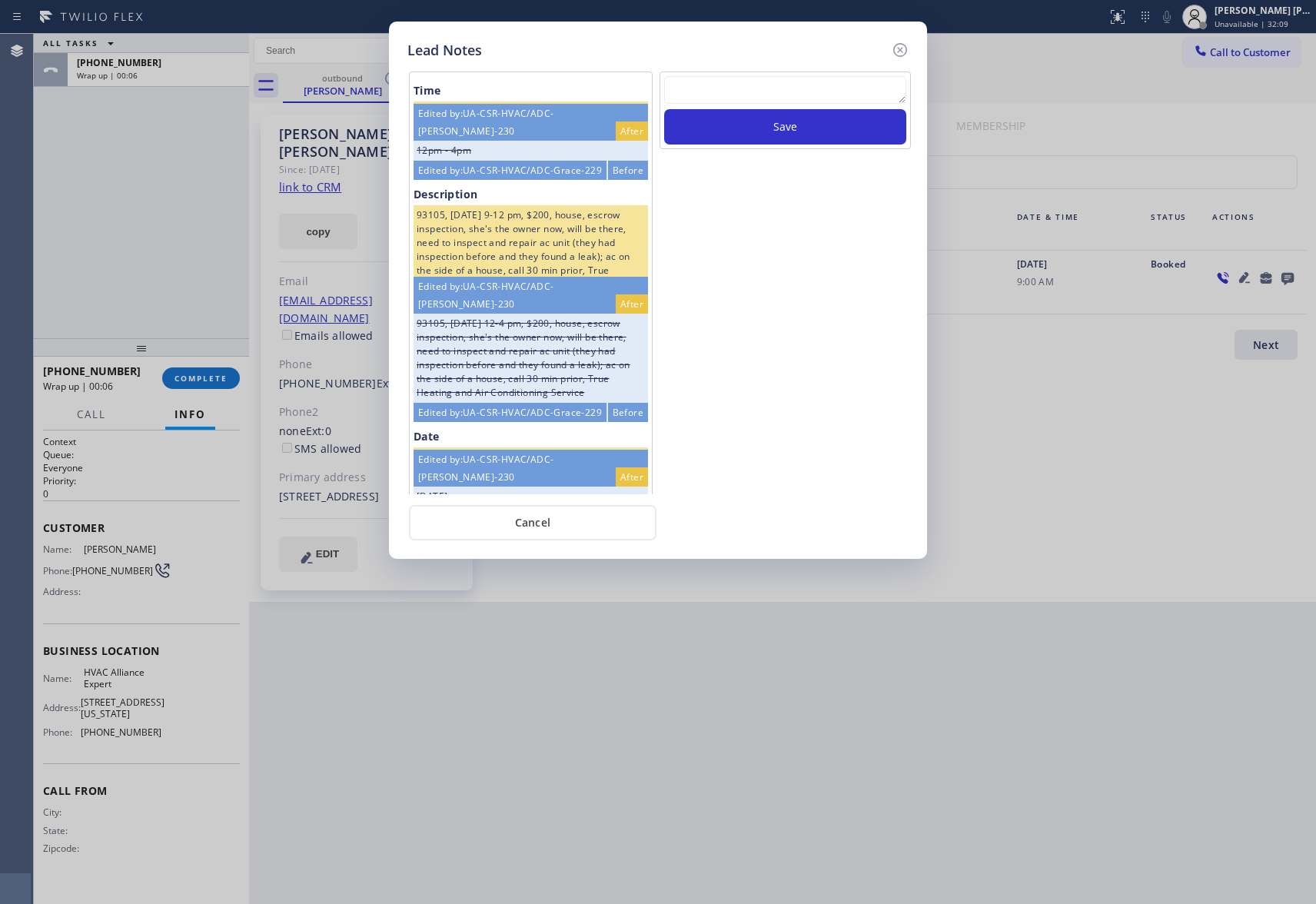
click at [747, 99] on textarea at bounding box center [785, 90] width 243 height 28
paste textarea "VM | please transfer if cx calls back"
type textarea "VM | please transfer if cx calls back"
click at [767, 133] on button "Save" at bounding box center [785, 126] width 243 height 35
click at [898, 50] on icon at bounding box center [900, 49] width 18 height 18
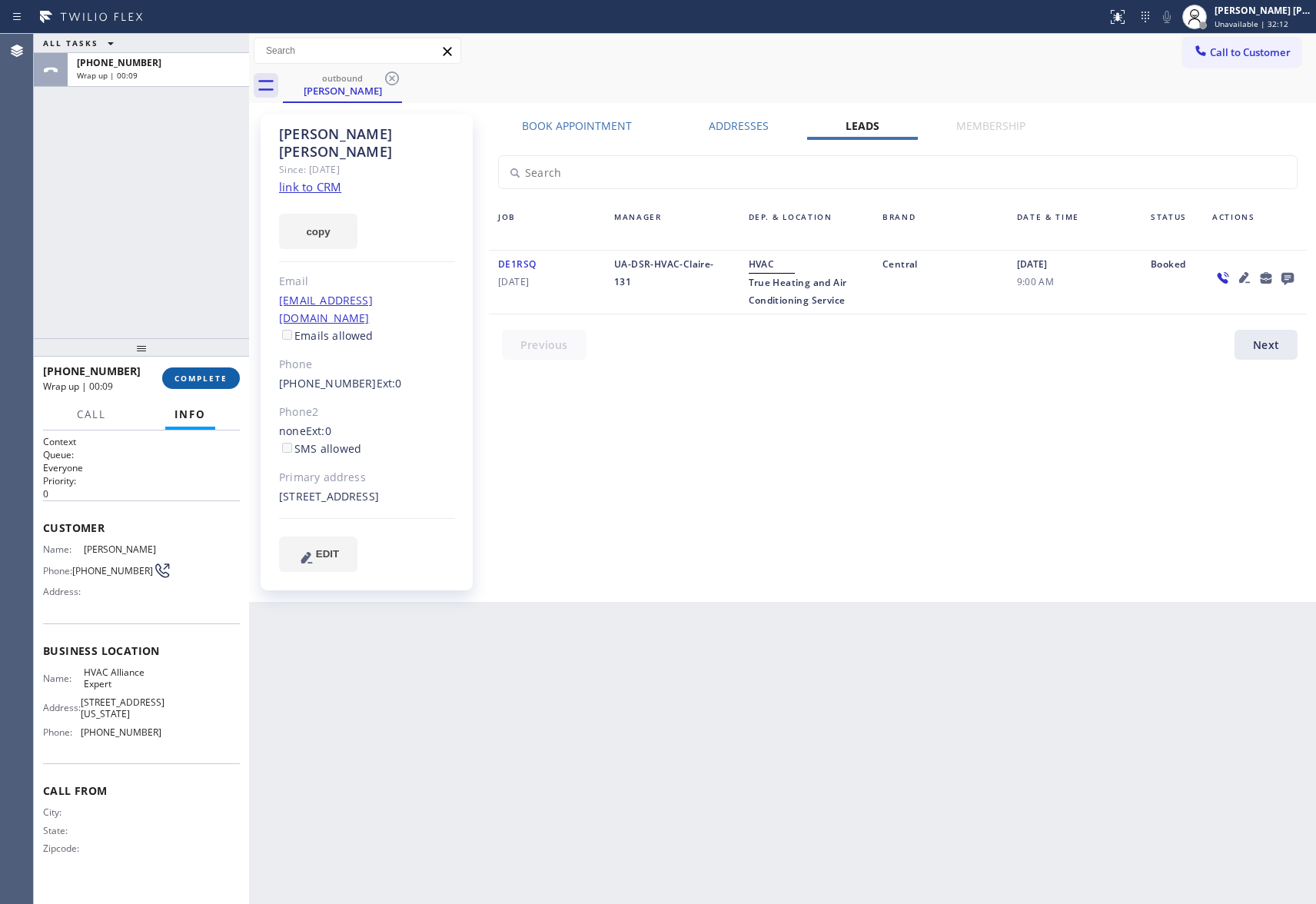
click at [204, 385] on button "COMPLETE" at bounding box center [201, 378] width 78 height 21
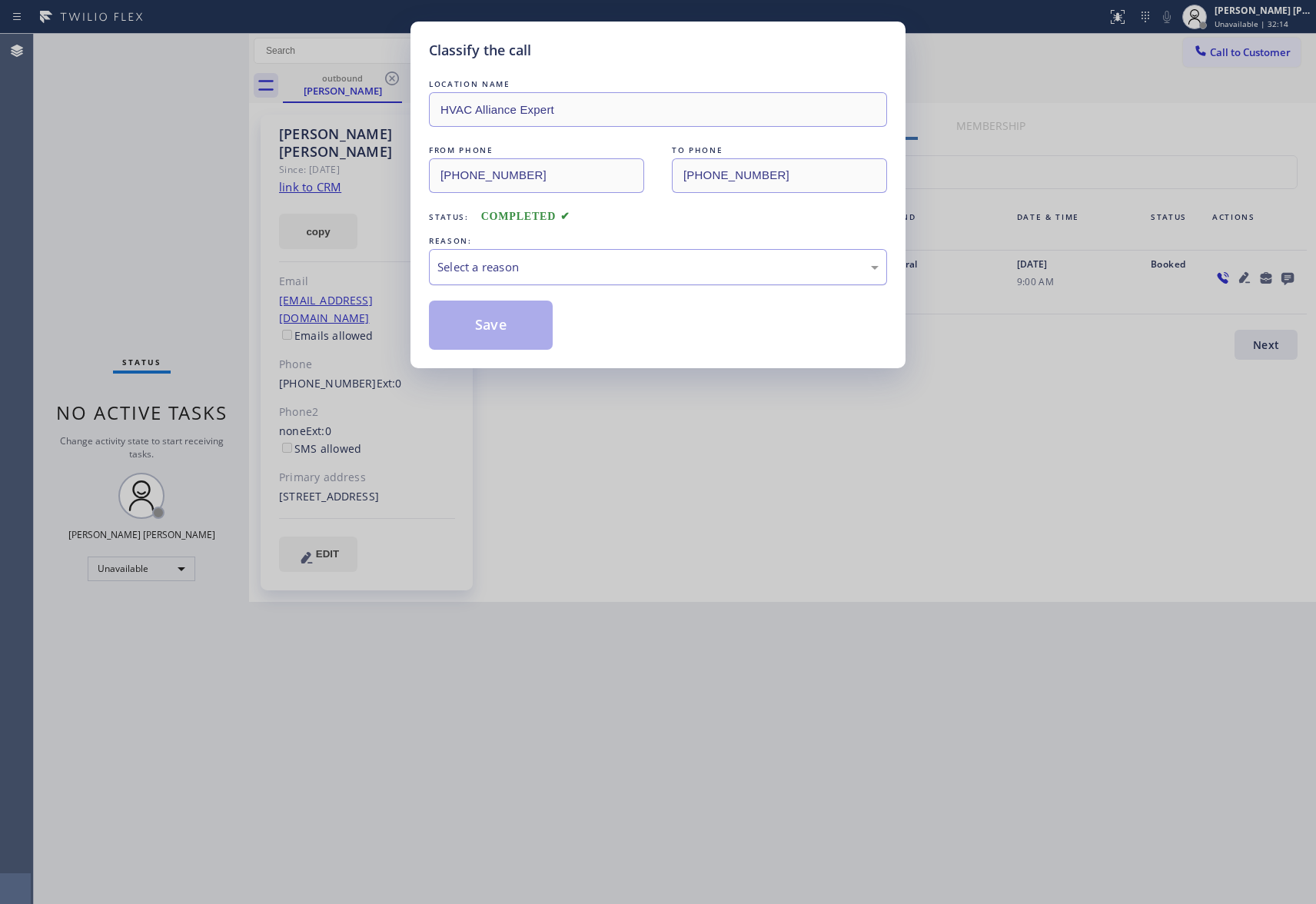
click at [542, 276] on div "Select a reason" at bounding box center [658, 267] width 441 height 17
click at [518, 326] on button "Save" at bounding box center [491, 325] width 124 height 49
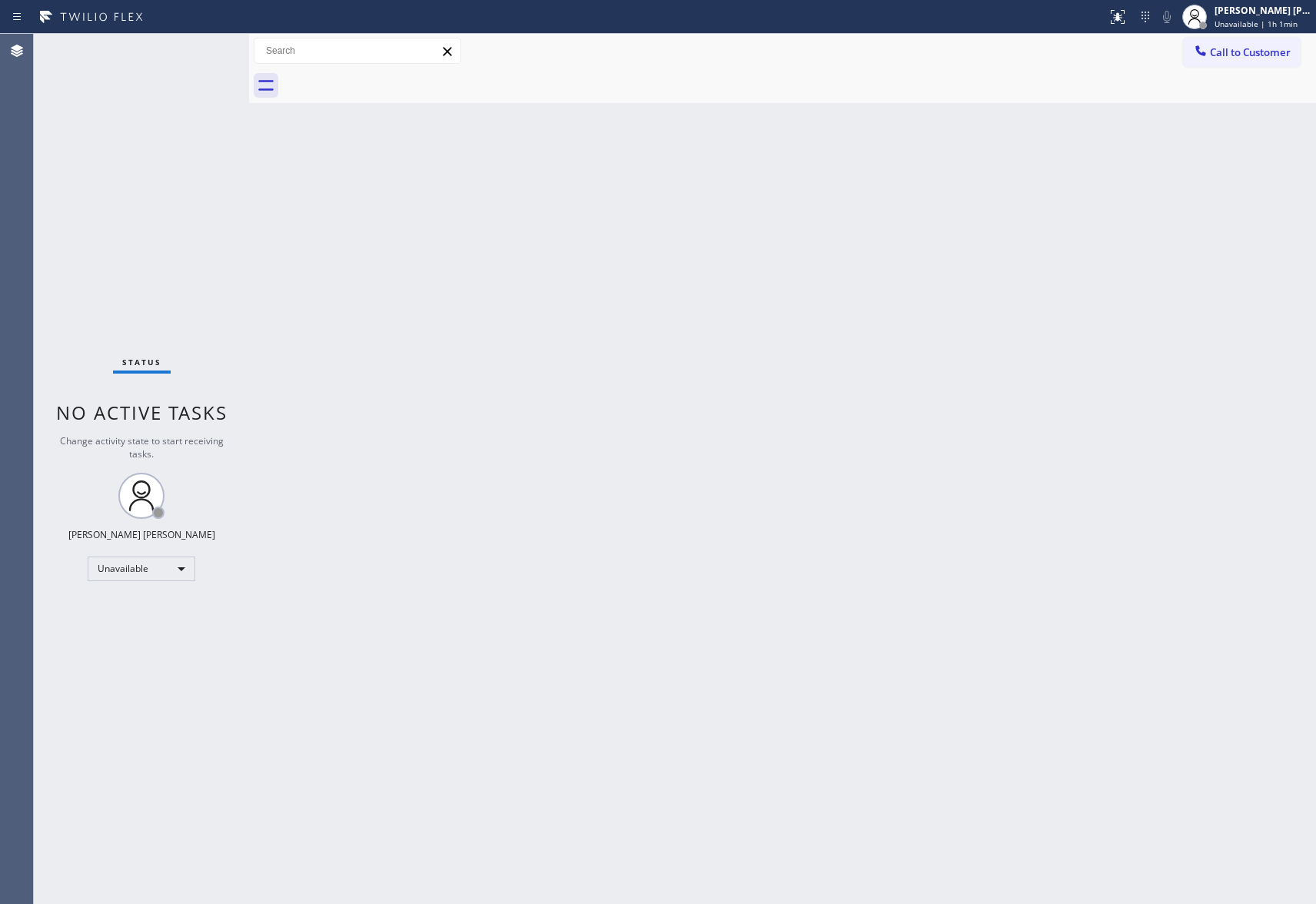
click at [1248, 34] on div "Call to Customer Outbound call Location HVAC Alliance Expert Your caller id pho…" at bounding box center [782, 52] width 1067 height 35
click at [1240, 56] on span "Call to Customer" at bounding box center [1251, 52] width 81 height 14
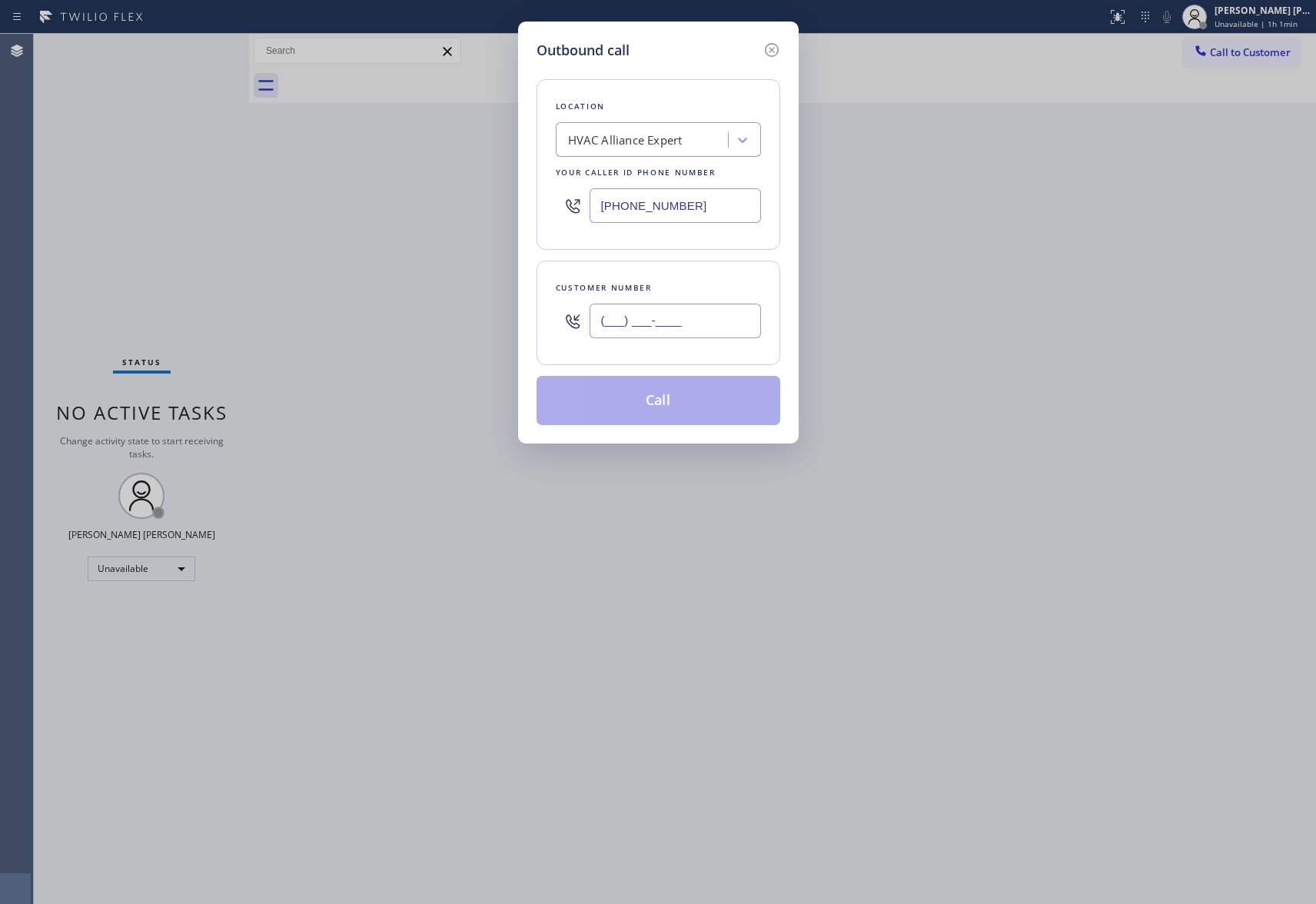
click at [631, 327] on input "(___) ___-____" at bounding box center [676, 321] width 172 height 35
paste input "310) 425-2810"
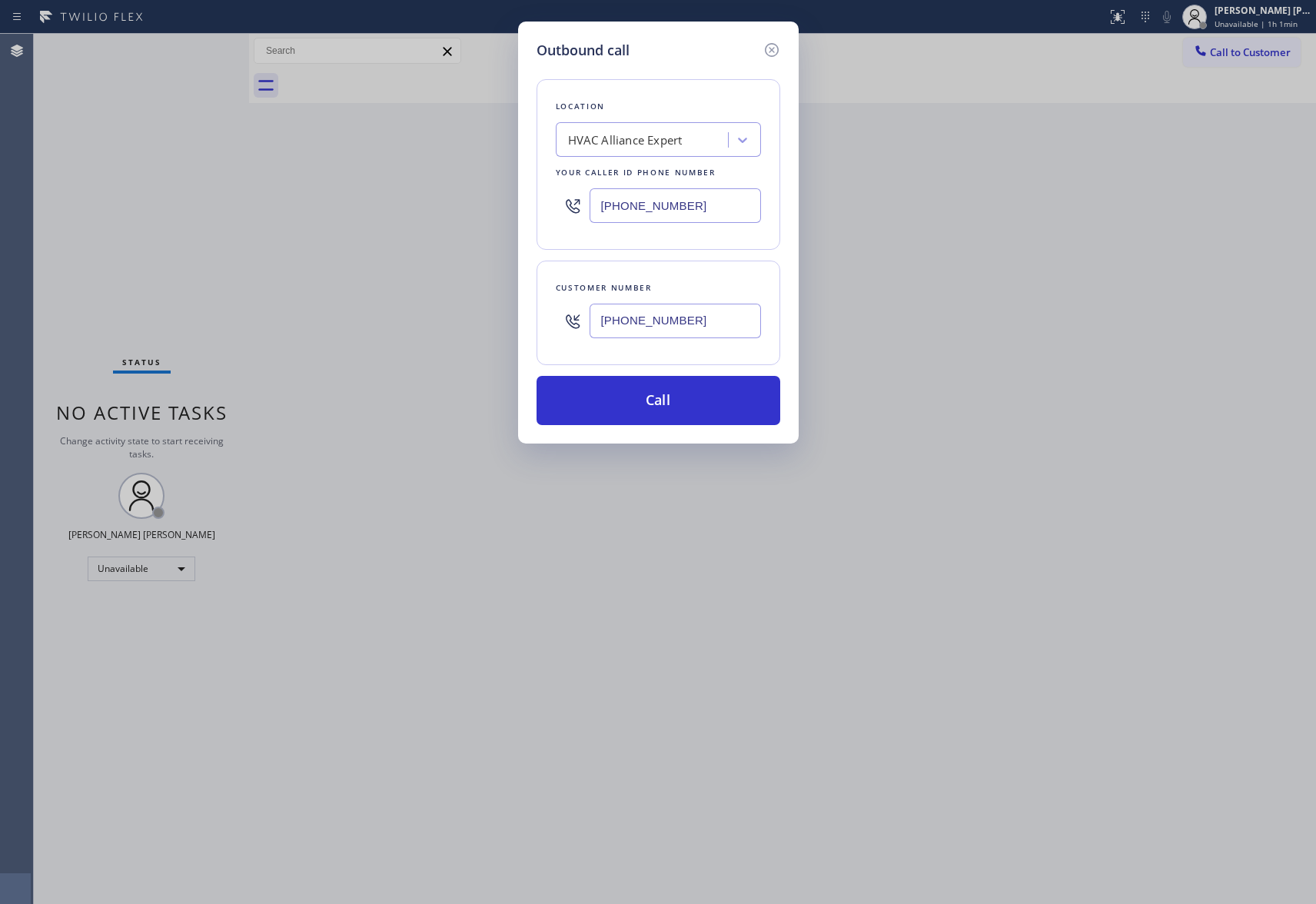
type input "[PHONE_NUMBER]"
click at [604, 143] on div "HVAC Alliance Expert" at bounding box center [626, 140] width 115 height 17
paste input "Sunset Appliance Repairs"
type input "Sunset Appliance Repairs"
click at [649, 179] on div "Sunset Appliance Repairs" at bounding box center [658, 172] width 205 height 28
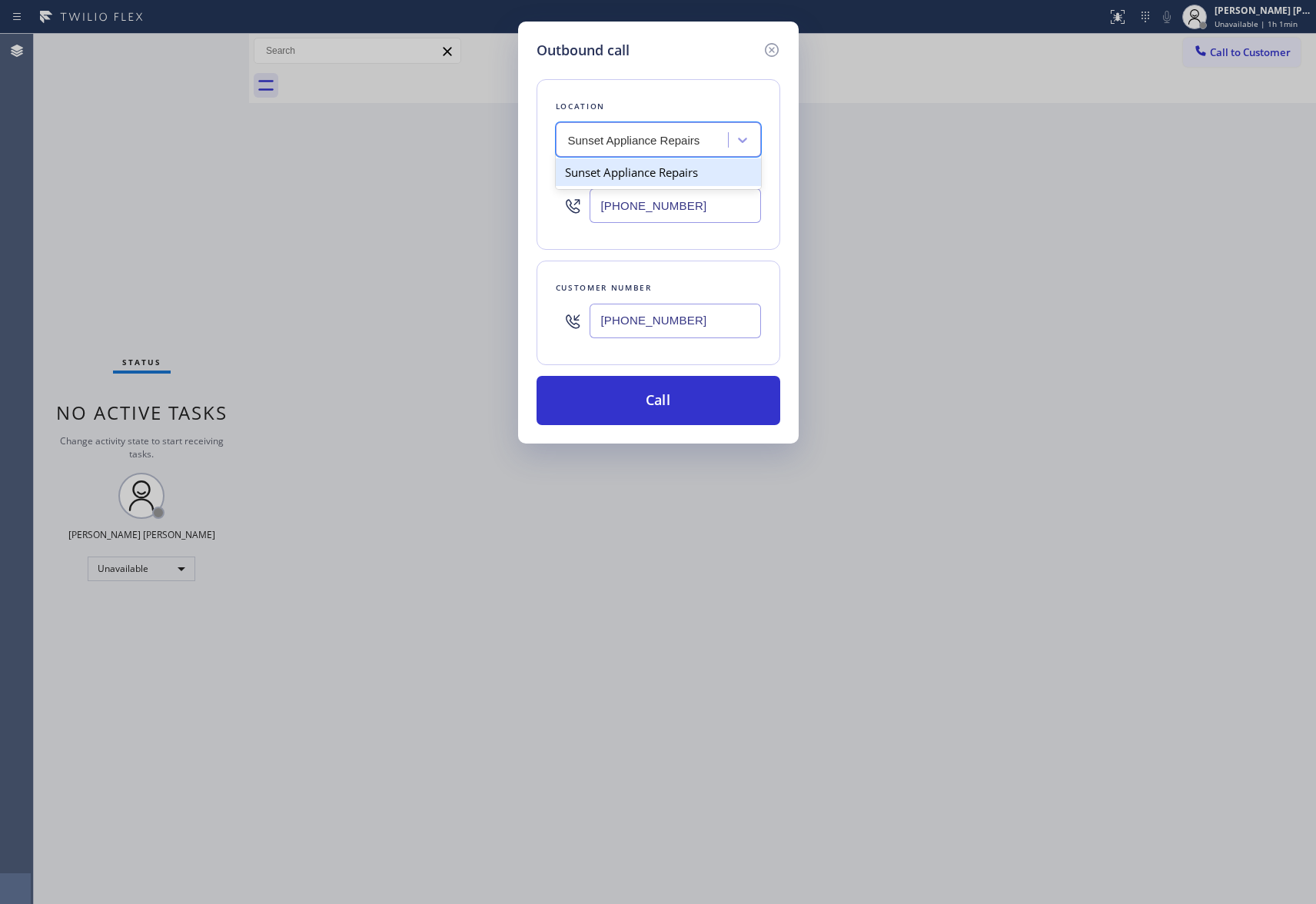
type input "[PHONE_NUMBER]"
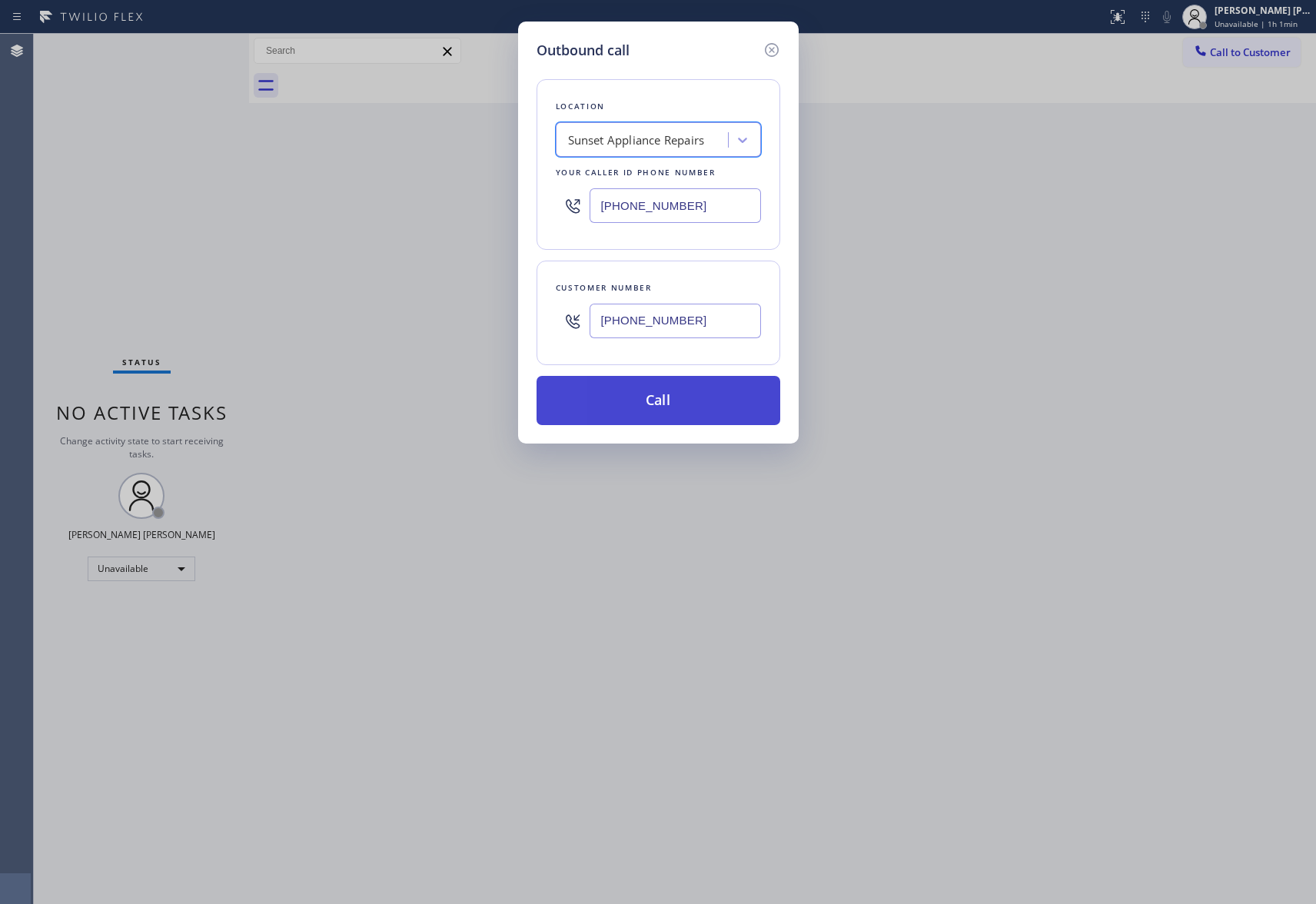
click at [627, 405] on button "Call" at bounding box center [658, 401] width 244 height 49
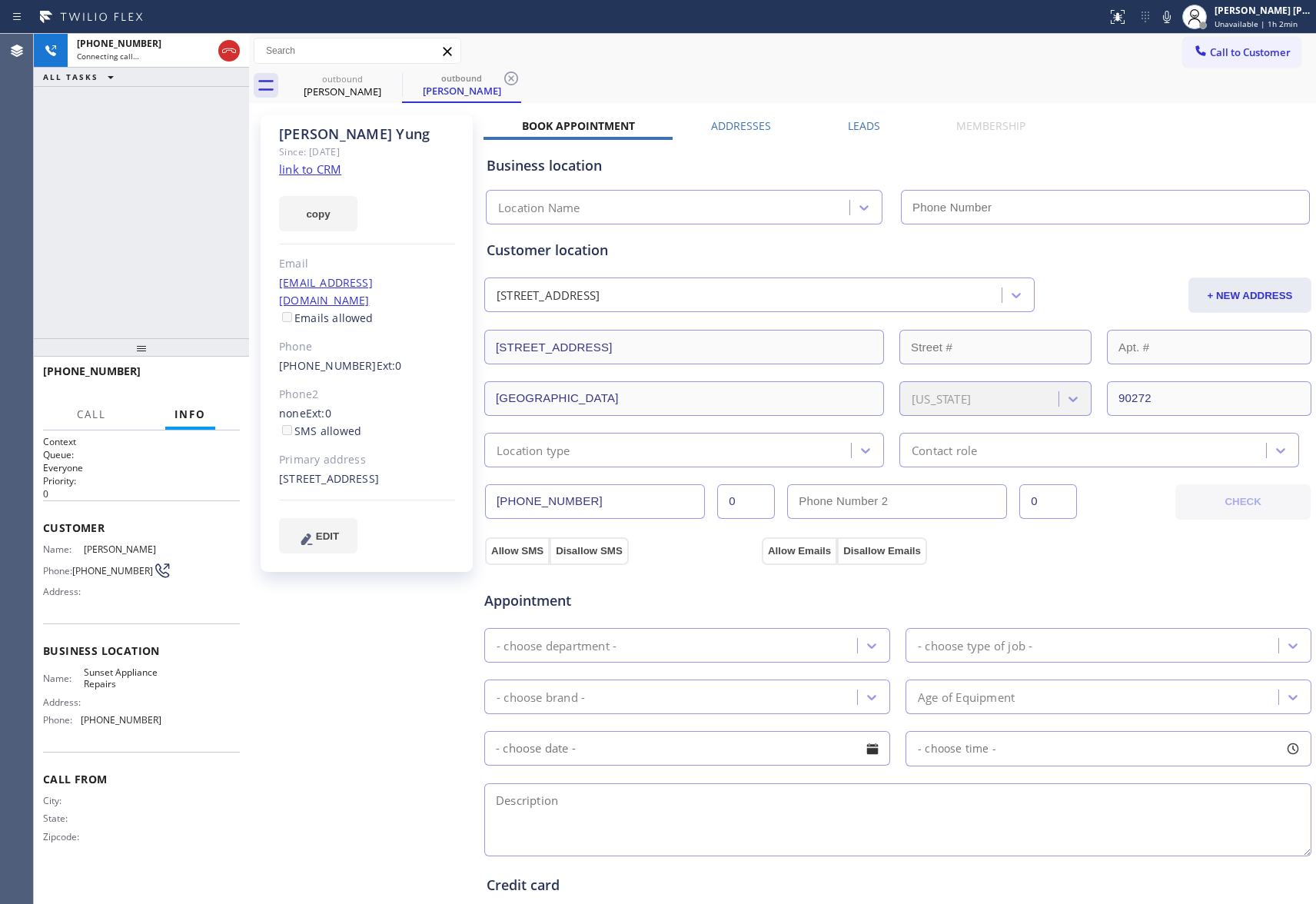
type input "[PHONE_NUMBER]"
click at [220, 367] on button "HANG UP" at bounding box center [204, 378] width 72 height 21
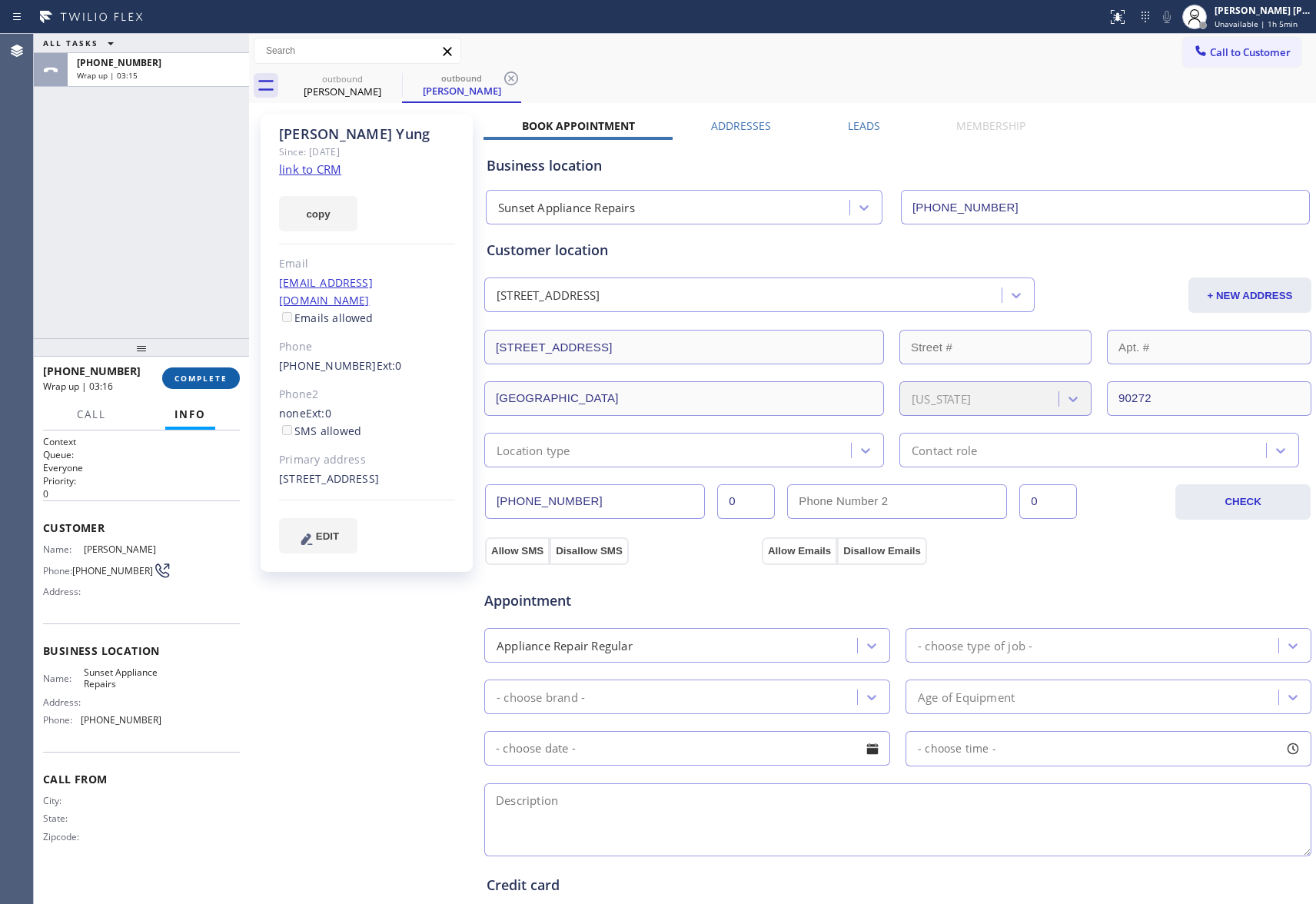
click at [210, 380] on span "COMPLETE" at bounding box center [201, 378] width 53 height 11
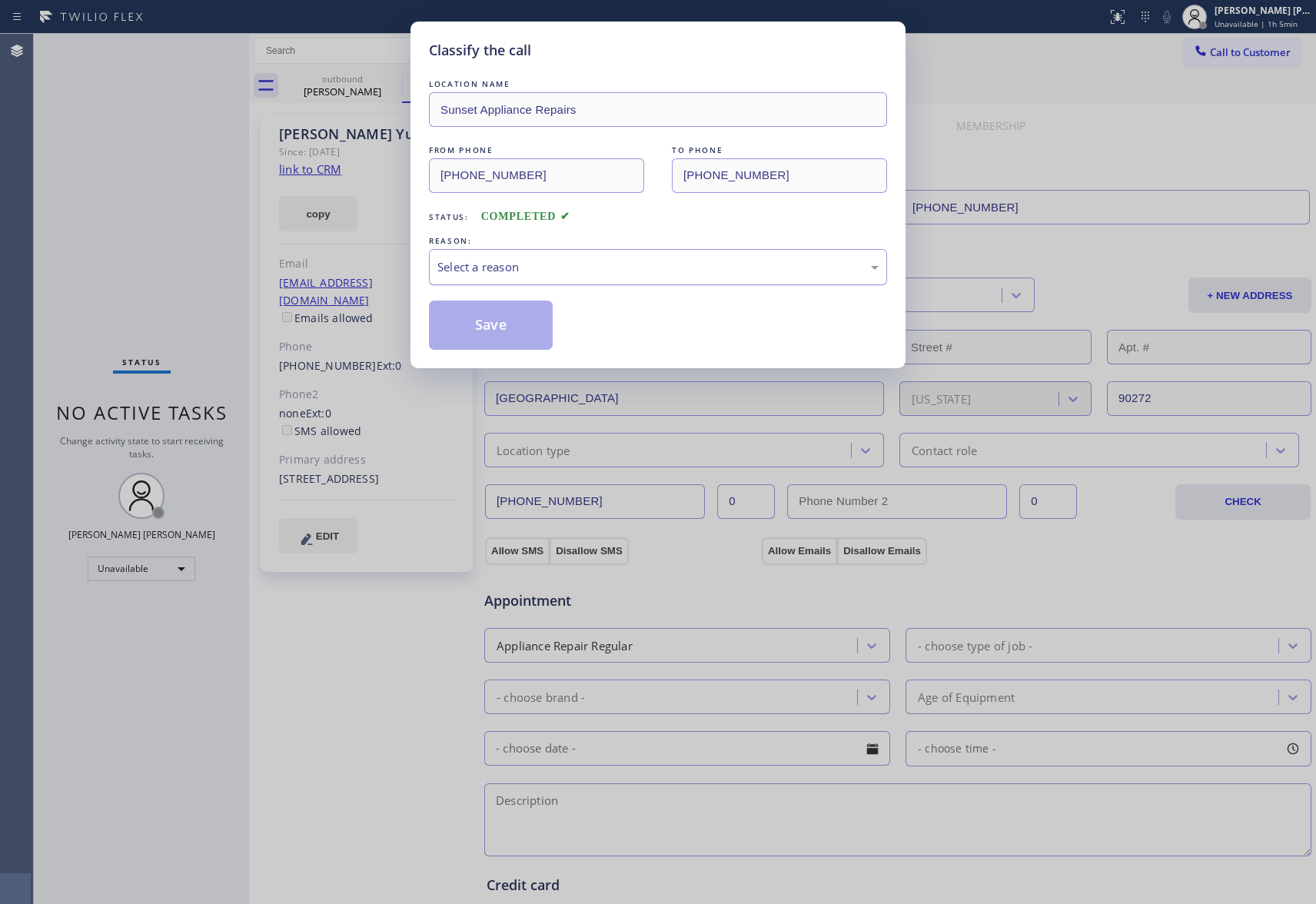
click at [490, 266] on div "Select a reason" at bounding box center [658, 267] width 441 height 17
click at [477, 327] on button "Save" at bounding box center [491, 325] width 124 height 49
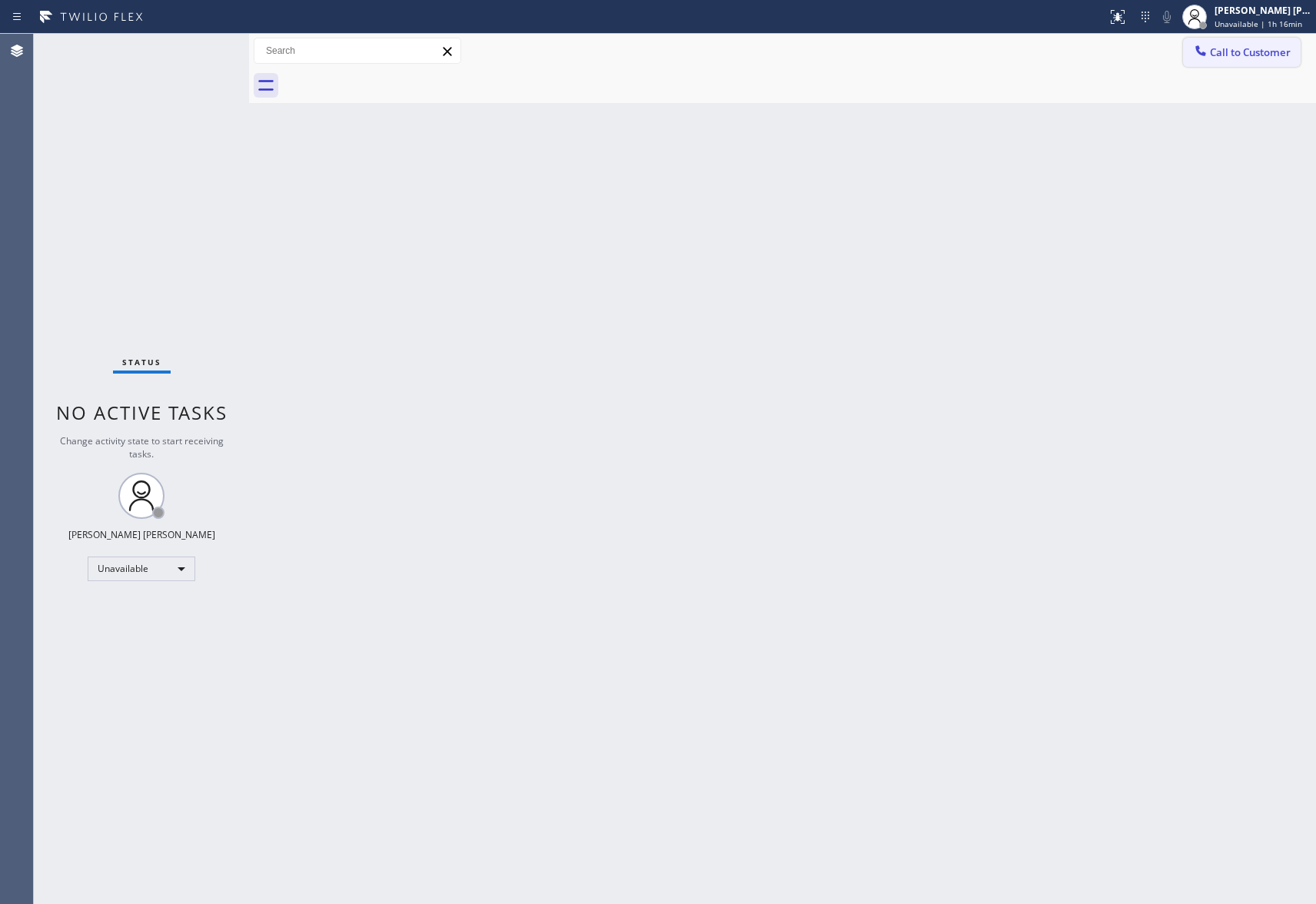
click at [1293, 58] on button "Call to Customer" at bounding box center [1242, 52] width 118 height 29
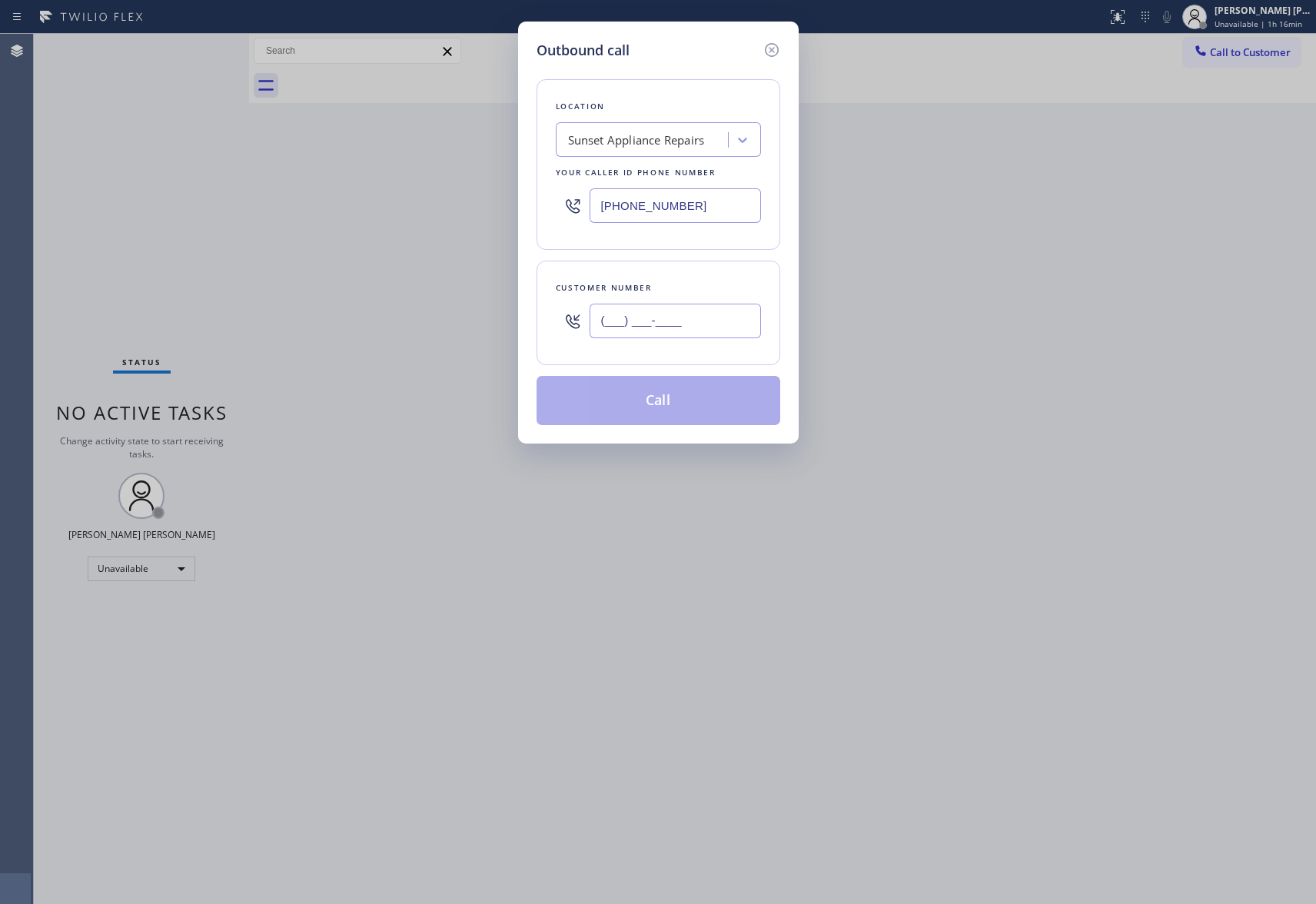
click at [714, 305] on input "(___) ___-____" at bounding box center [676, 321] width 172 height 35
paste input "702) 861-2123"
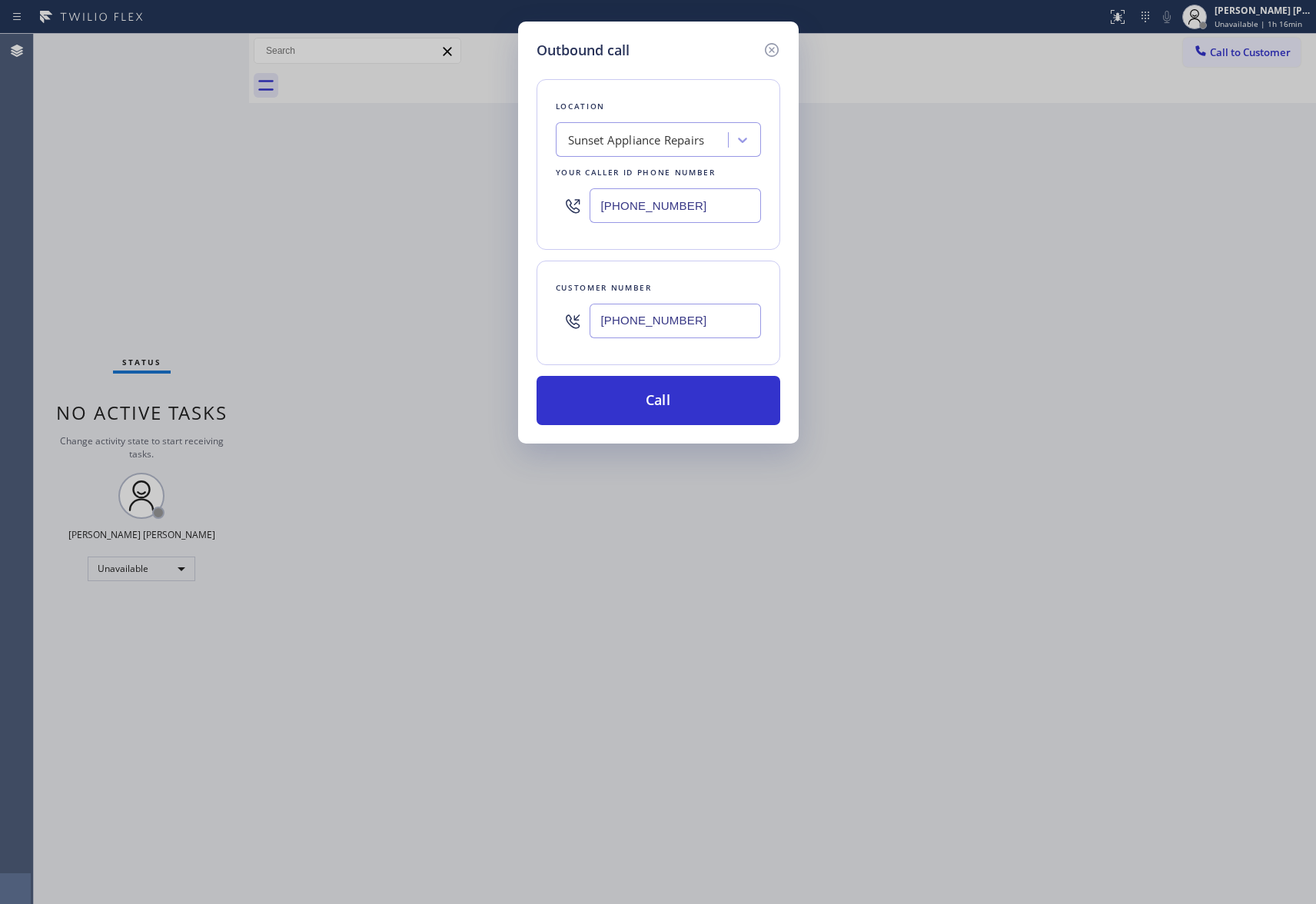
type input "[PHONE_NUMBER]"
drag, startPoint x: 504, startPoint y: 191, endPoint x: 451, endPoint y: 183, distance: 53.6
click at [451, 183] on div "Outbound call Location Sunset Appliance Repairs Your caller id phone number [PH…" at bounding box center [658, 452] width 1316 height 904
paste input "23) 416-234"
type input "[PHONE_NUMBER]"
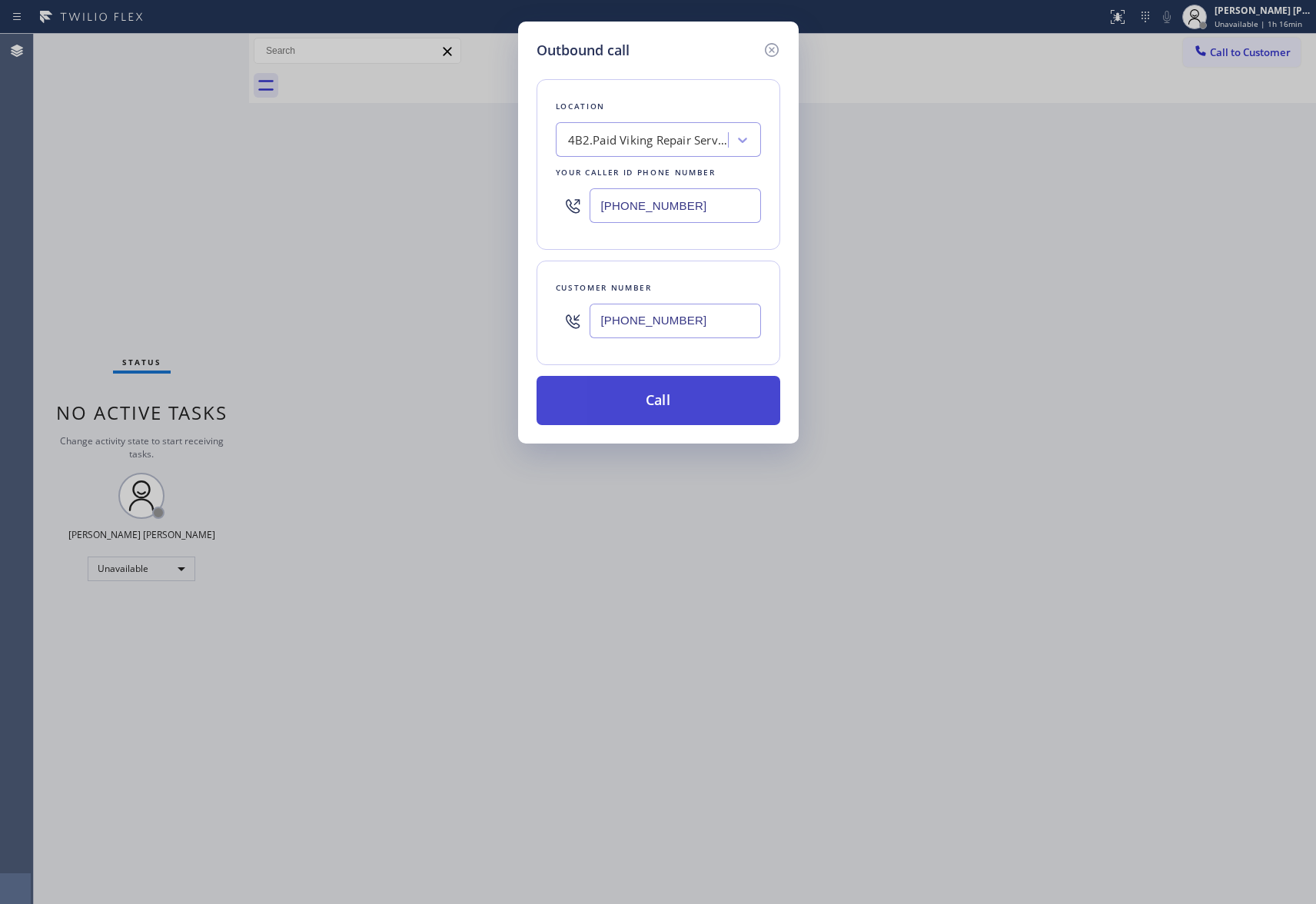
click at [650, 403] on button "Call" at bounding box center [658, 401] width 244 height 49
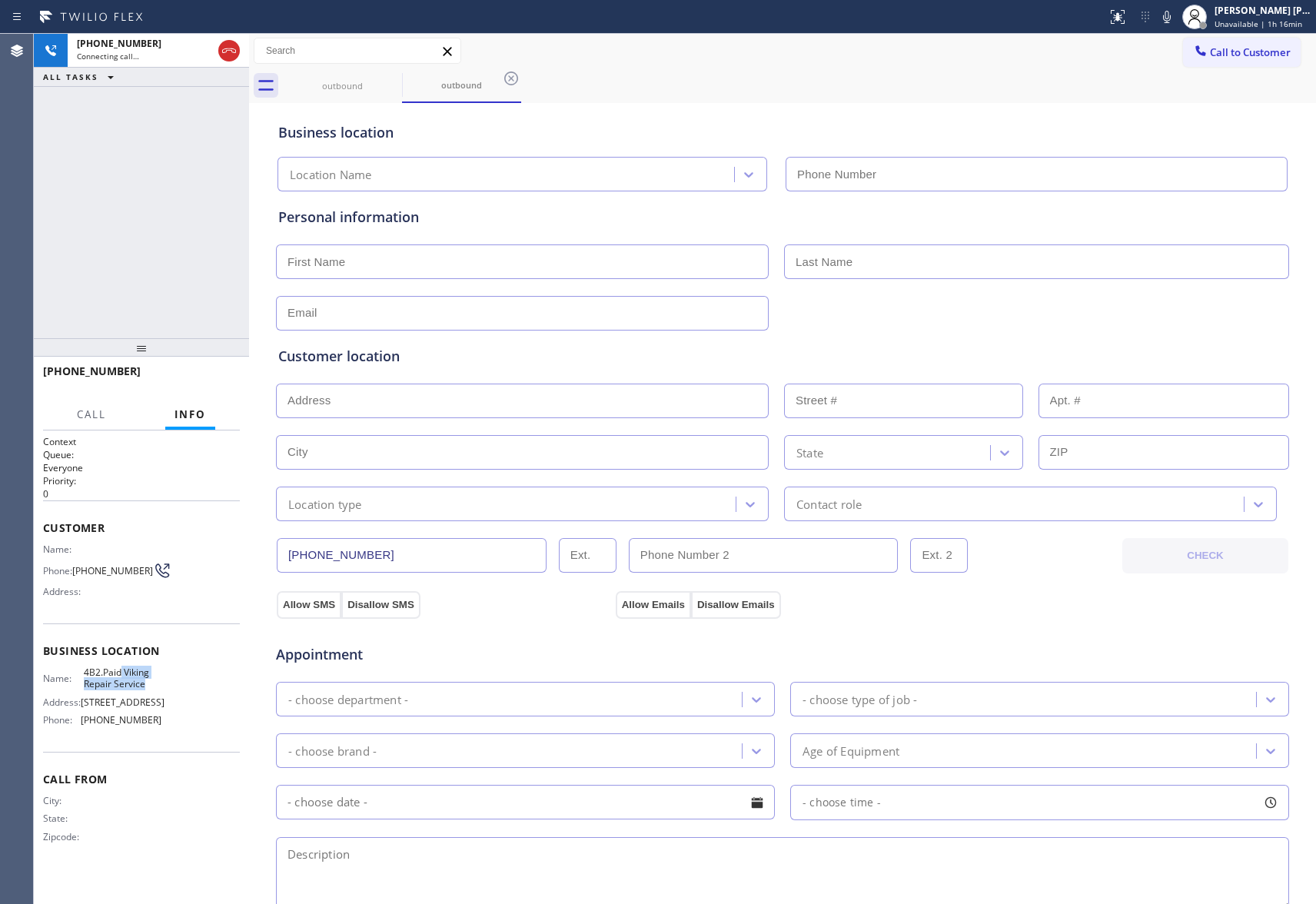
drag, startPoint x: 122, startPoint y: 673, endPoint x: 155, endPoint y: 685, distance: 35.1
click at [155, 685] on span "4B2.Paid Viking Repair Service" at bounding box center [122, 678] width 77 height 24
copy span "Viking Repair Service"
type input "[PHONE_NUMBER]"
click at [184, 376] on span "HANG UP" at bounding box center [204, 378] width 47 height 11
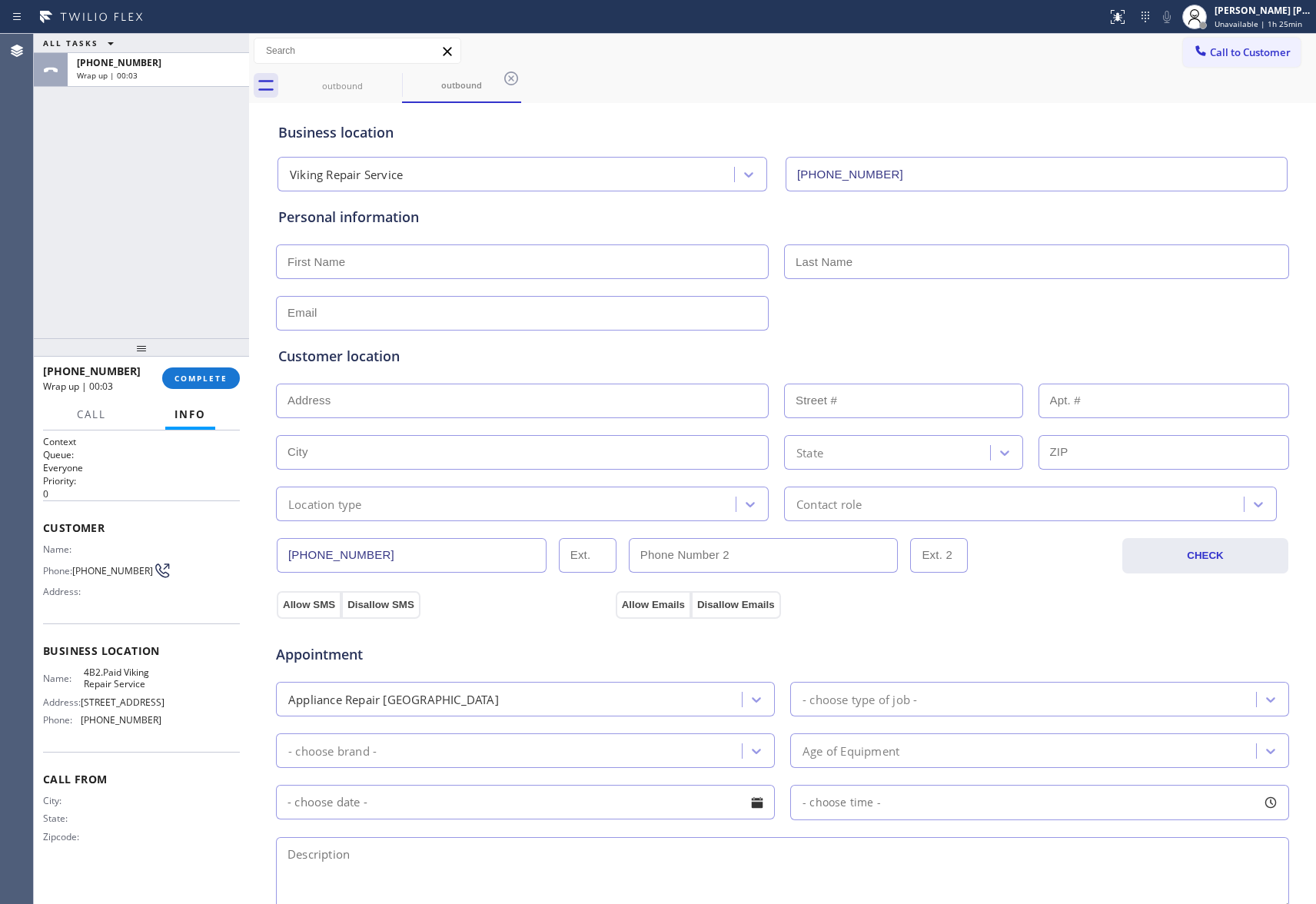
click at [328, 255] on input "text" at bounding box center [522, 262] width 493 height 35
paste input "[PERSON_NAME]"
click at [309, 262] on input "[PERSON_NAME]" at bounding box center [522, 262] width 493 height 35
type input "[PERSON_NAME]"
click at [886, 247] on input "text" at bounding box center [1036, 262] width 505 height 35
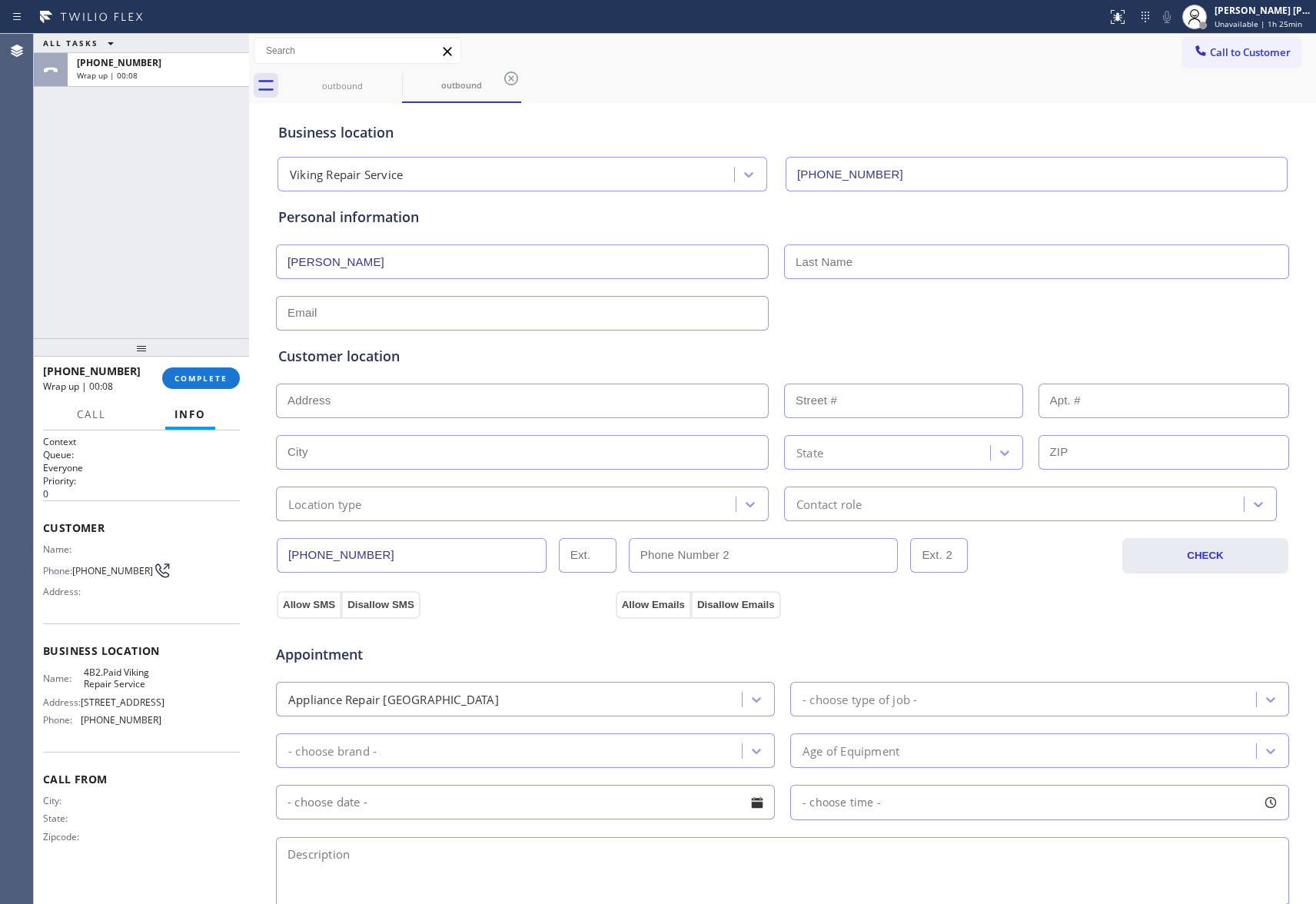
paste input "Gentle"
type input "Gentle"
click at [388, 315] on input "text" at bounding box center [522, 313] width 493 height 35
paste input "[EMAIL_ADDRESS][DOMAIN_NAME]"
type input "[EMAIL_ADDRESS][DOMAIN_NAME]"
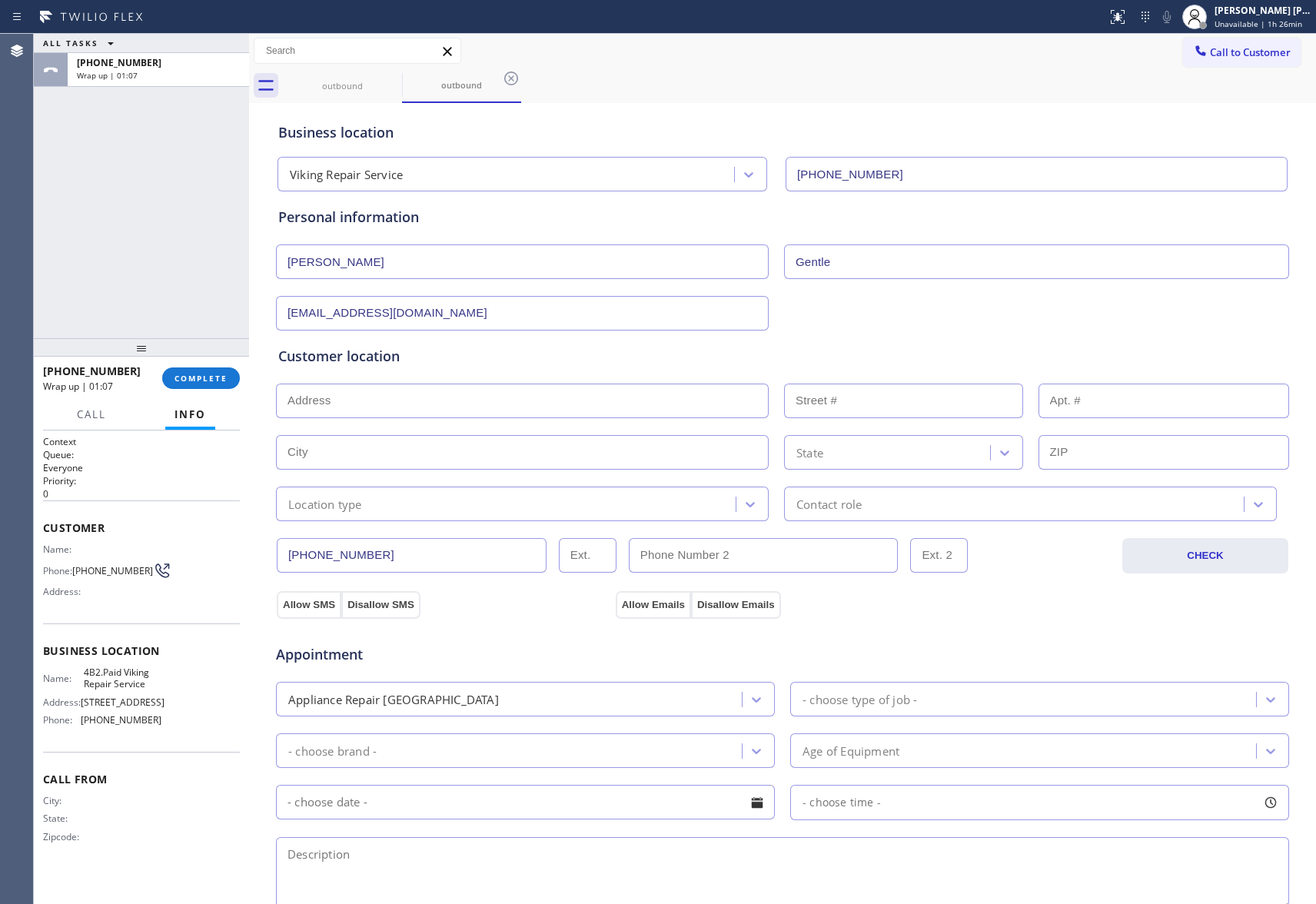
click at [469, 405] on input "text" at bounding box center [522, 402] width 493 height 35
paste input "[STREET_ADDRESS]"
type input "[STREET_ADDRESS]"
type input "1305"
type input "El Segundo"
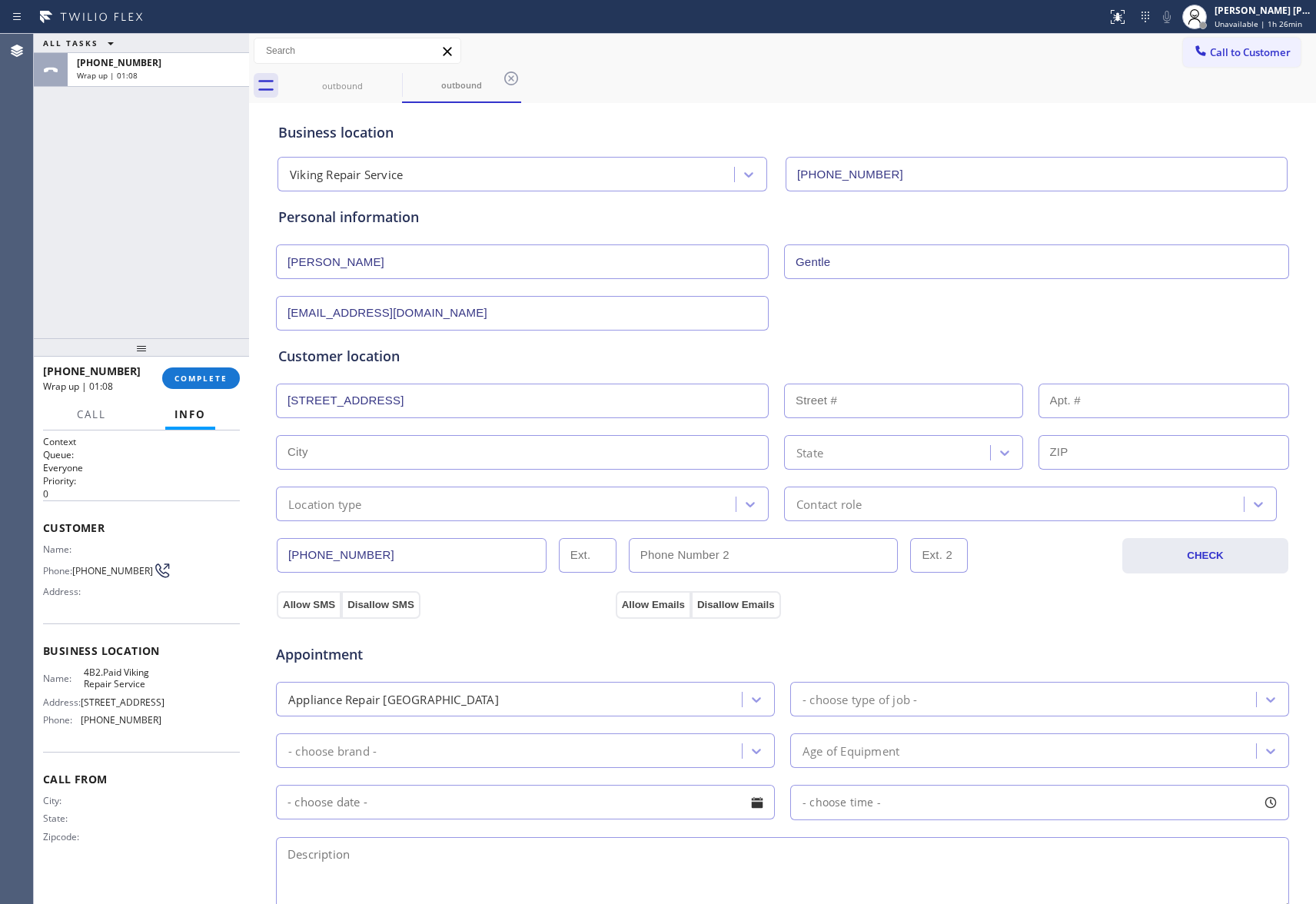
type input "90245"
click at [293, 603] on button "Allow SMS" at bounding box center [309, 605] width 64 height 28
click at [654, 607] on button "Allow Emails" at bounding box center [654, 605] width 76 height 28
drag, startPoint x: 1259, startPoint y: 698, endPoint x: 1167, endPoint y: 698, distance: 92.0
click at [1264, 698] on icon at bounding box center [1271, 699] width 15 height 15
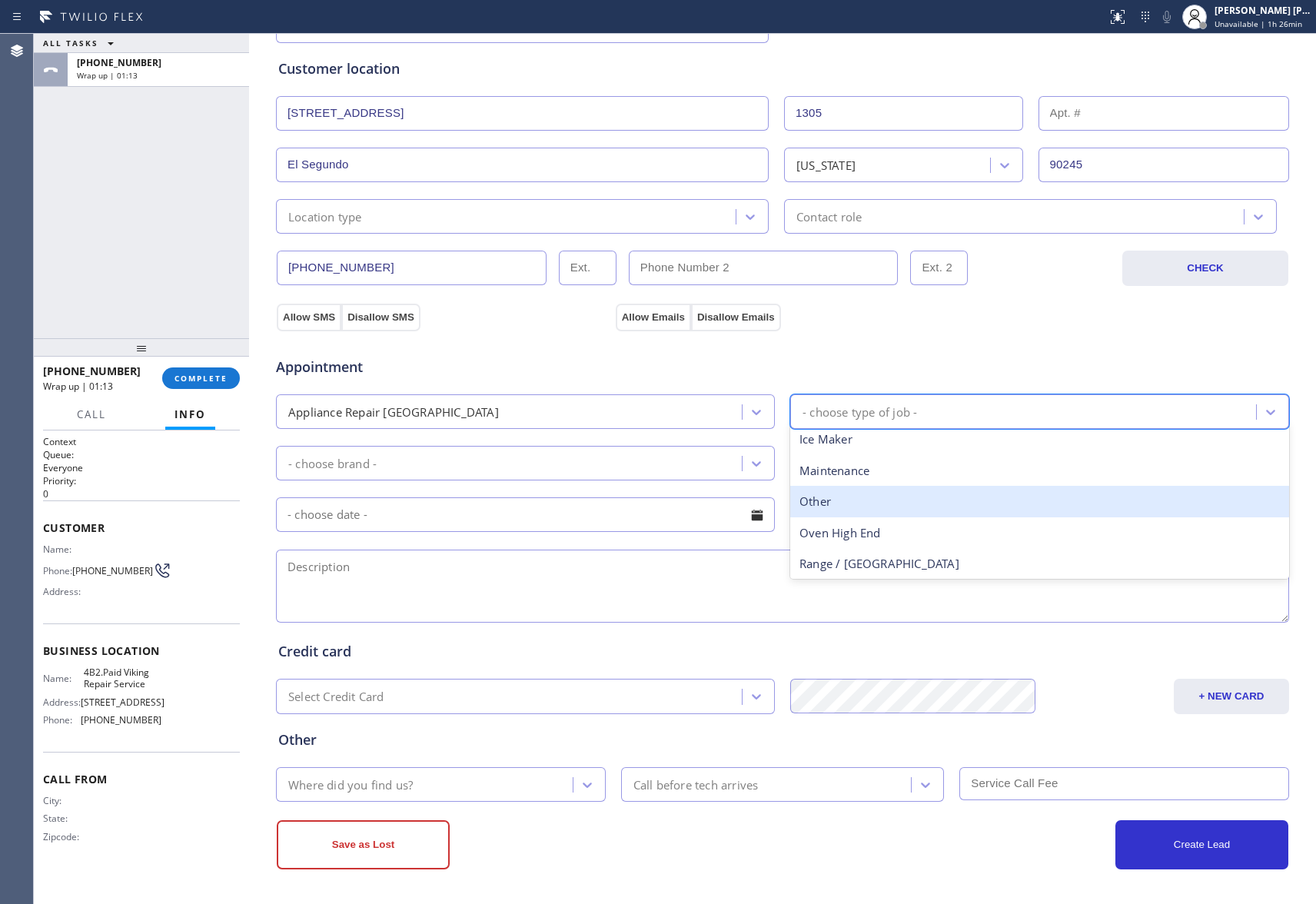
scroll to position [103, 0]
click at [868, 493] on div "Oven High End" at bounding box center [1040, 500] width 499 height 32
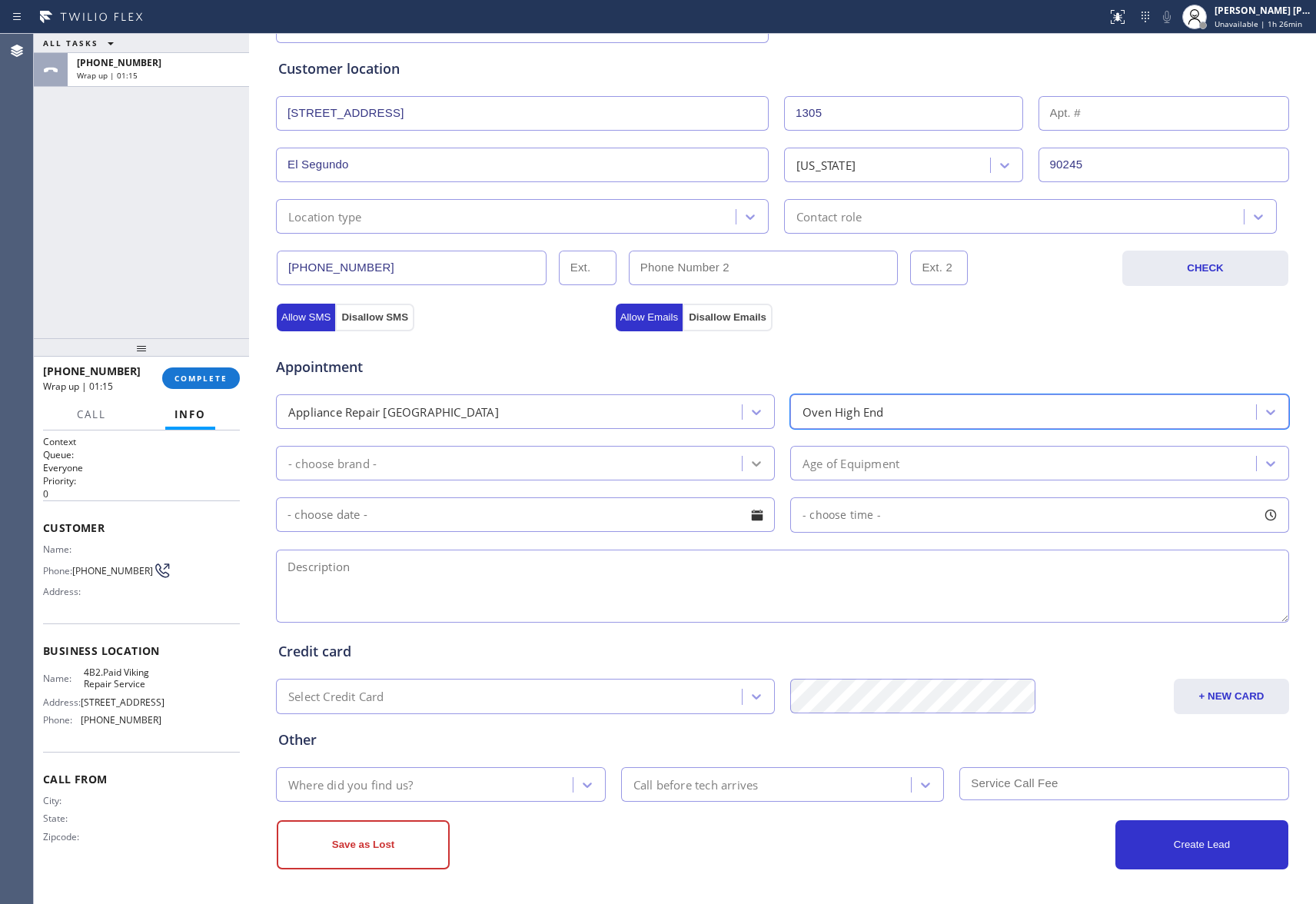
click at [759, 469] on div at bounding box center [756, 464] width 28 height 28
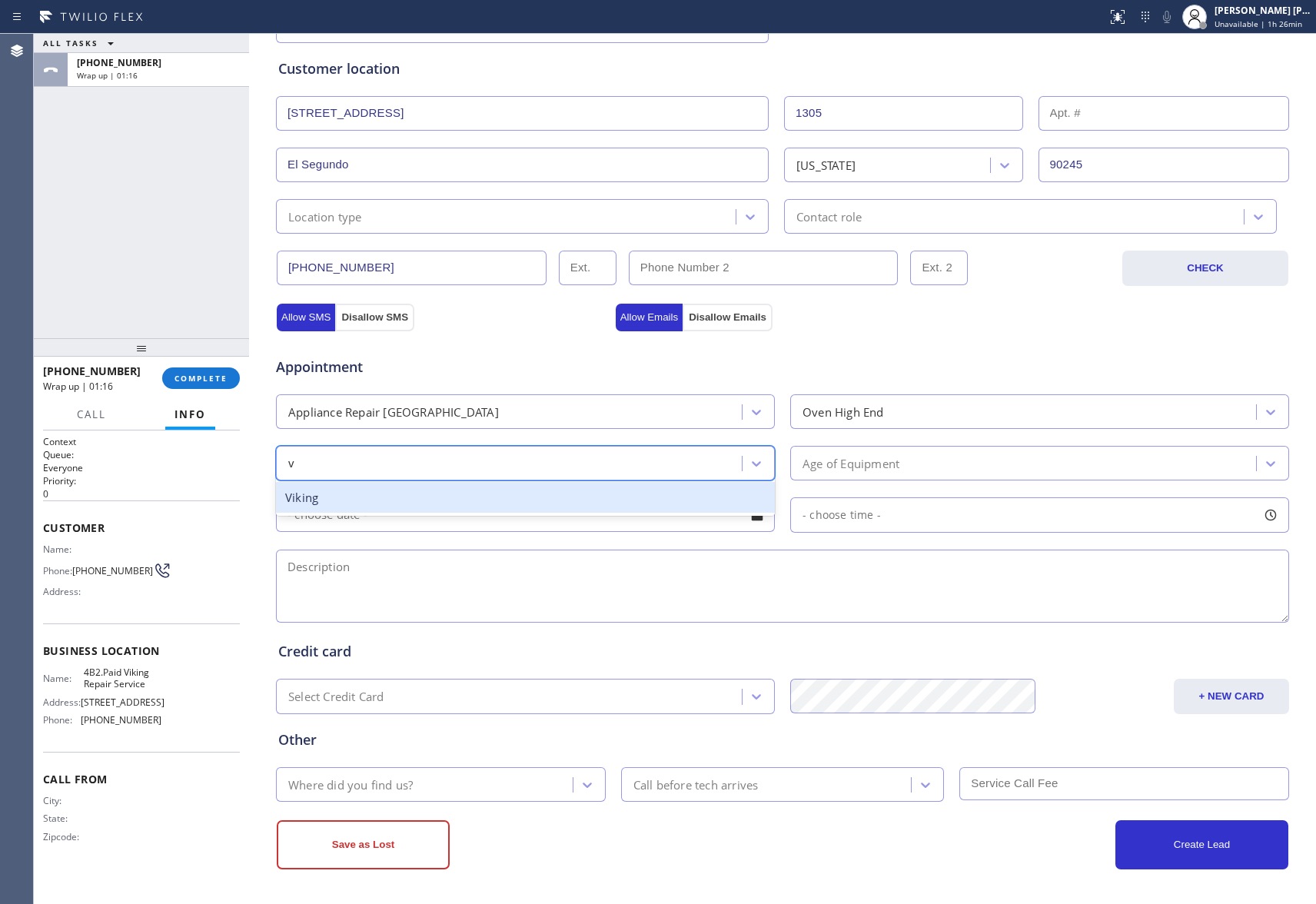
type input "vi"
click at [384, 496] on div "Viking" at bounding box center [526, 498] width 499 height 32
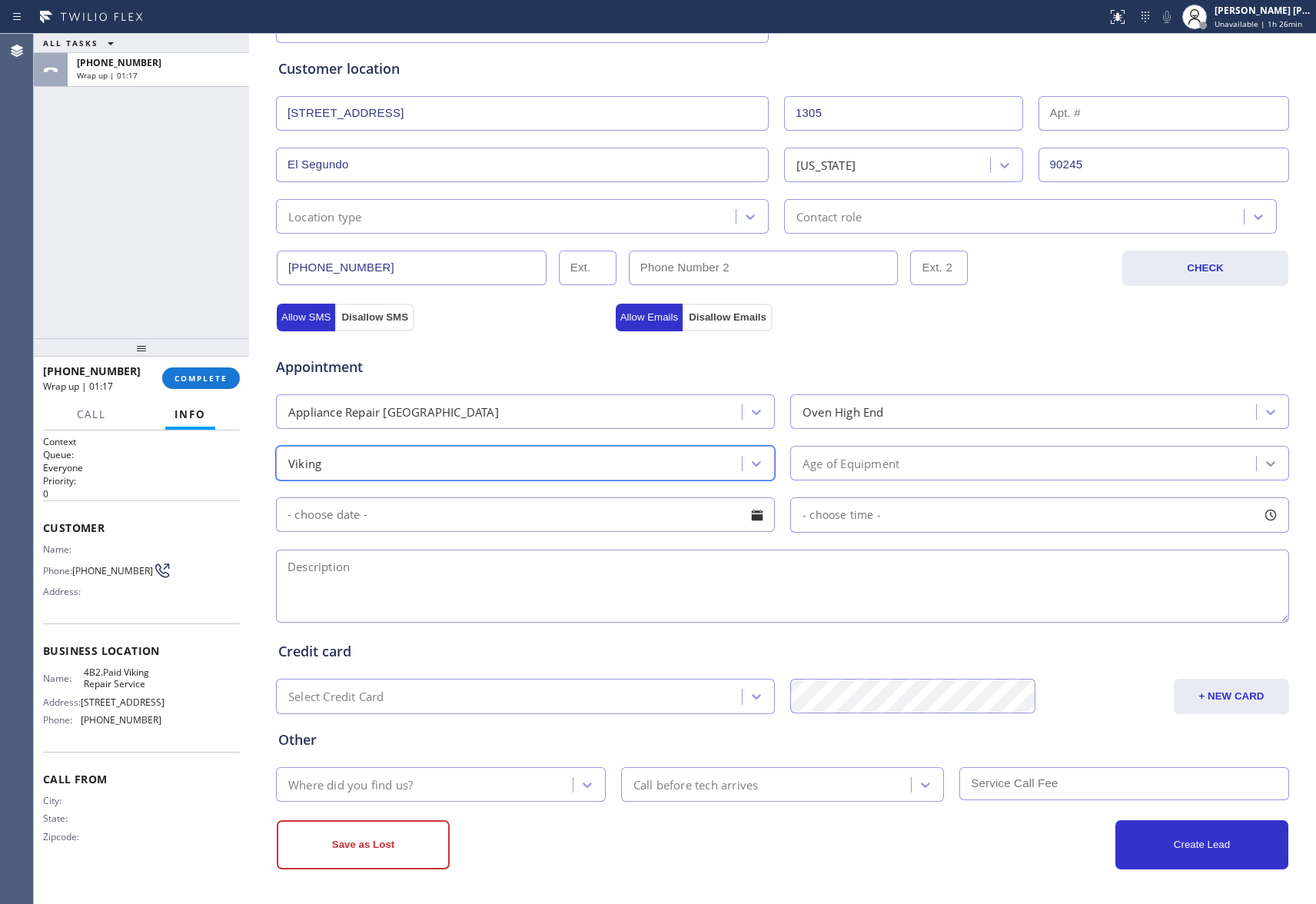
click at [1274, 463] on div at bounding box center [1271, 464] width 28 height 28
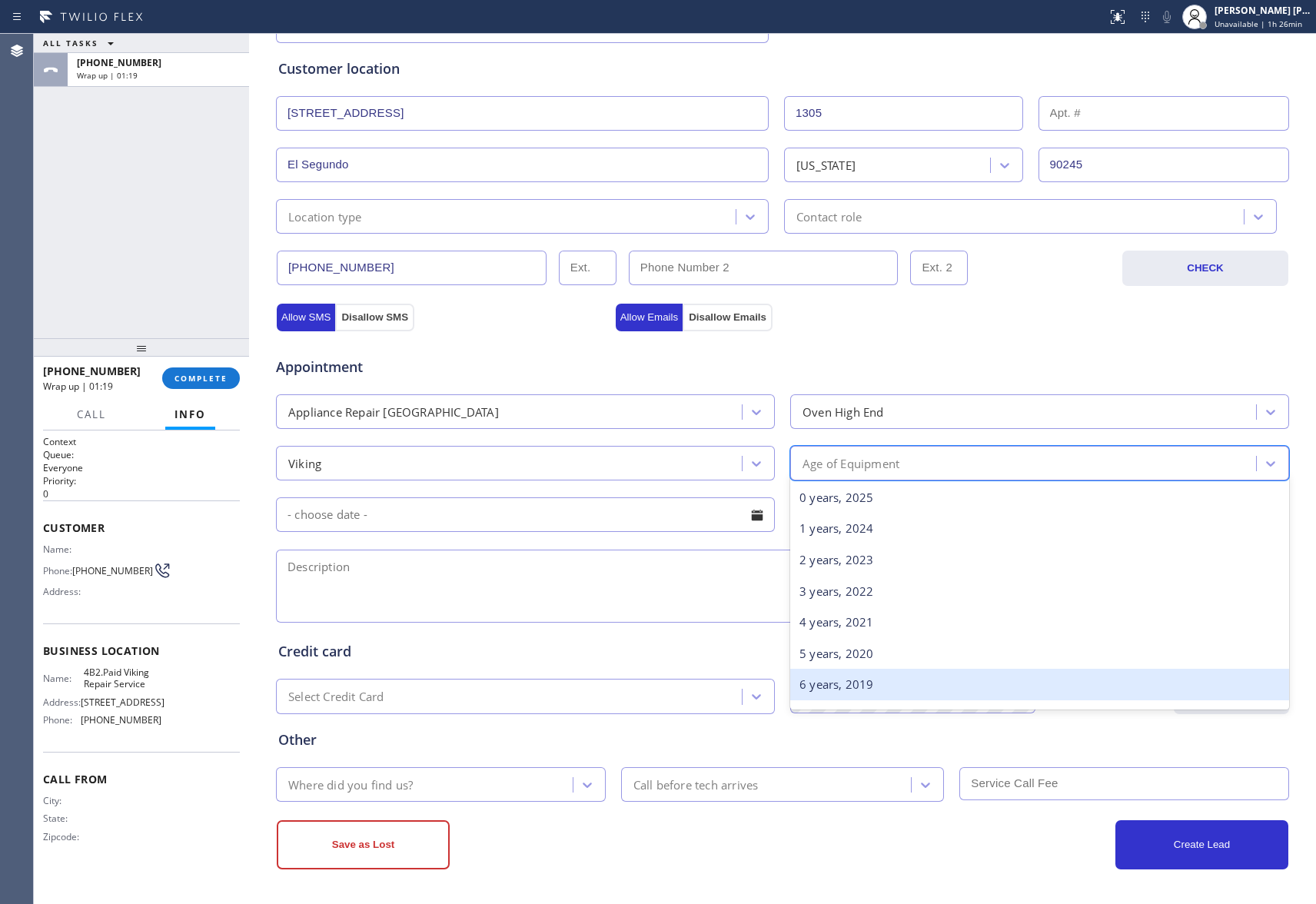
drag, startPoint x: 887, startPoint y: 681, endPoint x: 609, endPoint y: 555, distance: 305.2
click at [883, 683] on div "6 years, 2019" at bounding box center [1040, 685] width 499 height 32
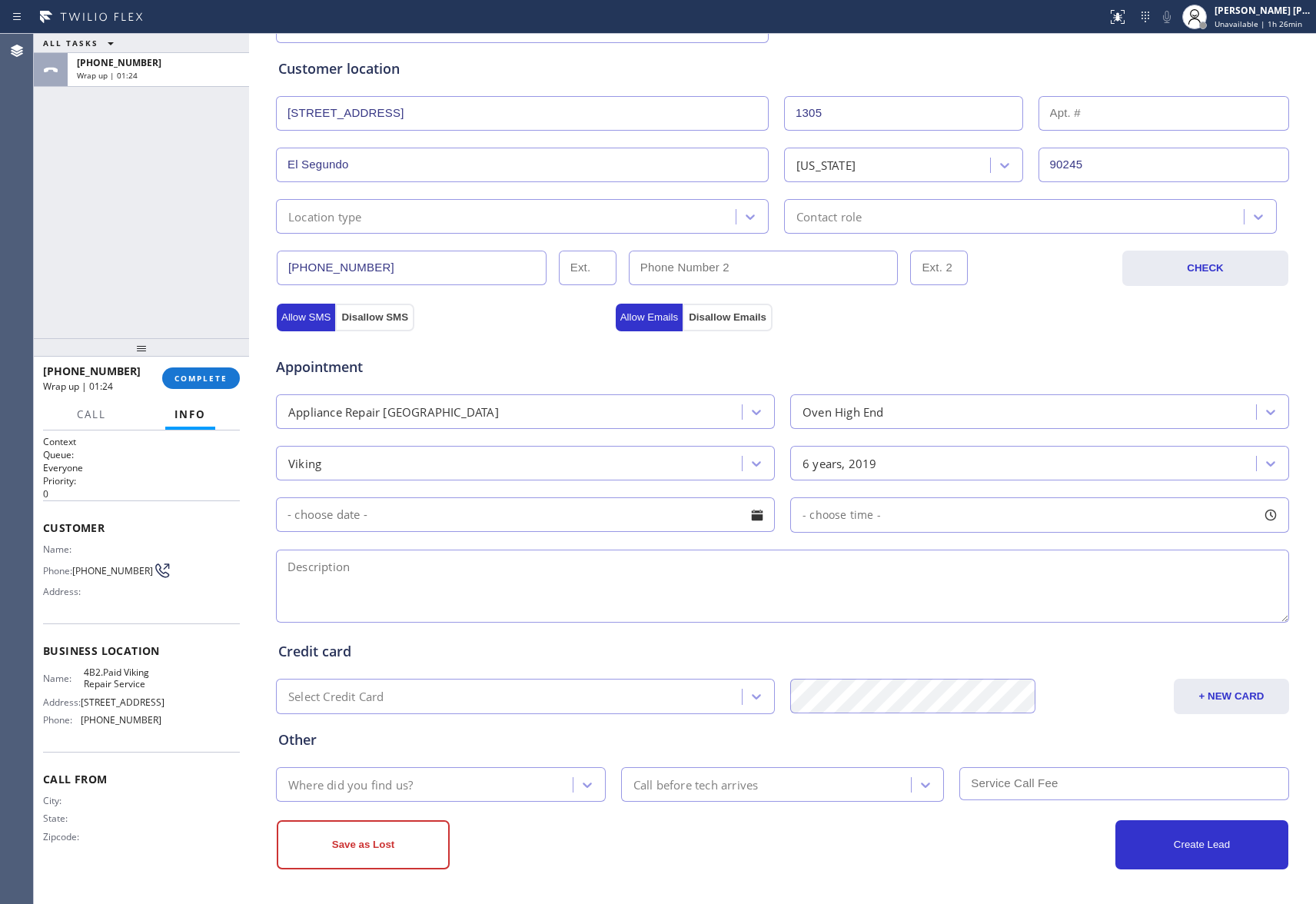
click at [749, 510] on div at bounding box center [757, 514] width 26 height 26
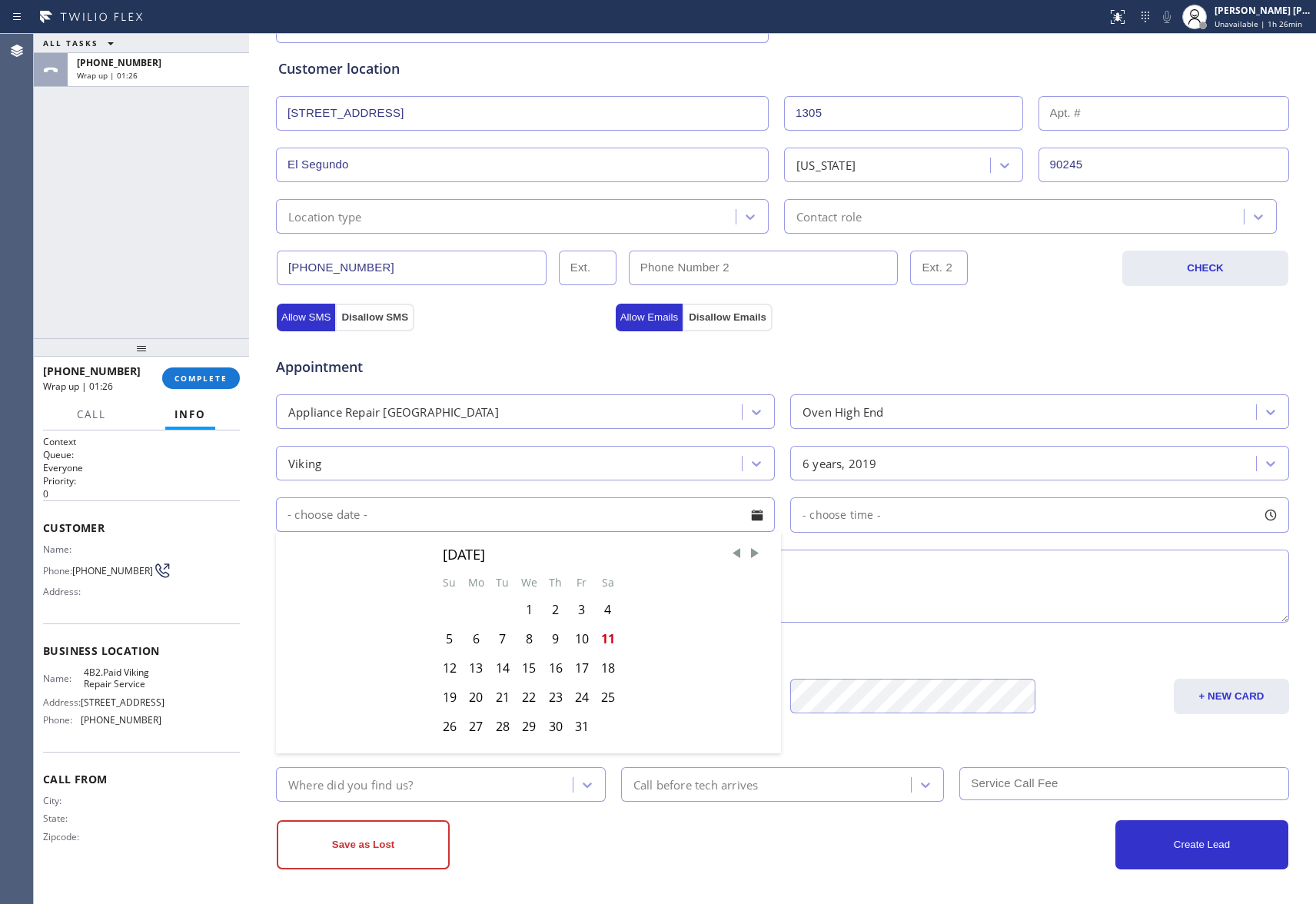
drag, startPoint x: 555, startPoint y: 667, endPoint x: 950, endPoint y: 575, distance: 405.6
click at [553, 667] on div "16" at bounding box center [556, 668] width 26 height 29
type input "[DATE]"
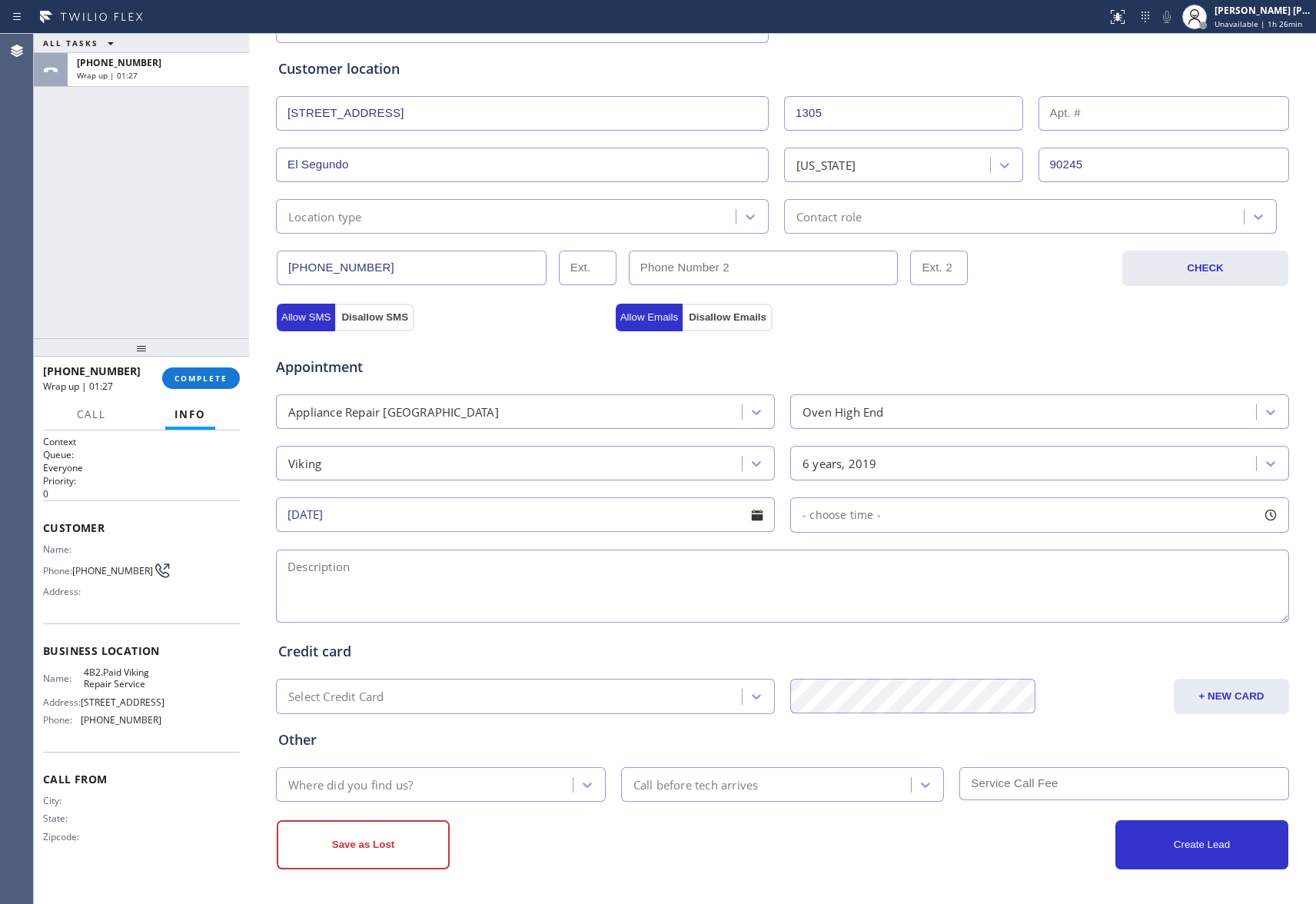
click at [1263, 511] on div at bounding box center [1271, 514] width 26 height 26
drag, startPoint x: 795, startPoint y: 607, endPoint x: 953, endPoint y: 618, distance: 158.4
click at [953, 618] on div at bounding box center [952, 609] width 18 height 33
drag, startPoint x: 801, startPoint y: 607, endPoint x: 1049, endPoint y: 619, distance: 248.3
drag, startPoint x: 553, startPoint y: 572, endPoint x: 520, endPoint y: 572, distance: 33.0
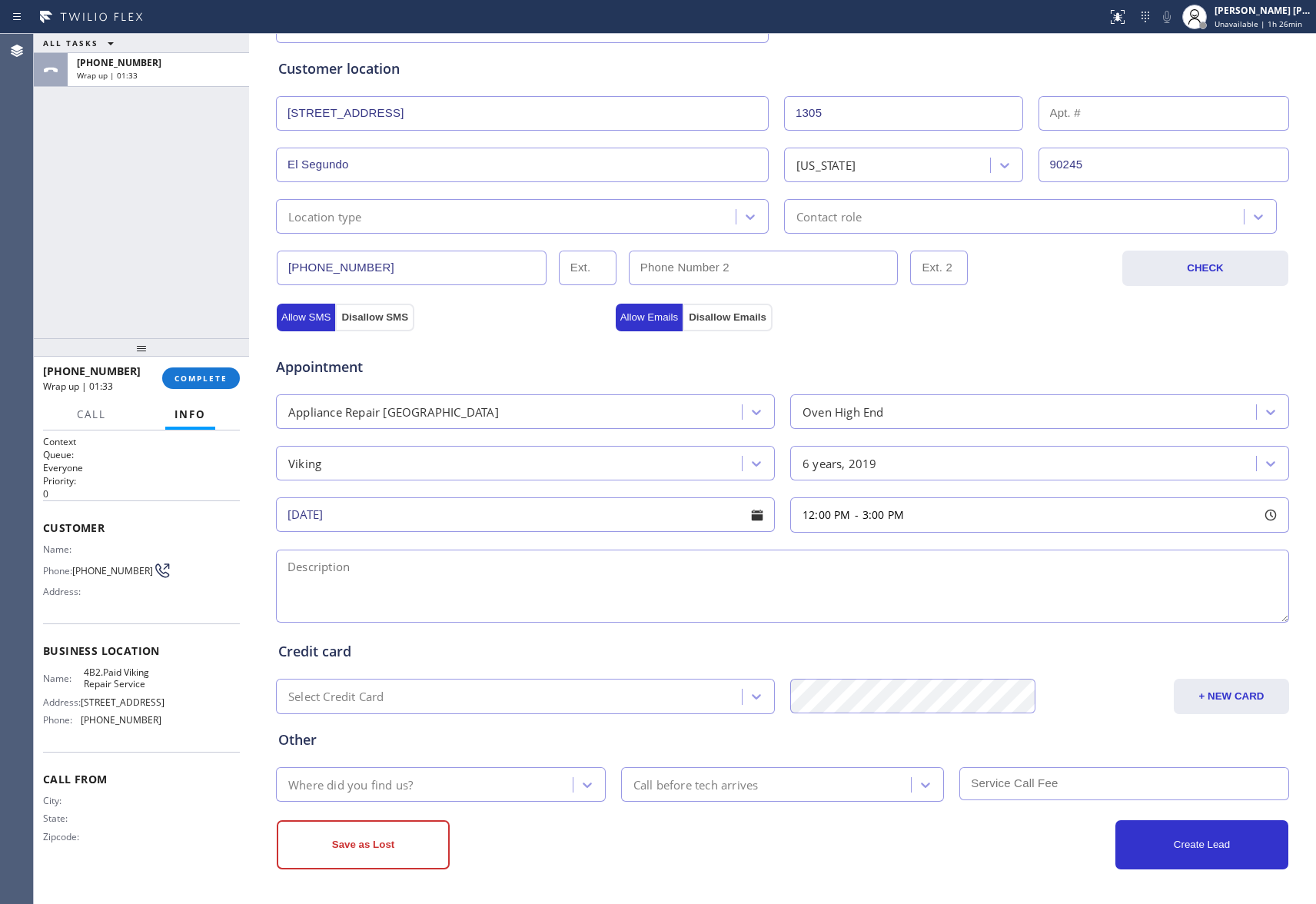
click at [550, 572] on textarea at bounding box center [782, 586] width 1013 height 73
click at [441, 572] on textarea at bounding box center [782, 586] width 1013 height 73
paste textarea "12-3 | $35 SCF | Viking Oven | has trouble starting up and when it does, it doe…"
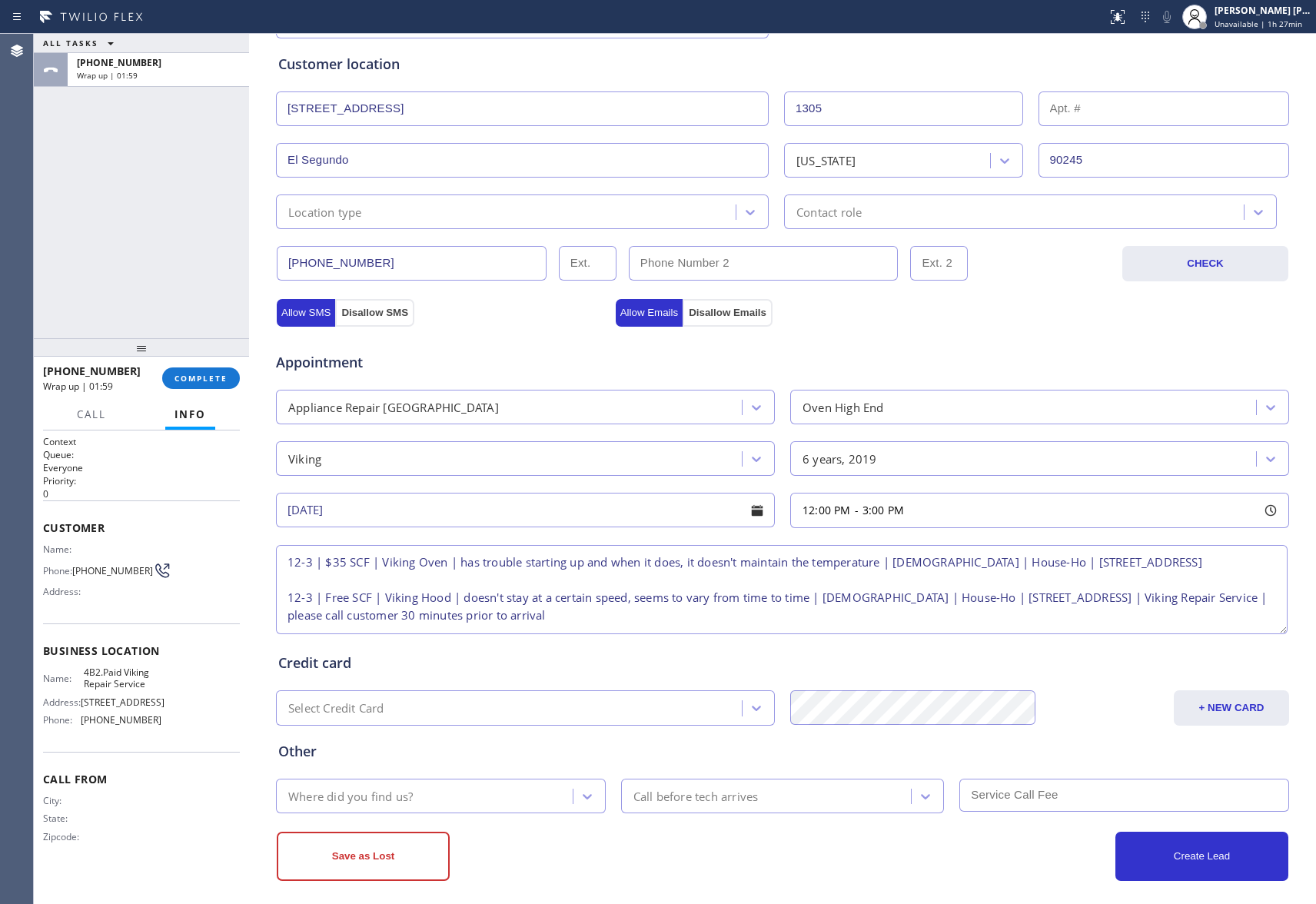
scroll to position [0, 0]
drag, startPoint x: 1275, startPoint y: 612, endPoint x: 1248, endPoint y: 699, distance: 91.1
click at [1248, 634] on textarea "12-3 | $35 SCF | Viking Oven | has trouble starting up and when it does, it doe…" at bounding box center [782, 590] width 1012 height 89
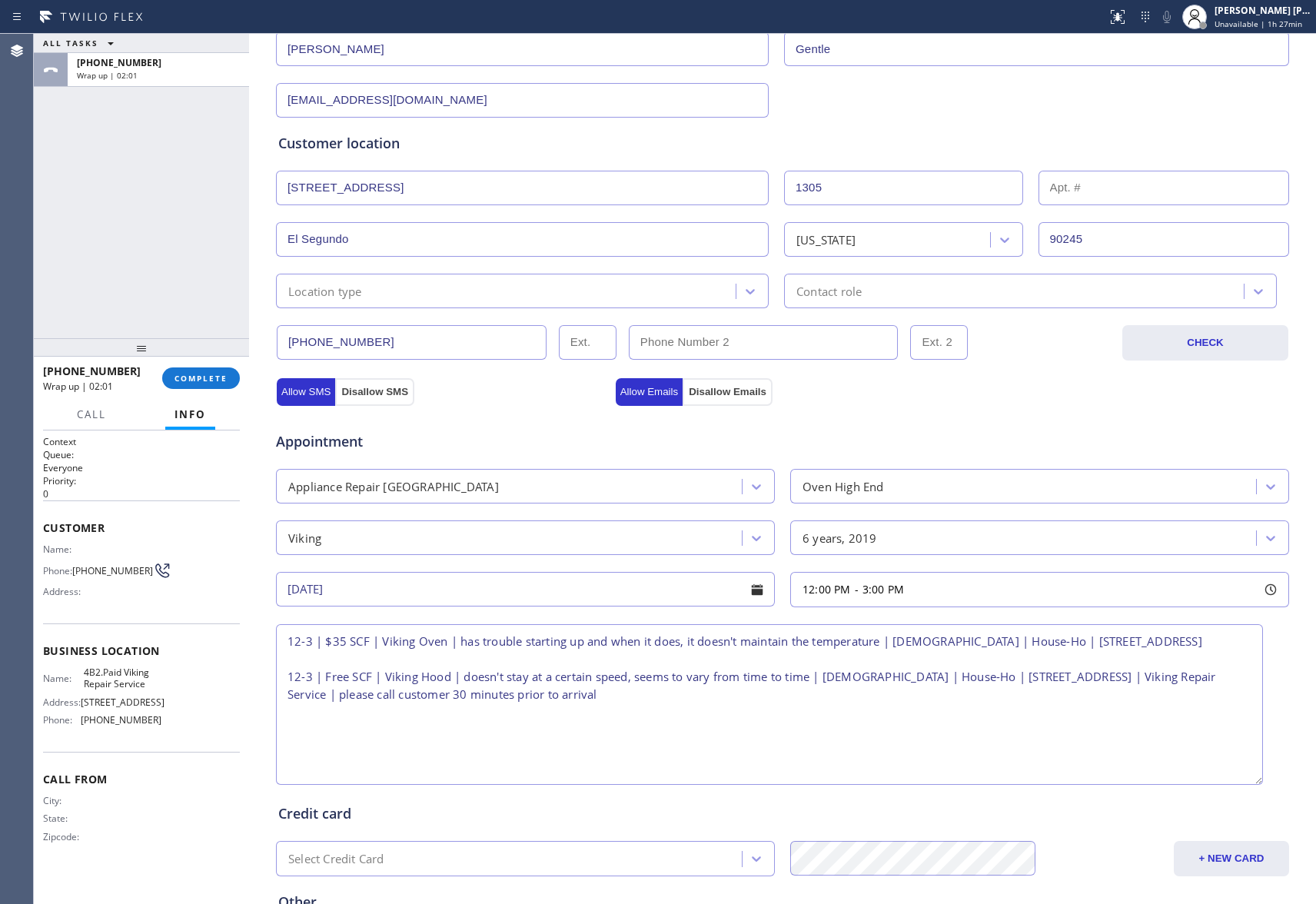
scroll to position [379, 0]
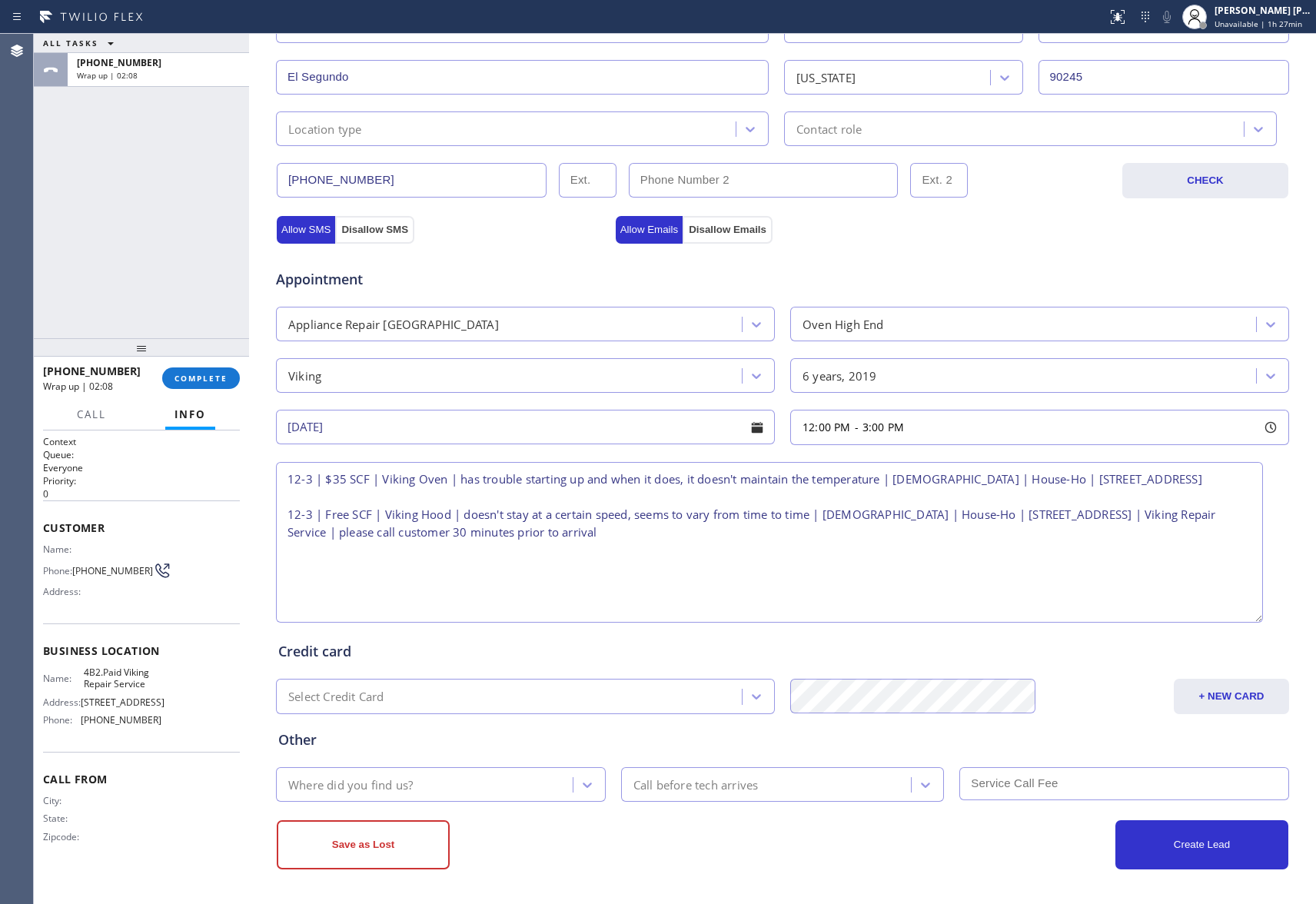
type textarea "12-3 | $35 SCF | Viking Oven | has trouble starting up and when it does, it doe…"
click at [580, 786] on icon at bounding box center [587, 785] width 15 height 15
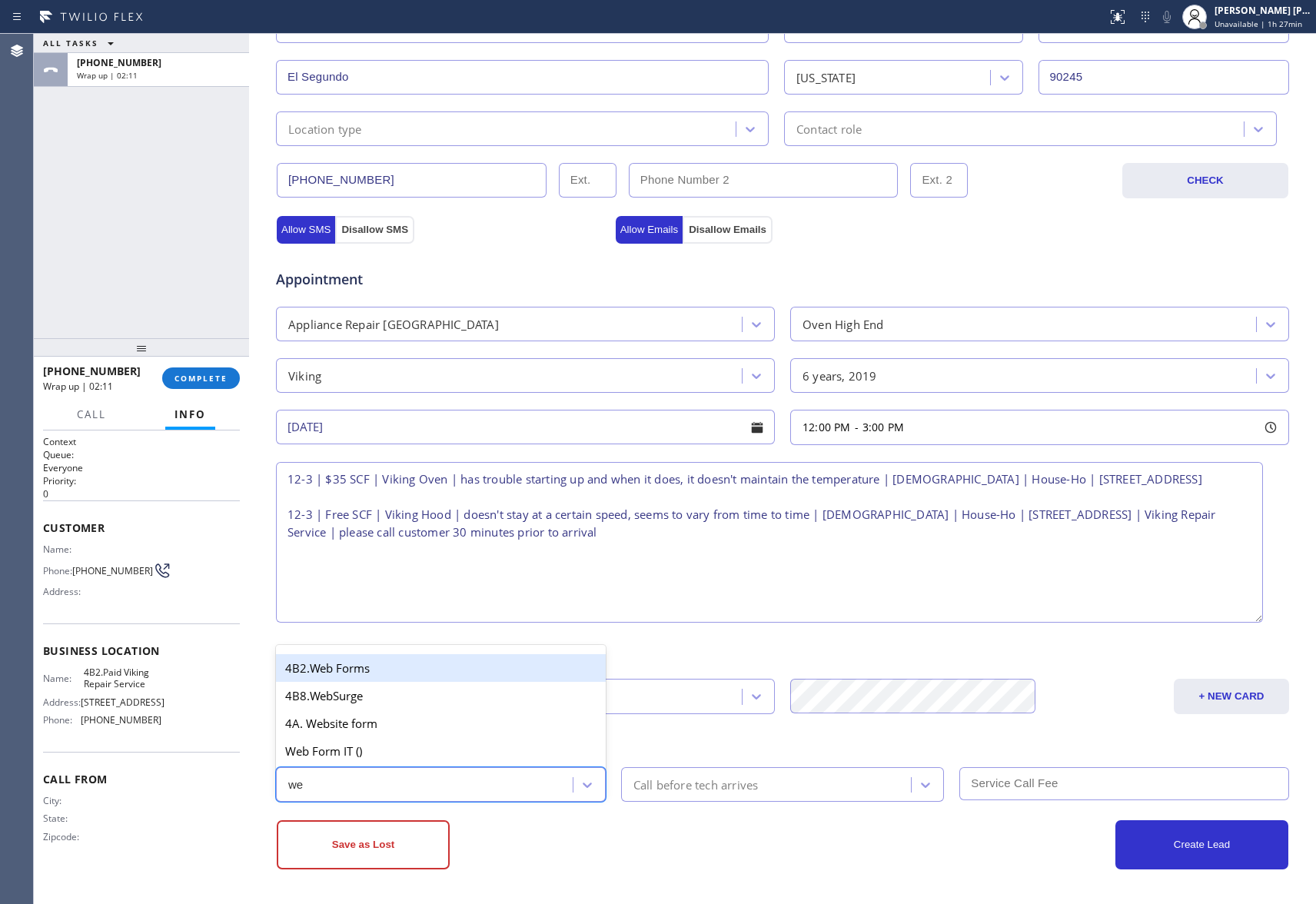
type input "web"
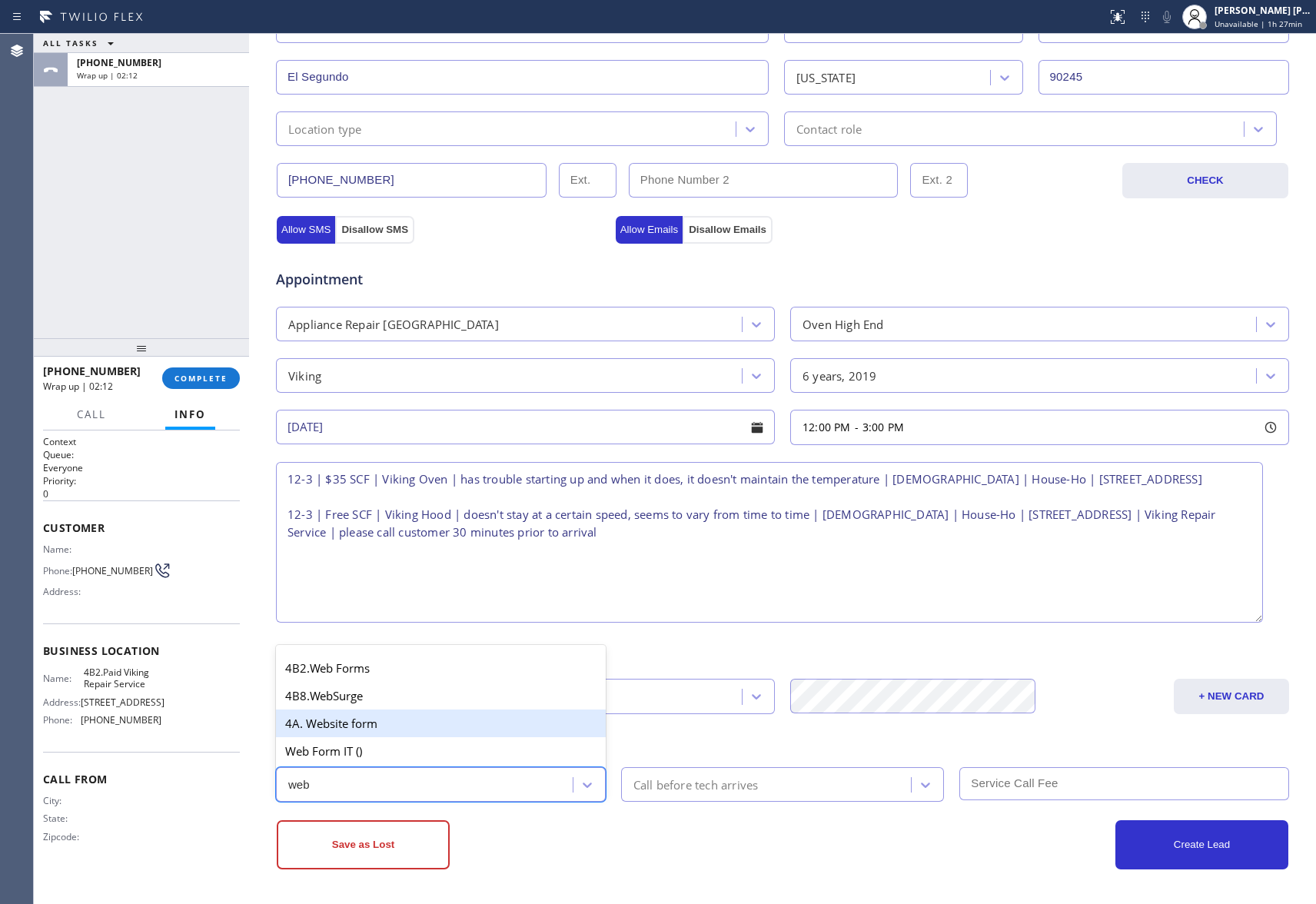
click at [390, 724] on div "4A. Website form" at bounding box center [441, 724] width 330 height 28
click at [902, 782] on div "Call before tech arrives" at bounding box center [769, 785] width 286 height 27
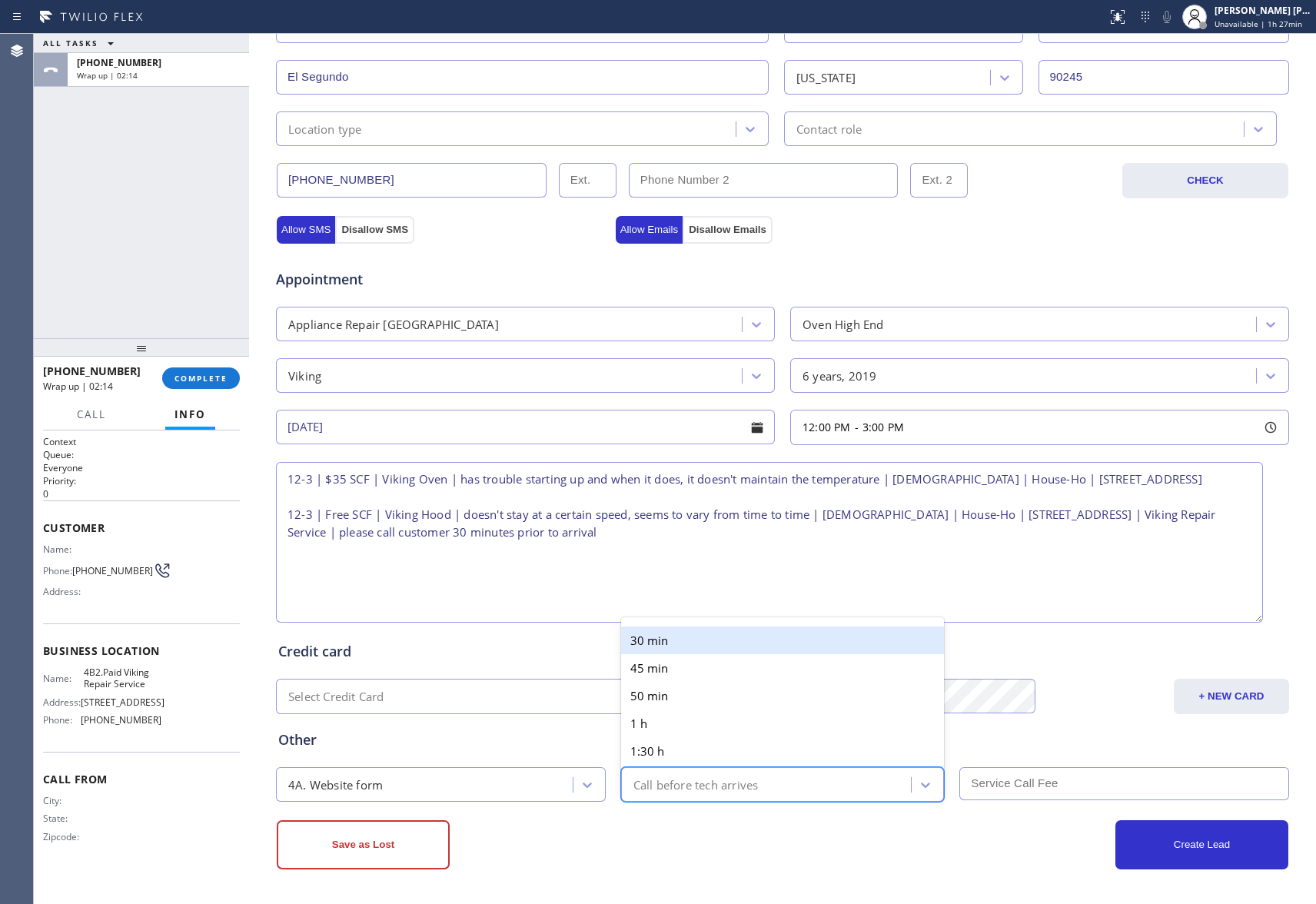
drag, startPoint x: 718, startPoint y: 646, endPoint x: 1069, endPoint y: 823, distance: 393.1
click at [726, 649] on div "30 min" at bounding box center [782, 640] width 324 height 28
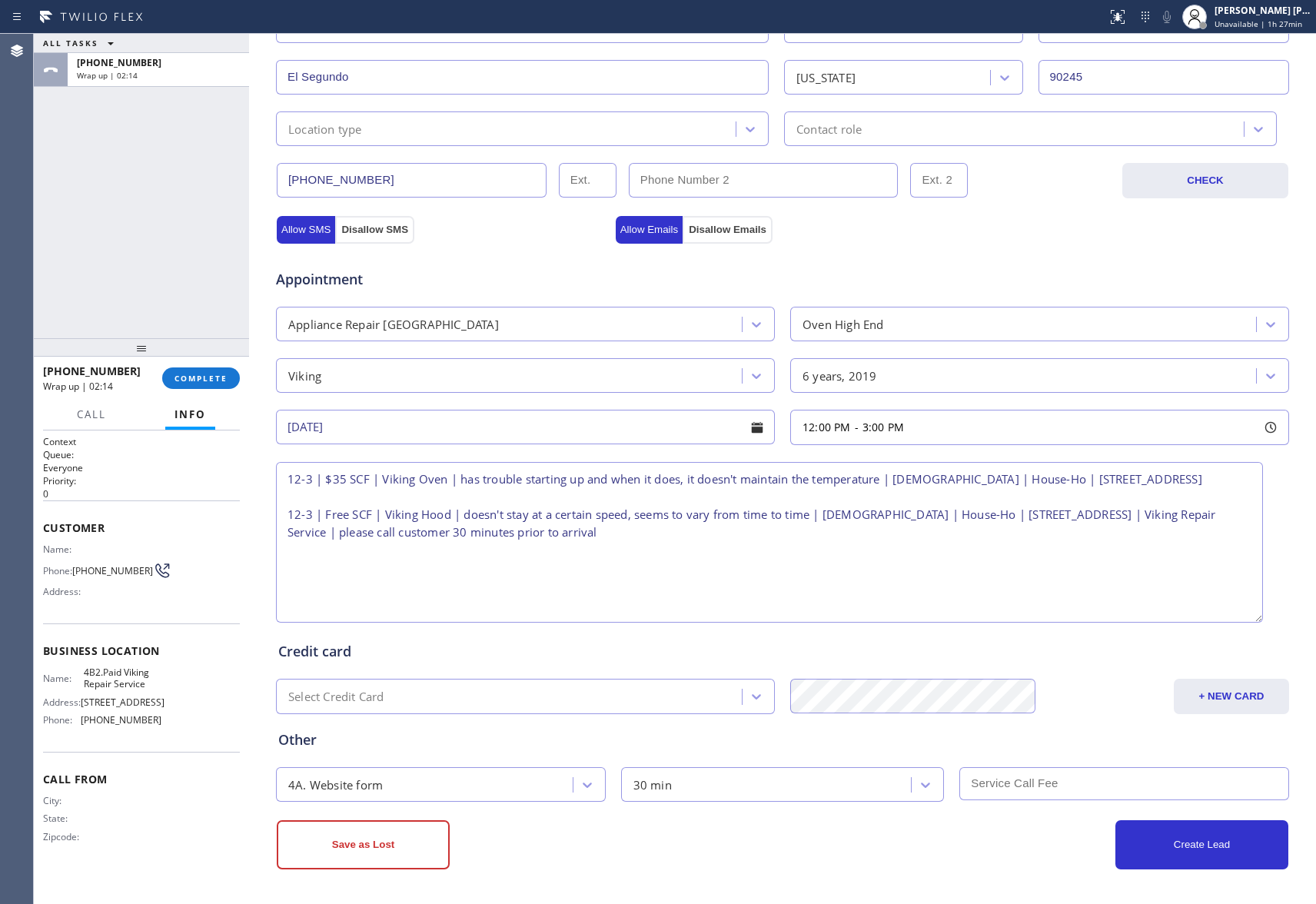
click at [1039, 780] on input "text" at bounding box center [1124, 784] width 330 height 33
type input "35"
click at [1174, 846] on button "Create Lead" at bounding box center [1202, 845] width 173 height 49
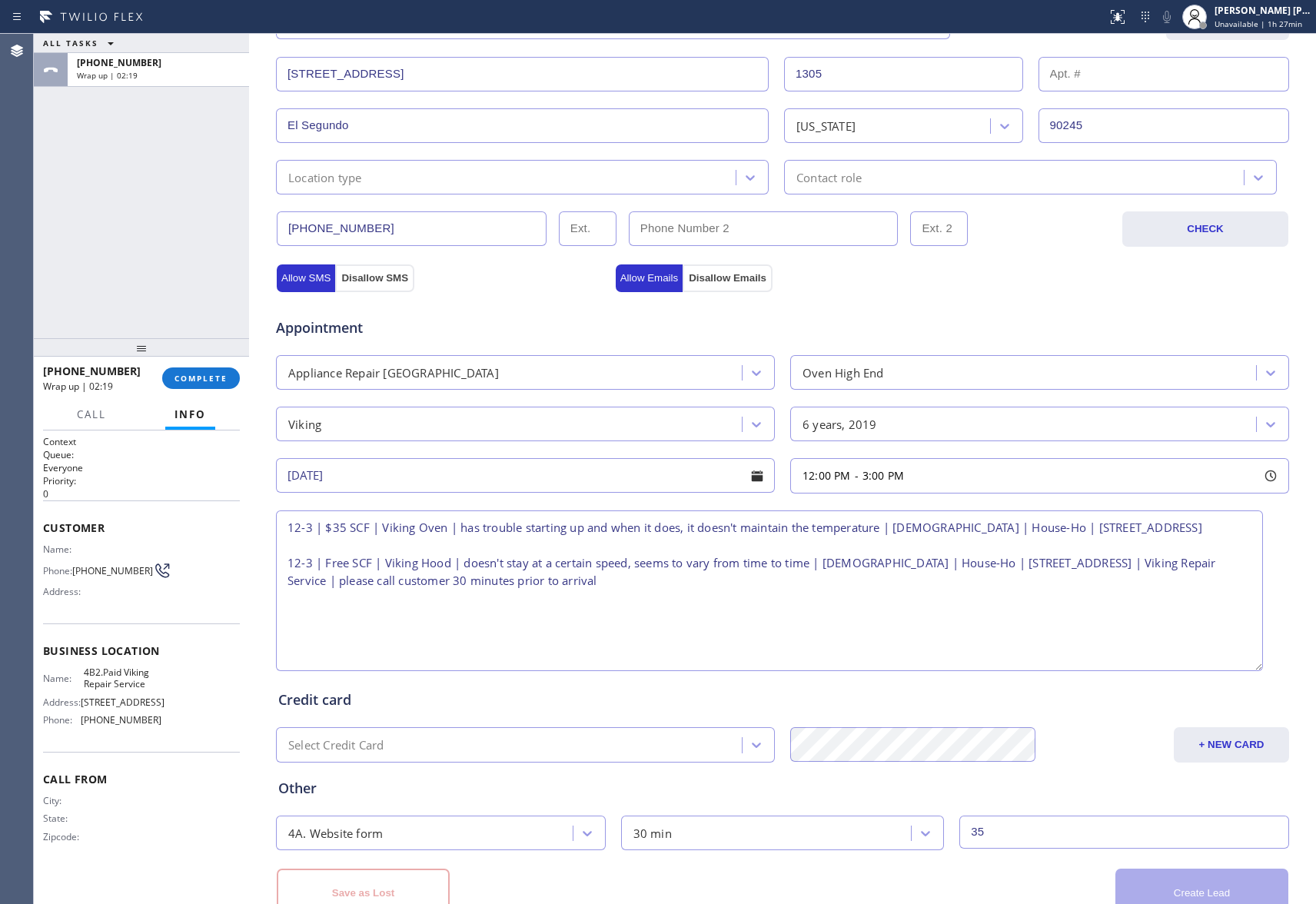
scroll to position [431, 0]
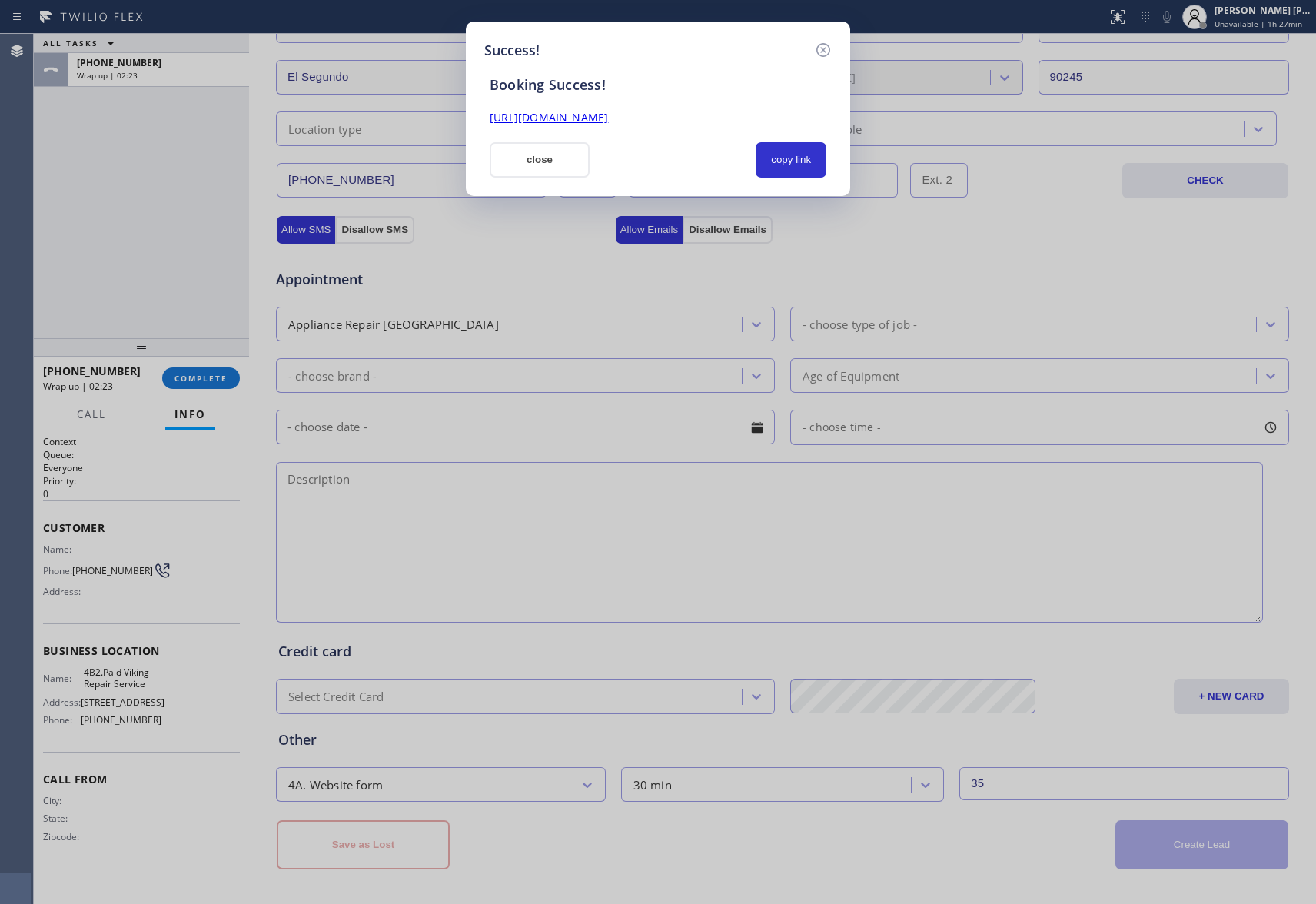
drag, startPoint x: 782, startPoint y: 115, endPoint x: 478, endPoint y: 118, distance: 304.0
click at [478, 118] on div "Success! Booking Success! [URL][DOMAIN_NAME] close copy link" at bounding box center [658, 109] width 384 height 175
copy link "[URL][DOMAIN_NAME]"
drag, startPoint x: 821, startPoint y: 49, endPoint x: 511, endPoint y: 112, distance: 316.3
click at [816, 48] on icon at bounding box center [823, 49] width 18 height 18
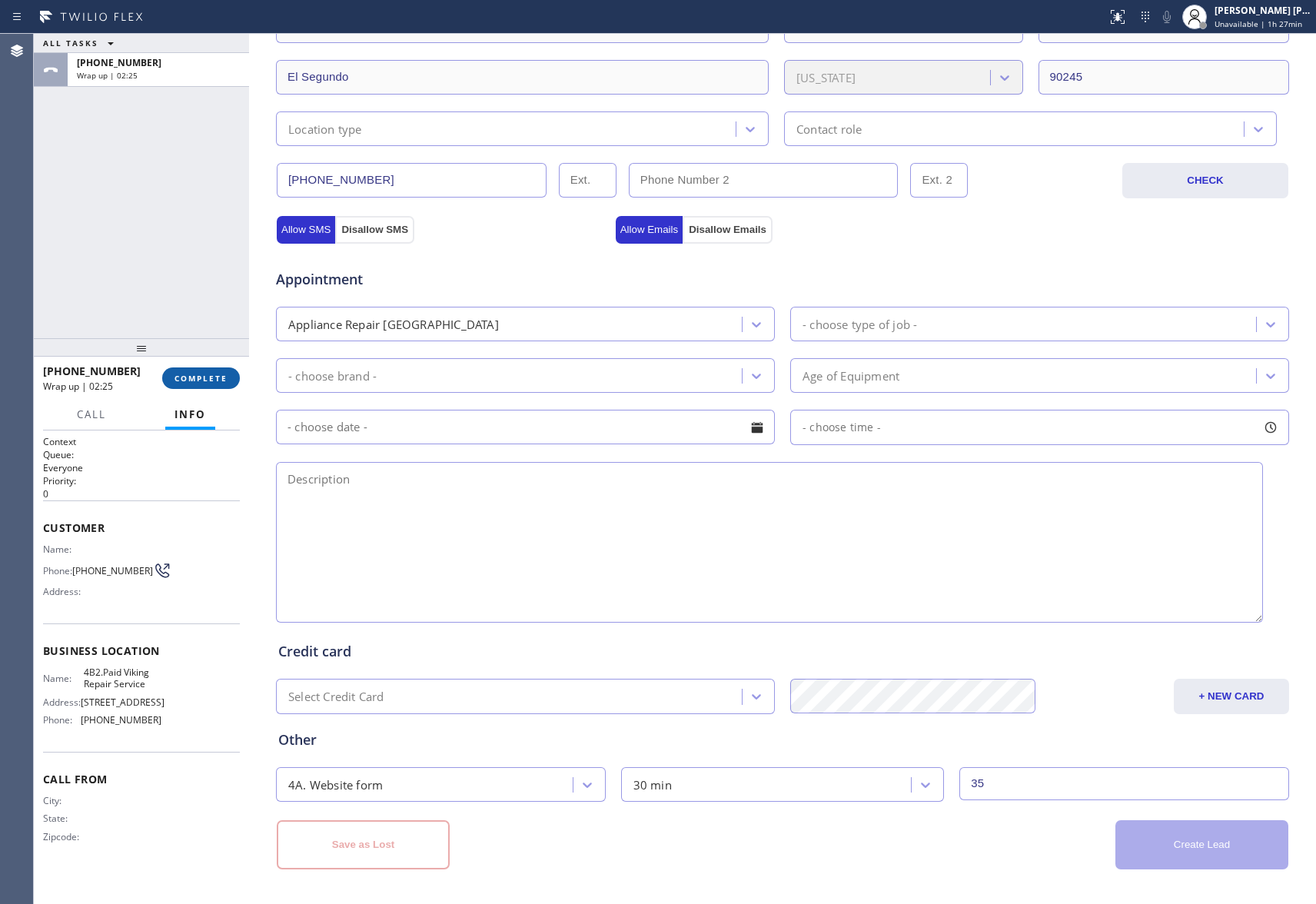
click at [210, 383] on span "COMPLETE" at bounding box center [201, 378] width 53 height 11
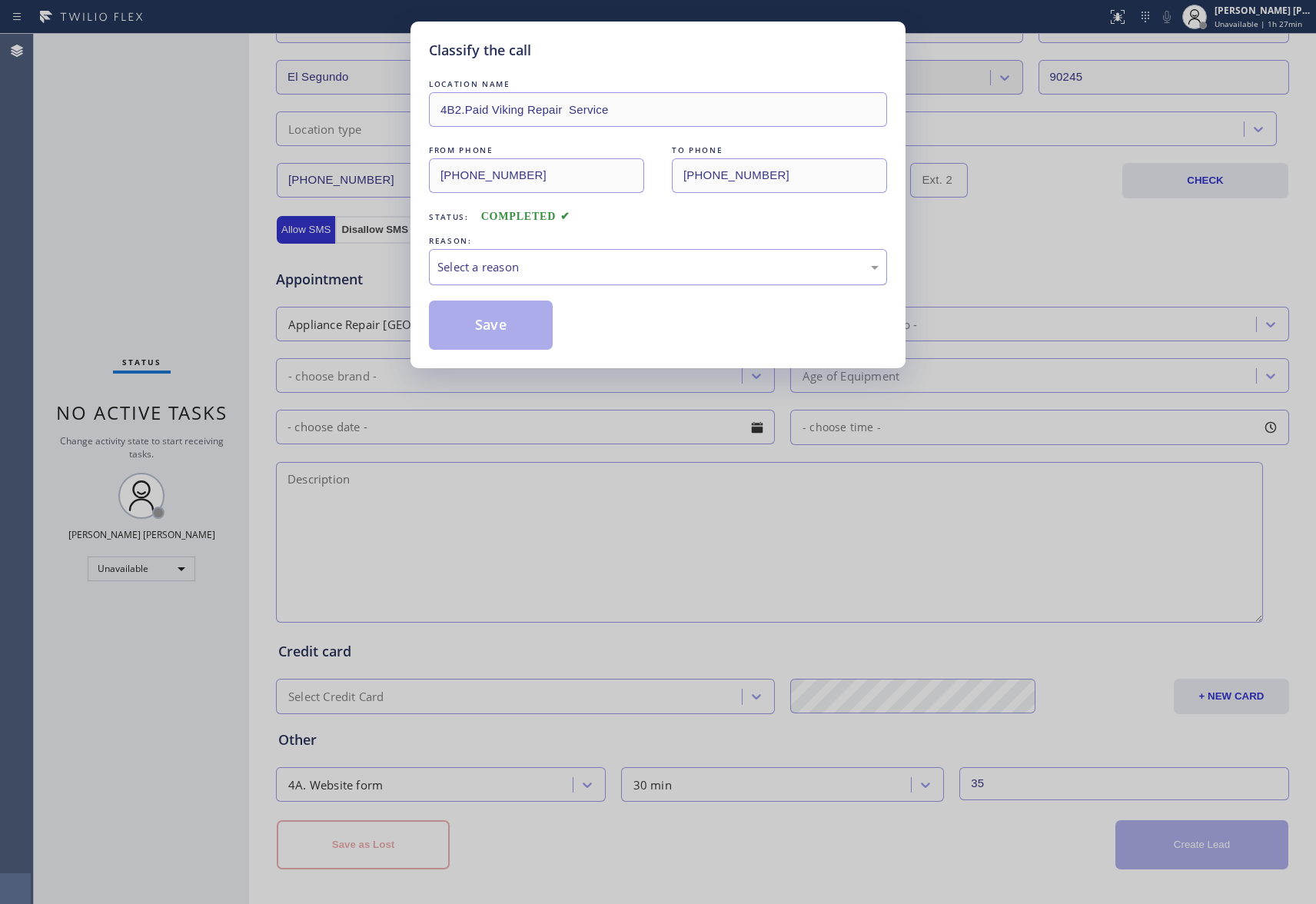
click at [536, 259] on div "Select a reason" at bounding box center [658, 267] width 441 height 17
click at [492, 324] on button "Save" at bounding box center [491, 325] width 124 height 49
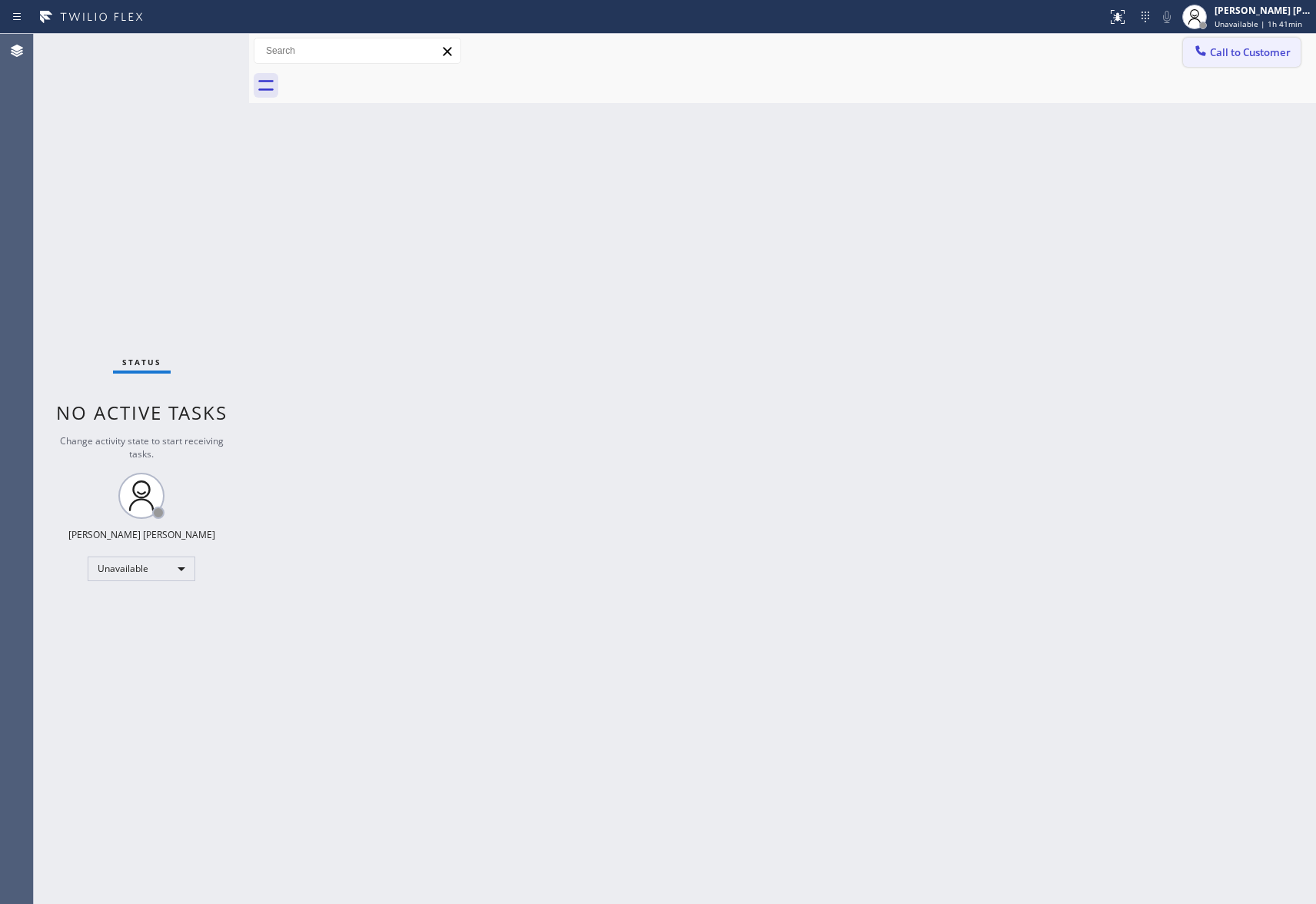
click at [1220, 49] on span "Call to Customer" at bounding box center [1251, 52] width 81 height 14
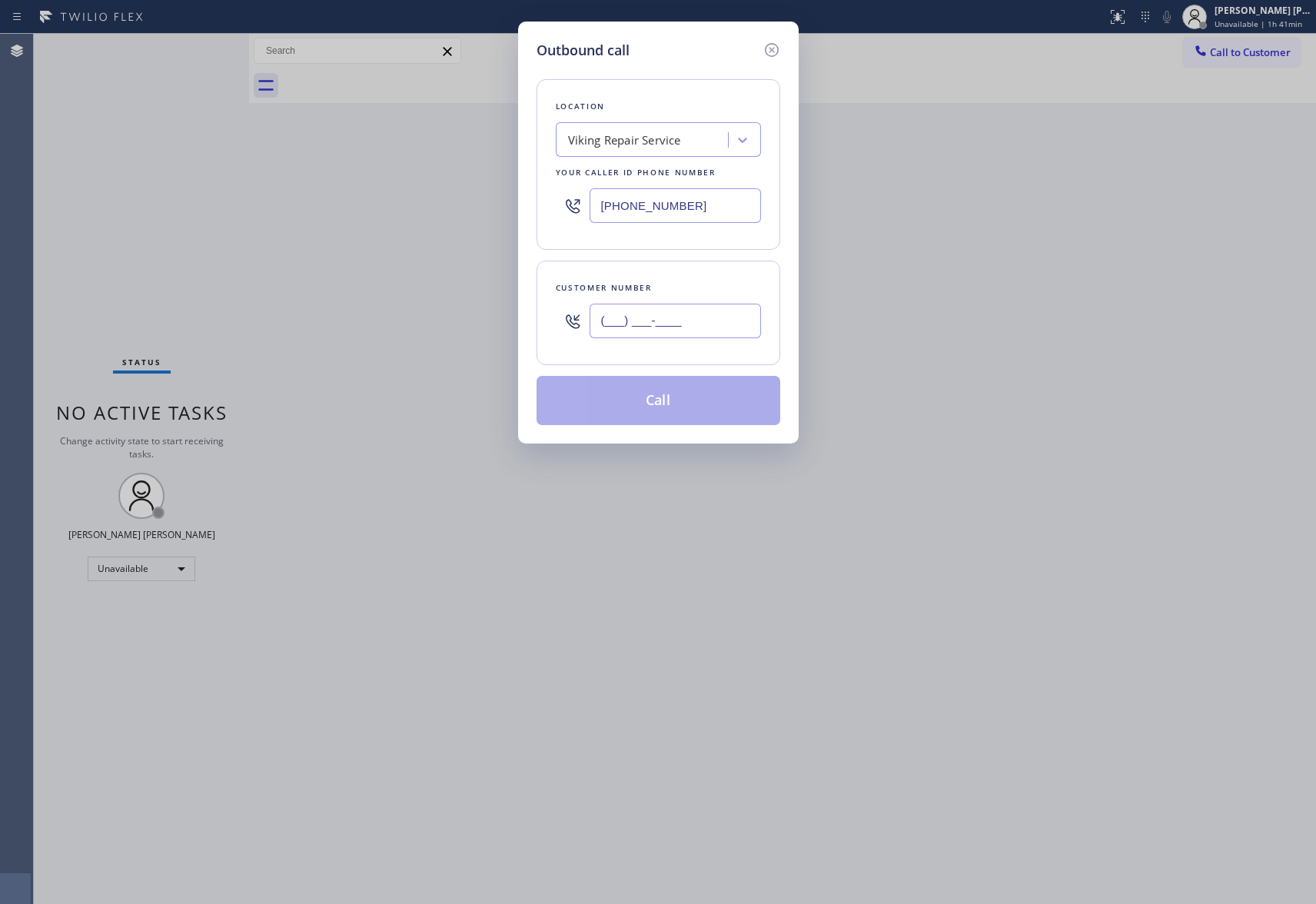
click at [709, 306] on input "(___) ___-____" at bounding box center [676, 321] width 172 height 35
paste input "847) 714-2685"
type input "[PHONE_NUMBER]"
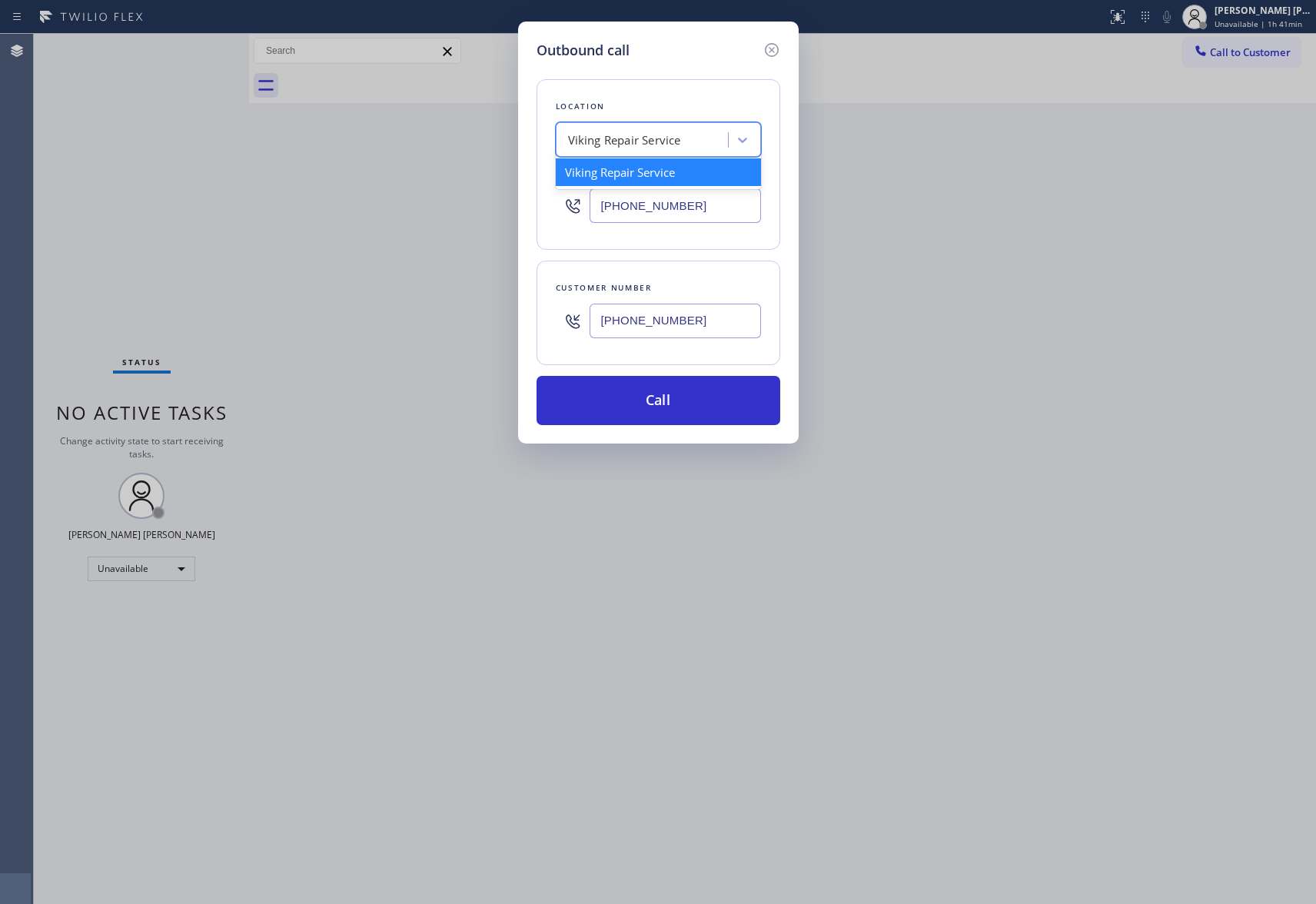
click at [600, 133] on div "Viking Repair Service" at bounding box center [625, 140] width 113 height 17
paste input "Viking Repair Service"
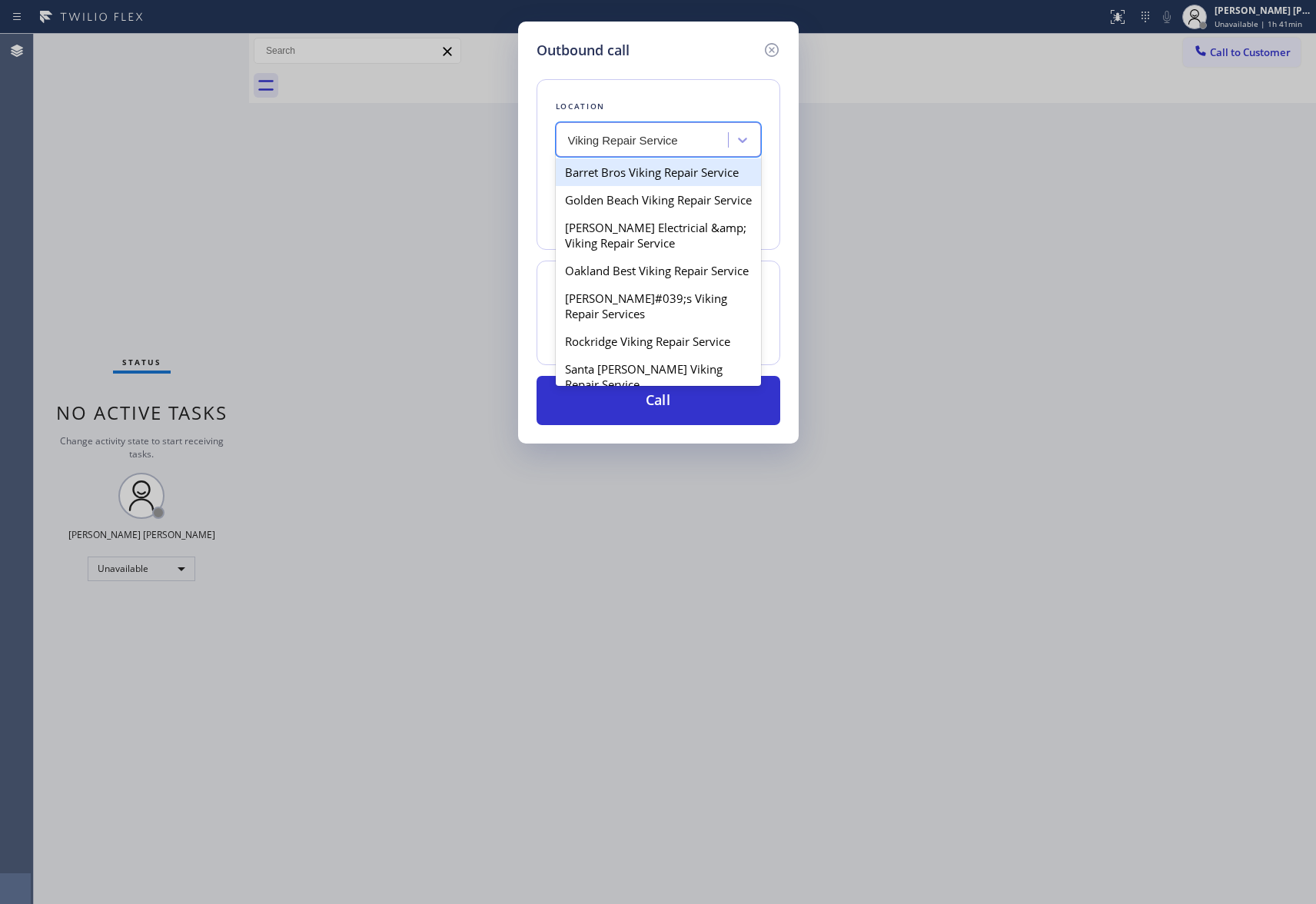
type input "Viking Repair Service"
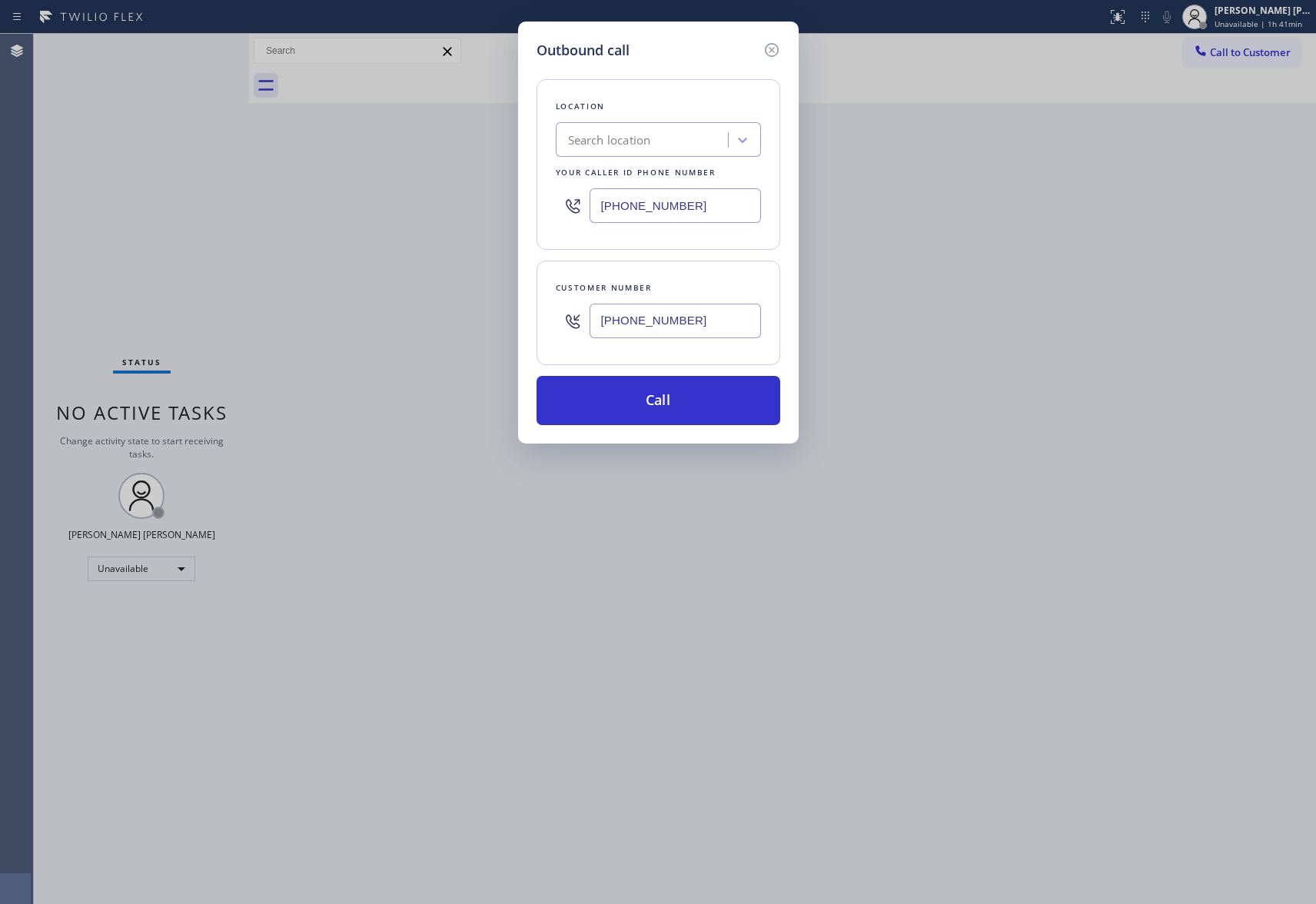
drag, startPoint x: 702, startPoint y: 209, endPoint x: 458, endPoint y: 183, distance: 245.4
click at [458, 183] on div "Outbound call Location Search location Your caller id phone number [PHONE_NUMBE…" at bounding box center [658, 452] width 1316 height 904
paste input "630) 791-5511"
type input "[PHONE_NUMBER]"
click at [665, 407] on button "Call" at bounding box center [658, 401] width 244 height 49
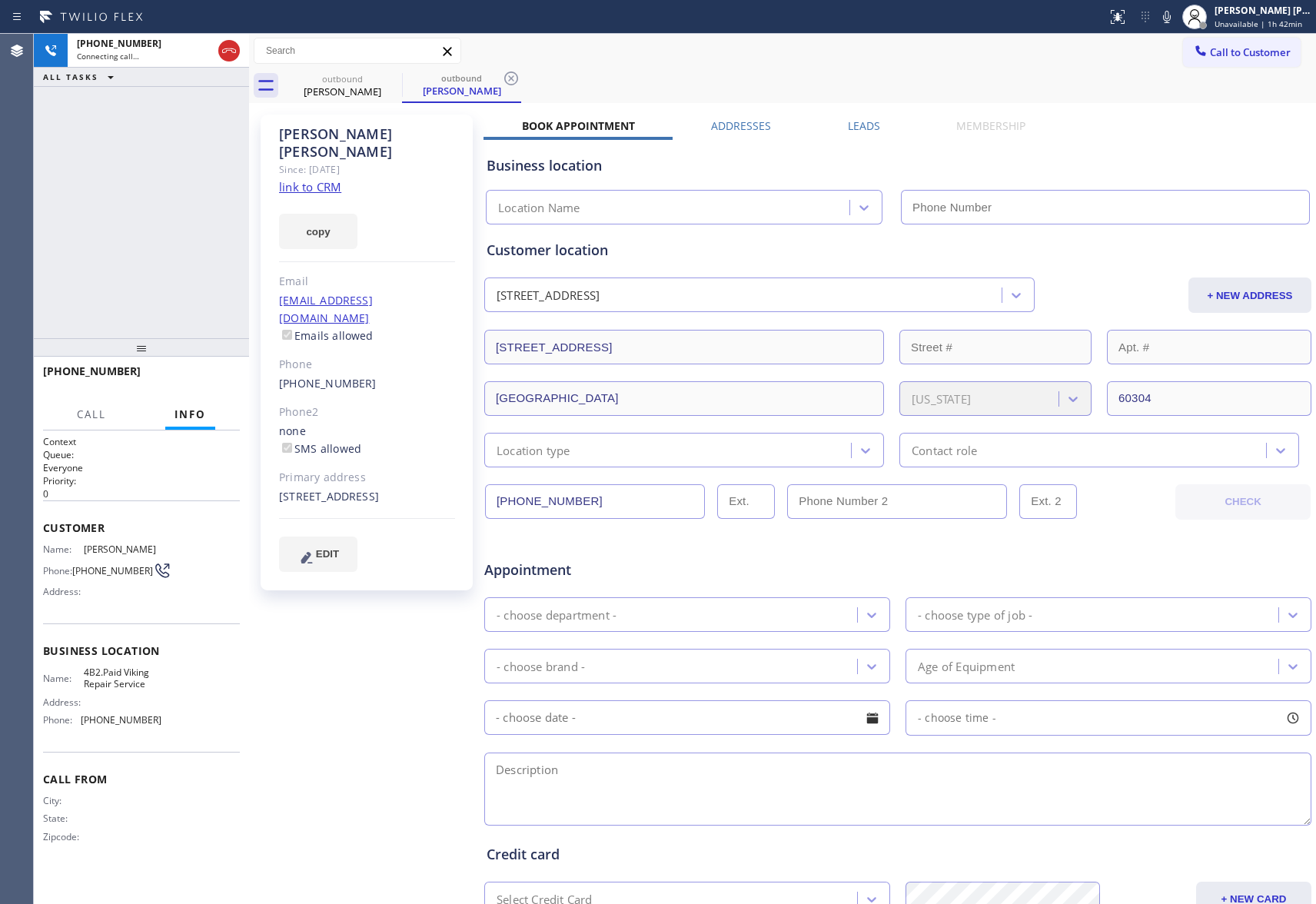
type input "[PHONE_NUMBER]"
click at [215, 373] on span "HANG UP" at bounding box center [204, 378] width 47 height 11
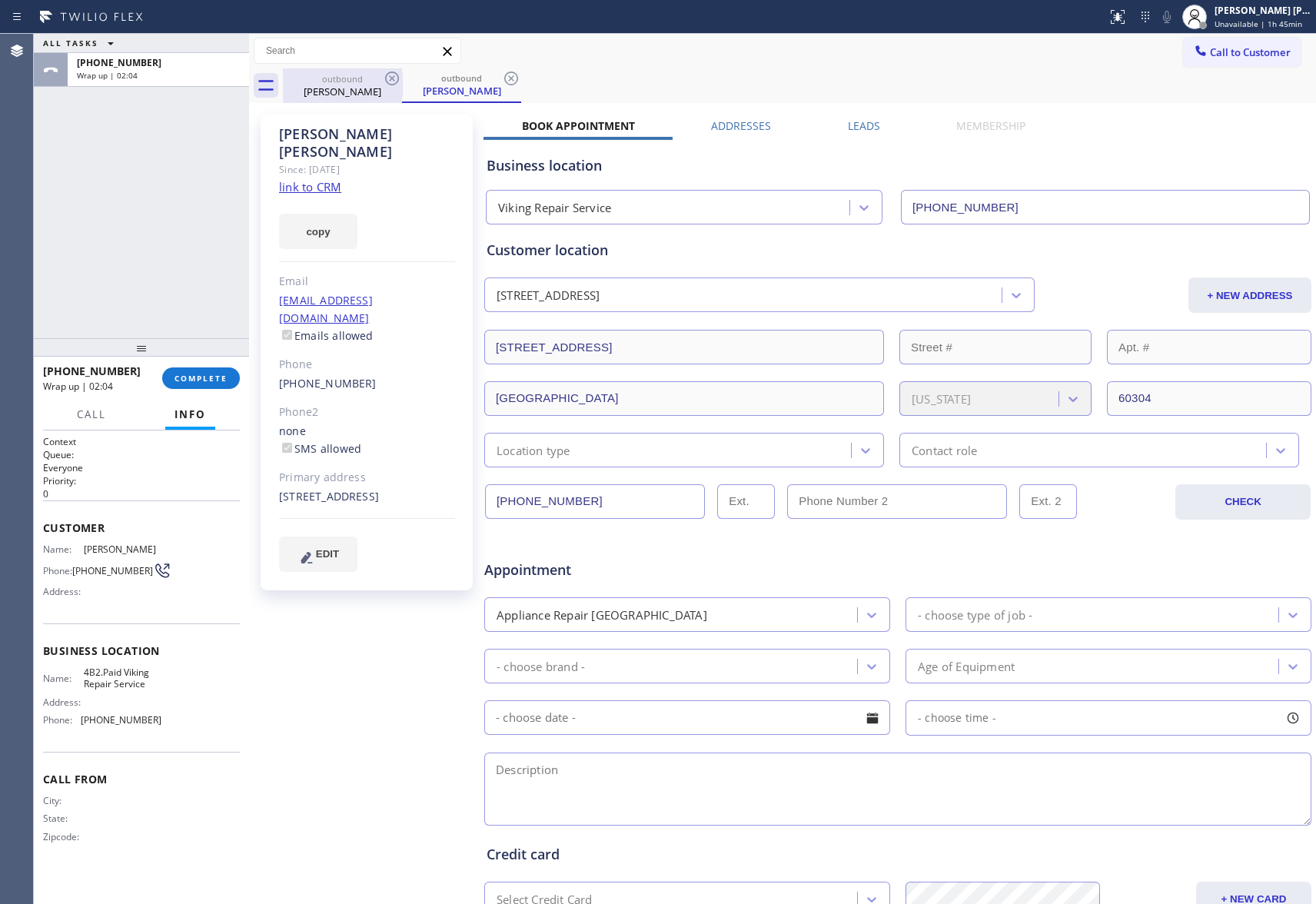
drag, startPoint x: 373, startPoint y: 81, endPoint x: 398, endPoint y: 74, distance: 26.0
click at [375, 81] on div "outbound" at bounding box center [343, 79] width 116 height 12
click at [398, 74] on icon at bounding box center [392, 78] width 18 height 18
click at [502, 76] on icon at bounding box center [510, 78] width 18 height 18
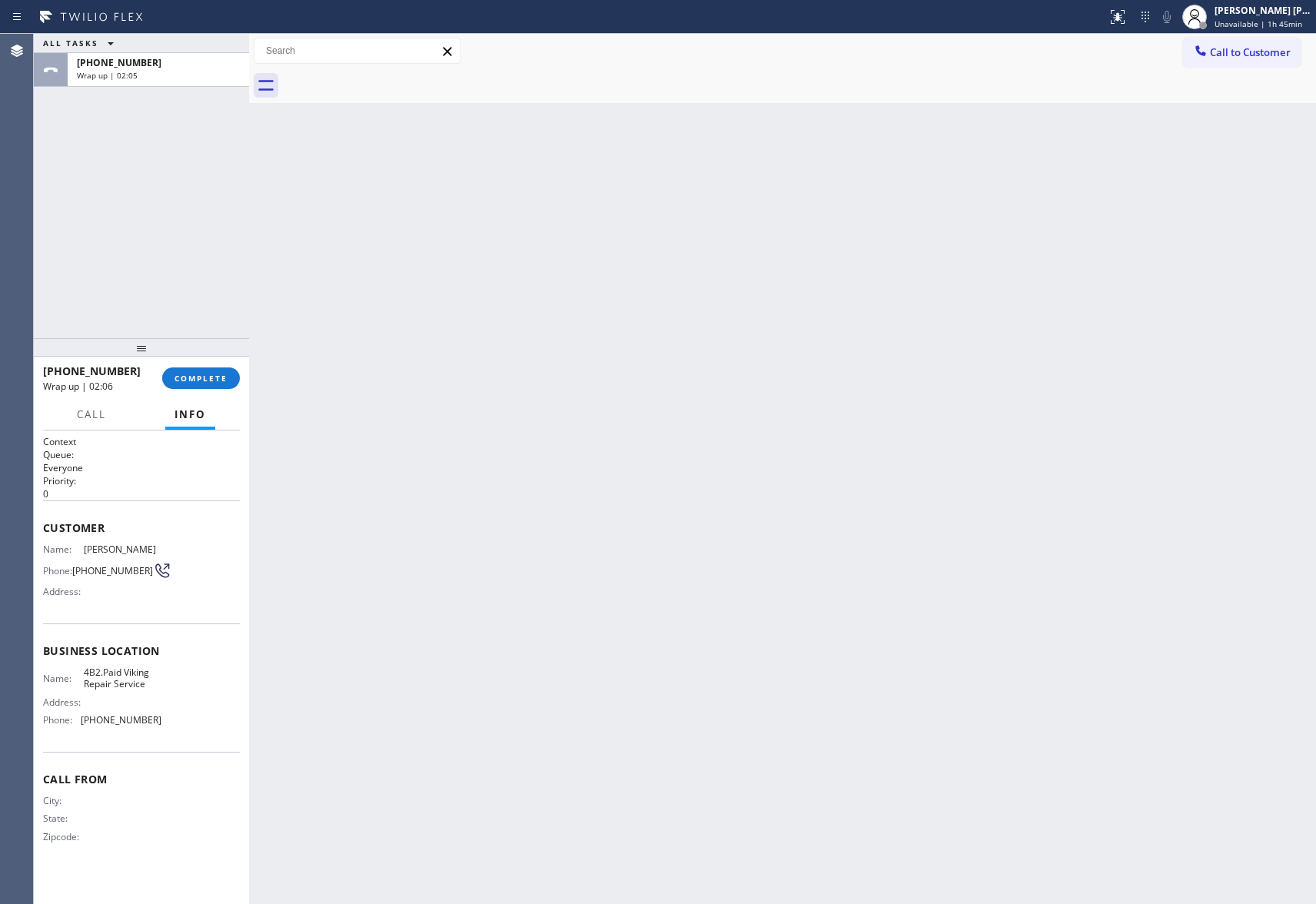
click at [387, 76] on div at bounding box center [800, 86] width 1034 height 35
drag, startPoint x: 387, startPoint y: 76, endPoint x: 281, endPoint y: 227, distance: 184.5
click at [352, 103] on div "Back to Dashboard Change Sender ID Customers Technicians Select a contact Outbo…" at bounding box center [782, 469] width 1067 height 871
click at [224, 375] on span "COMPLETE" at bounding box center [201, 378] width 53 height 11
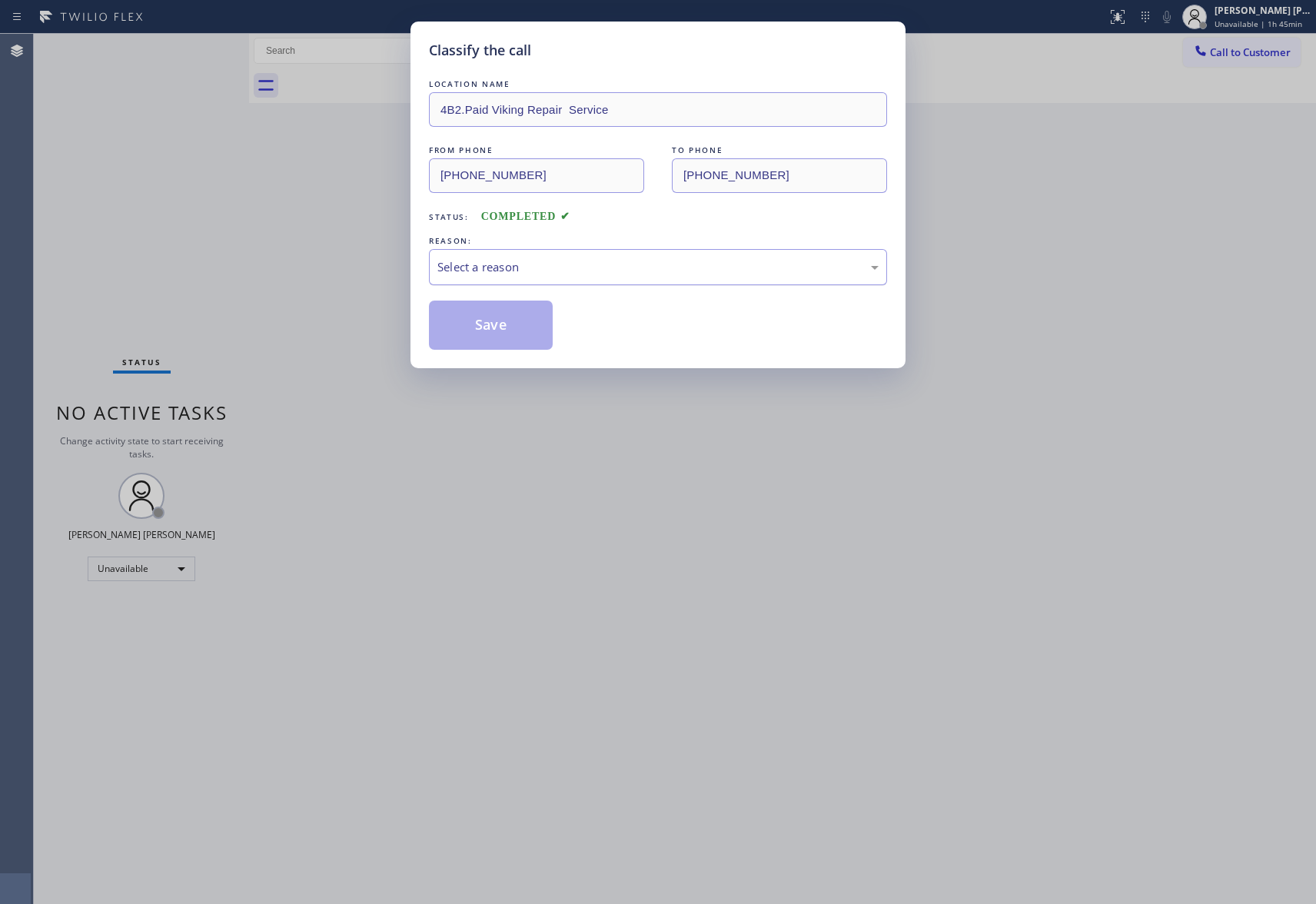
click at [545, 271] on div "Select a reason" at bounding box center [658, 267] width 441 height 17
click at [505, 324] on button "Save" at bounding box center [491, 325] width 124 height 49
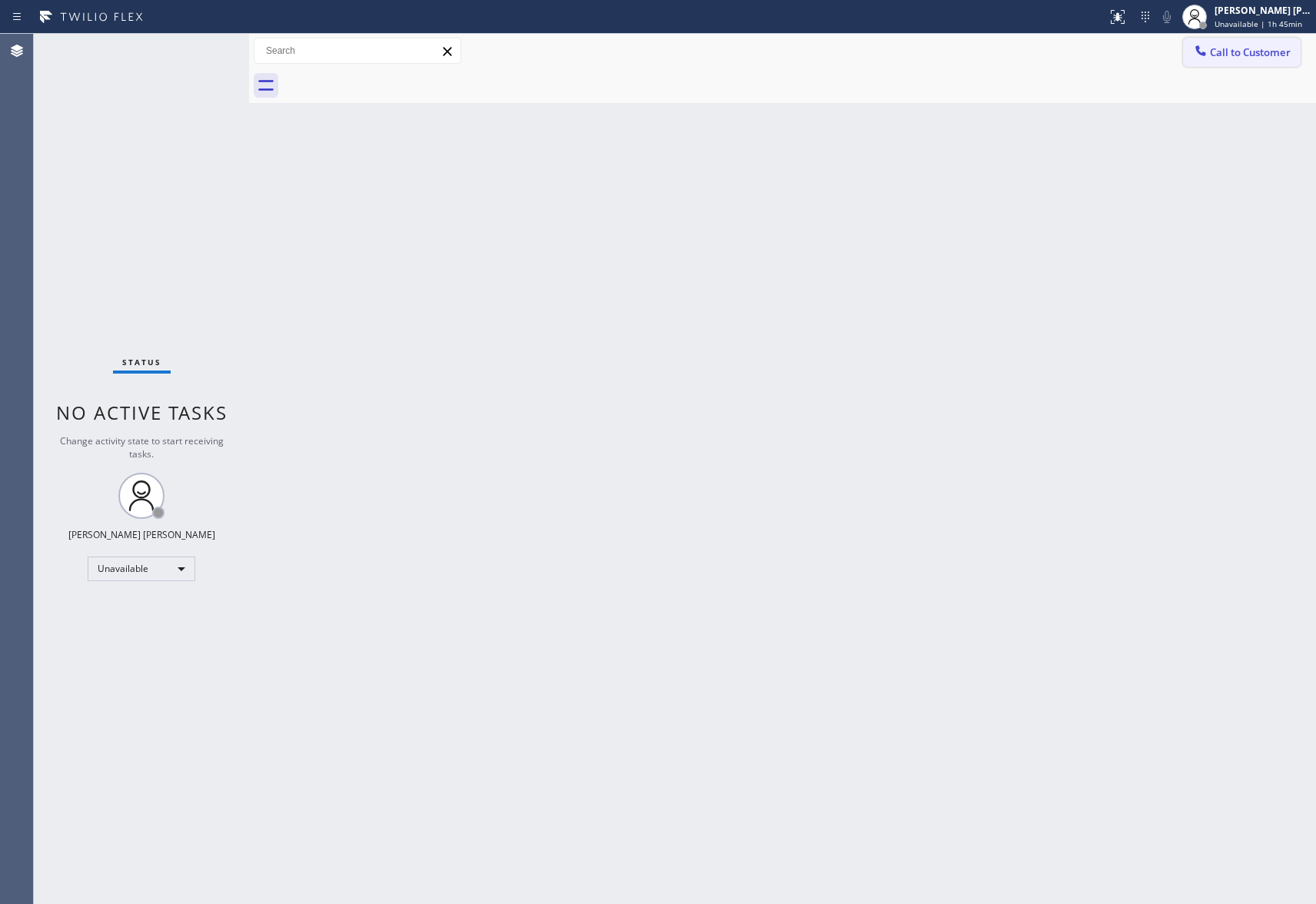
click at [1244, 40] on button "Call to Customer" at bounding box center [1242, 52] width 118 height 29
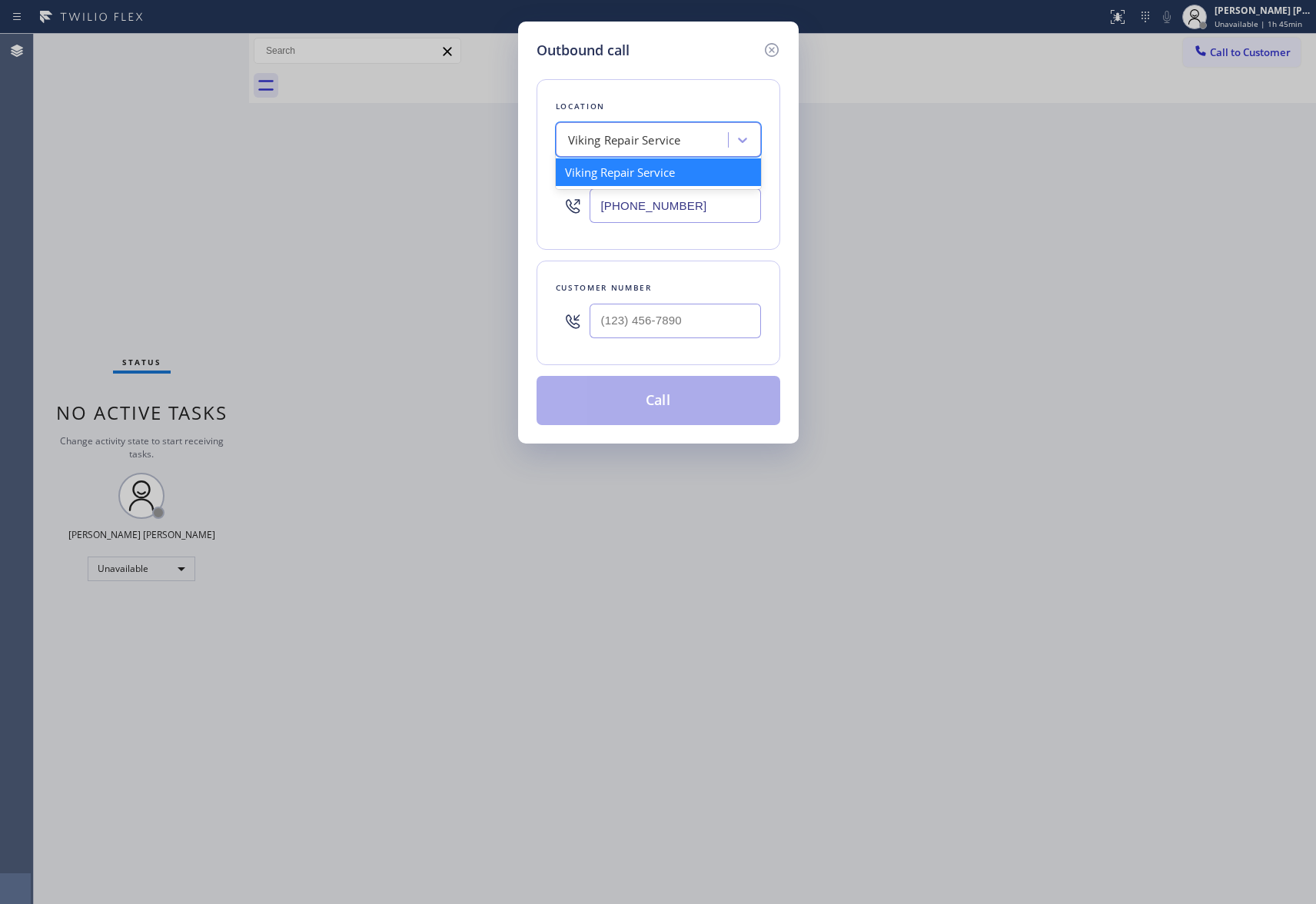
click at [653, 142] on div "Viking Repair Service" at bounding box center [625, 140] width 113 height 17
paste input "Subzero Repair Professionals ([GEOGRAPHIC_DATA] , Google Ads)"
type input "Subzero Repair Professionals ([GEOGRAPHIC_DATA] , Google Ads)"
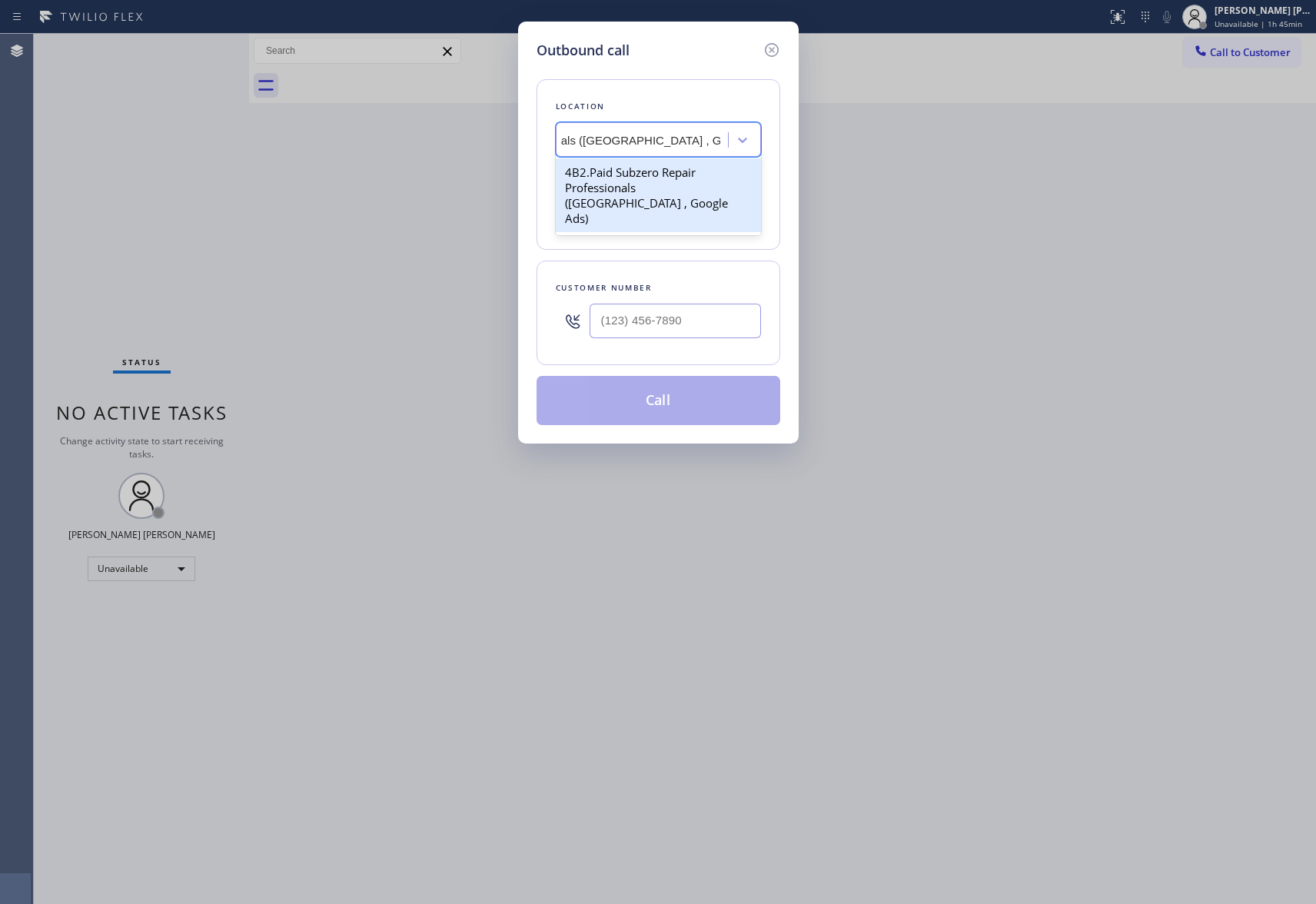
click at [671, 179] on div "4B2.Paid Subzero Repair Professionals ([GEOGRAPHIC_DATA] , Google Ads)" at bounding box center [658, 195] width 205 height 74
type input "[PHONE_NUMBER]"
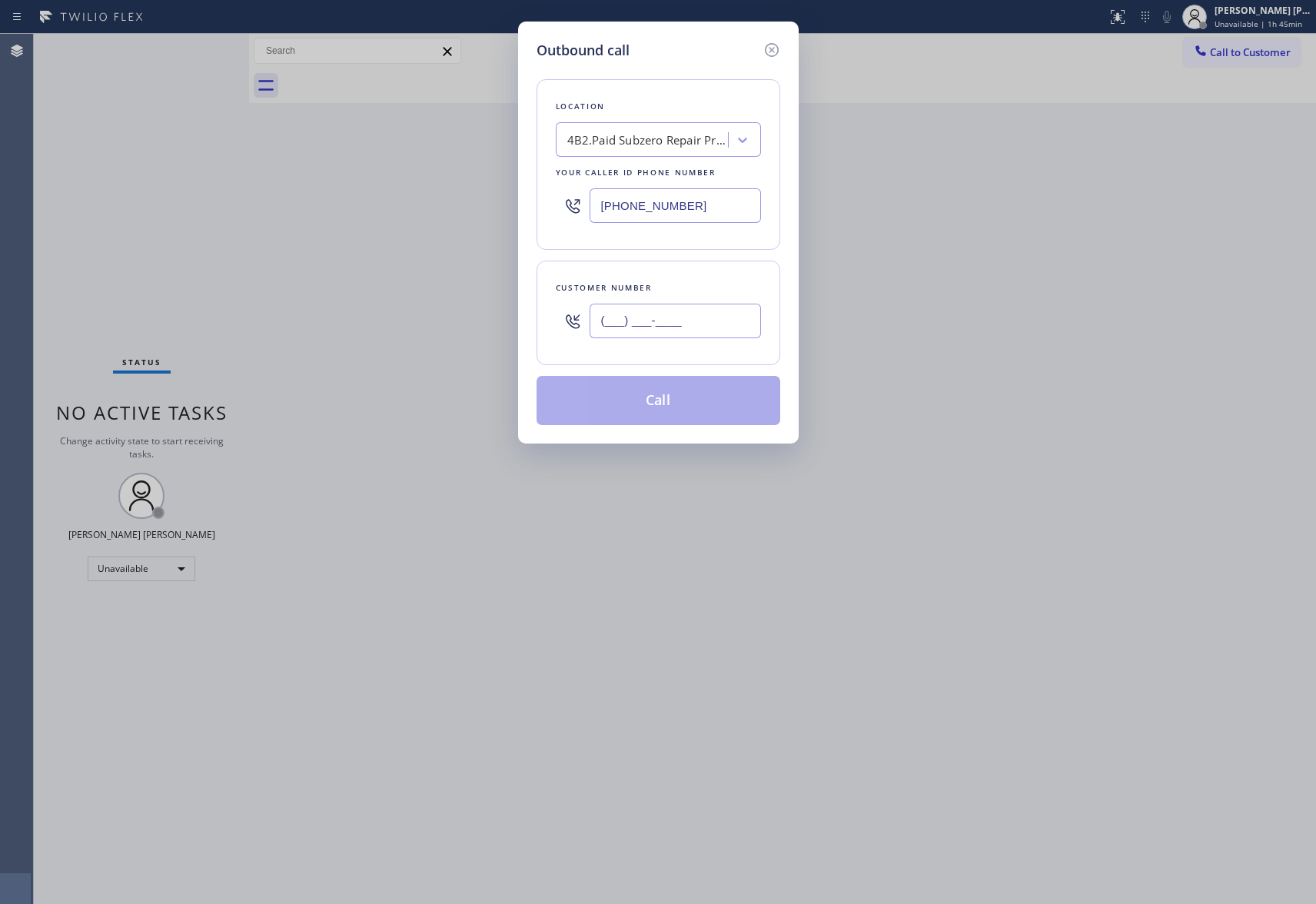
drag, startPoint x: 714, startPoint y: 324, endPoint x: 520, endPoint y: 302, distance: 195.2
click at [520, 302] on div "Outbound call Location 4B2.Paid Subzero Repair Professionals ([GEOGRAPHIC_DATA]…" at bounding box center [658, 232] width 281 height 422
paste input "925) 315-1285"
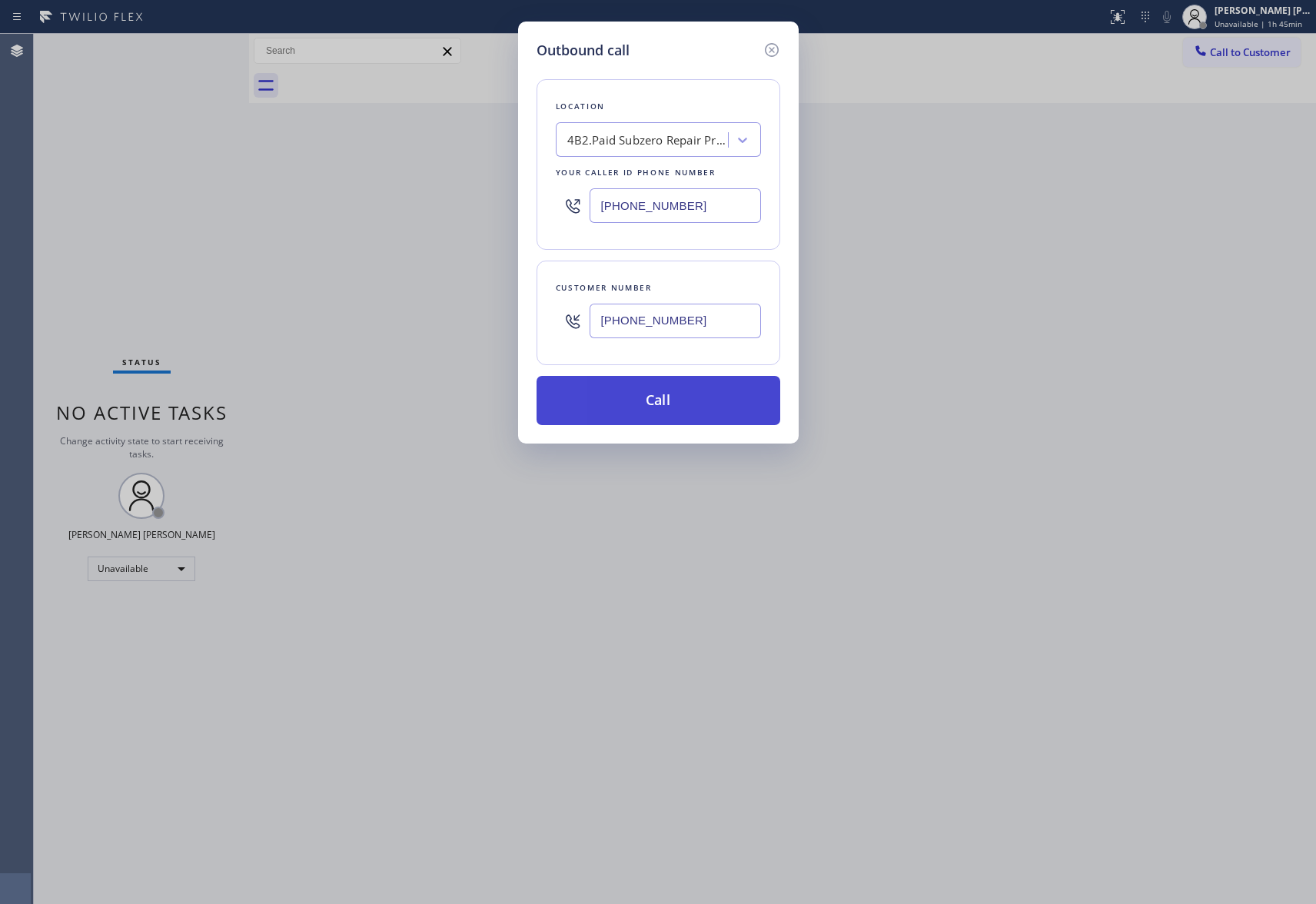
type input "[PHONE_NUMBER]"
click at [739, 409] on button "Call" at bounding box center [658, 401] width 244 height 49
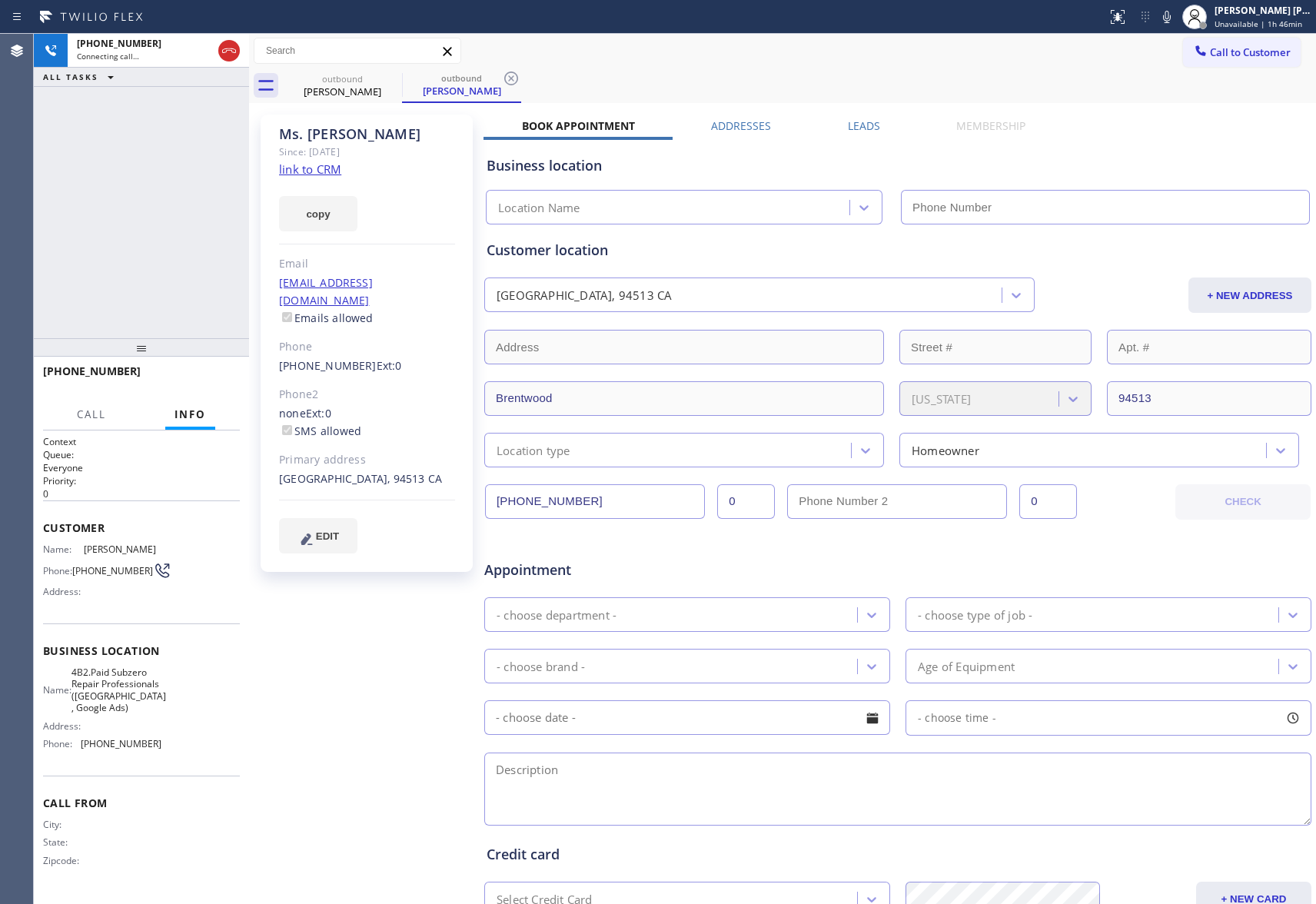
type input "[PHONE_NUMBER]"
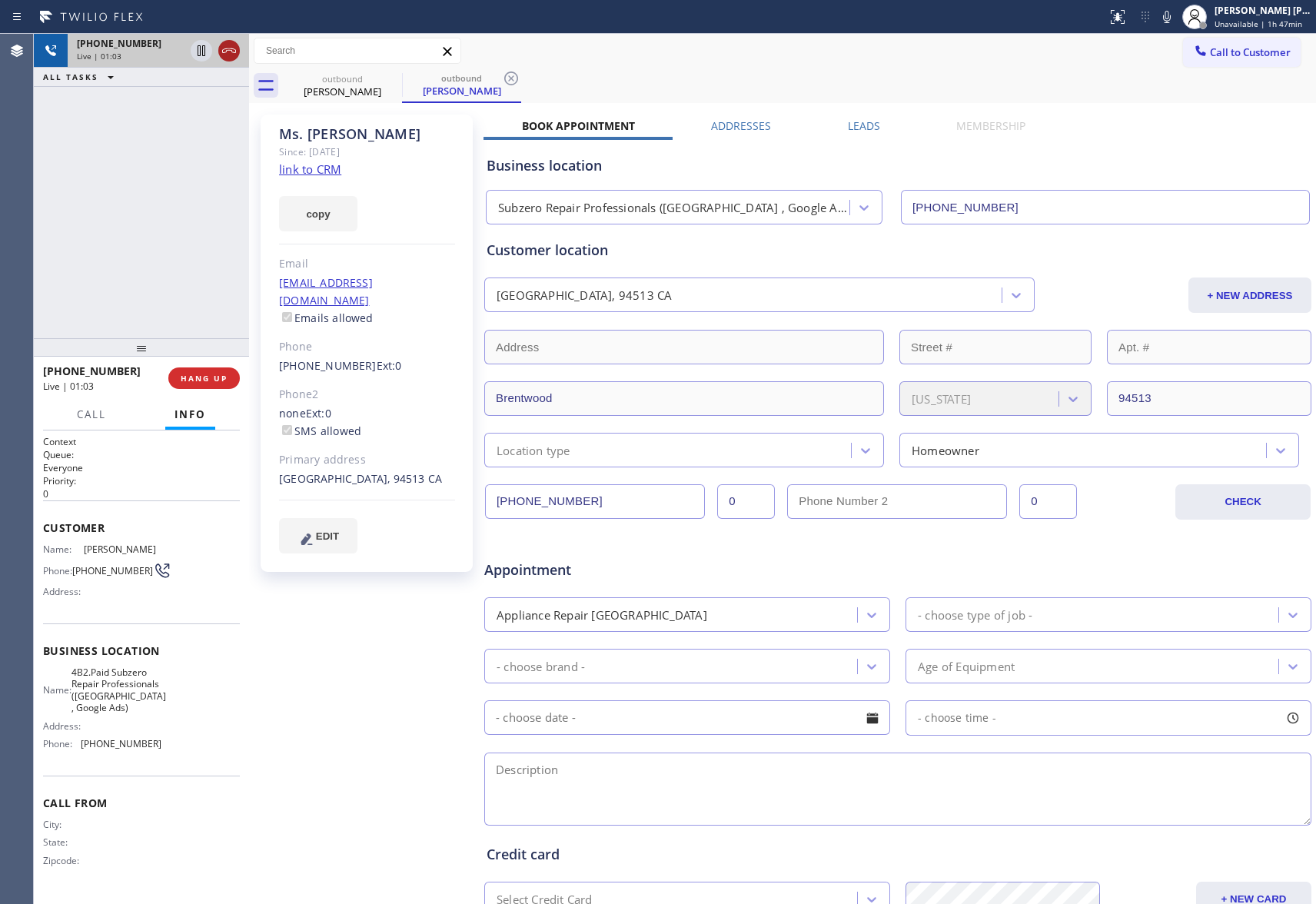
click at [237, 56] on icon at bounding box center [229, 50] width 18 height 18
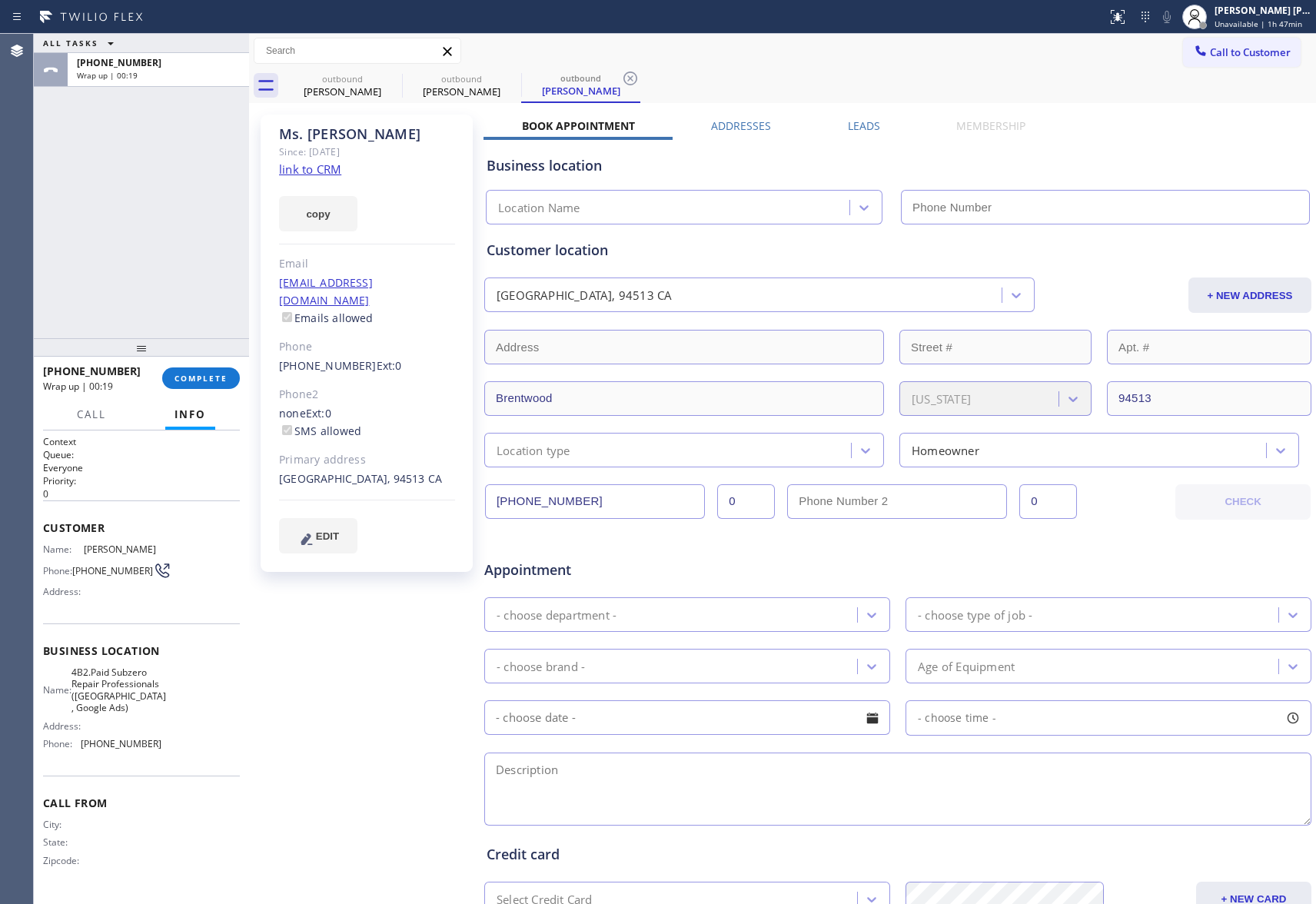
type input "[PHONE_NUMBER]"
